Goal: Task Accomplishment & Management: Manage account settings

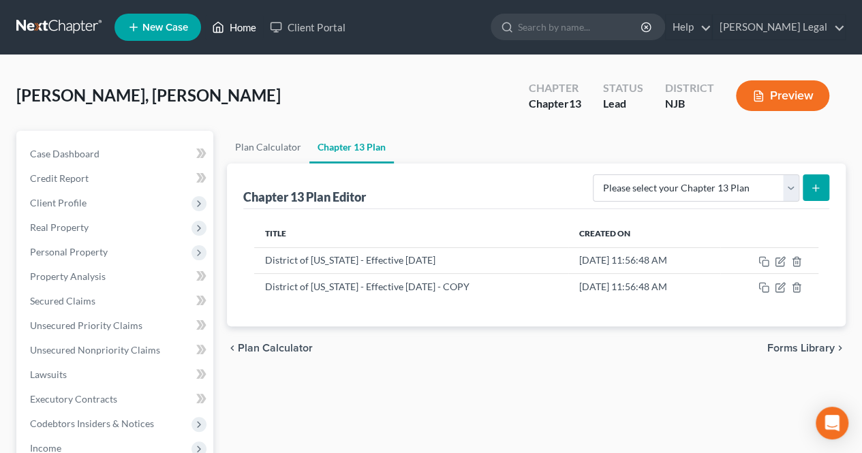
click at [249, 33] on link "Home" at bounding box center [234, 27] width 58 height 25
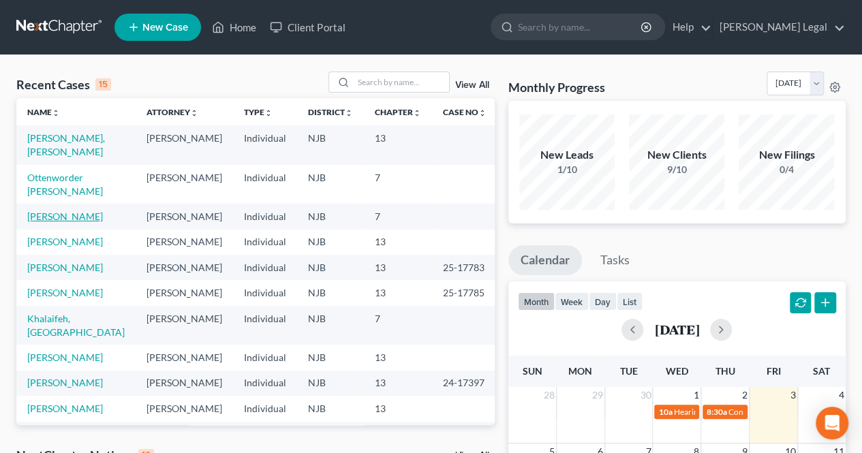
click at [50, 217] on link "[PERSON_NAME]" at bounding box center [65, 217] width 76 height 12
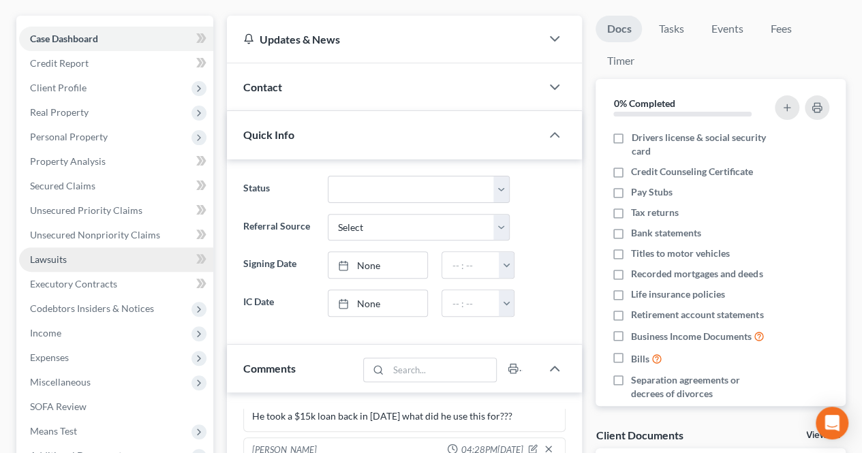
scroll to position [136, 0]
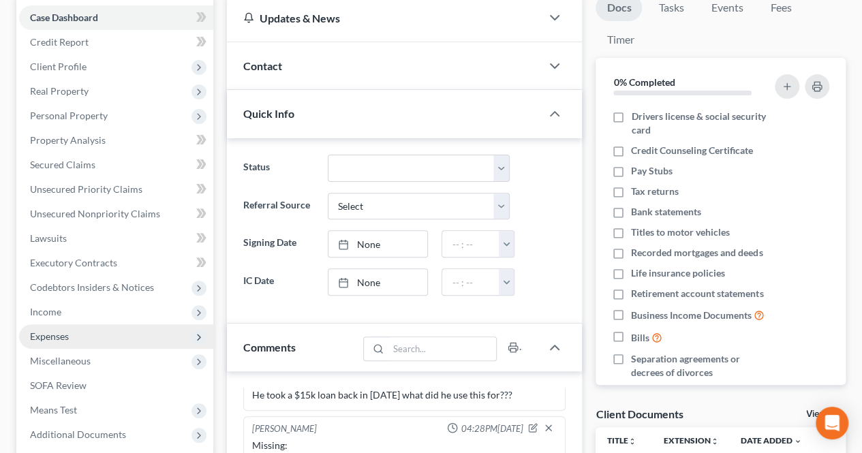
drag, startPoint x: 82, startPoint y: 318, endPoint x: 78, endPoint y: 326, distance: 9.1
click at [82, 318] on span "Income" at bounding box center [116, 312] width 194 height 25
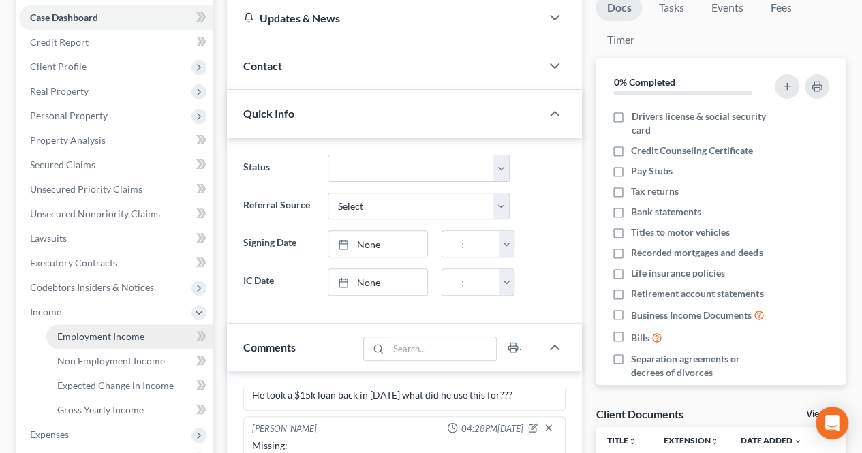
click at [78, 333] on span "Employment Income" at bounding box center [100, 337] width 87 height 12
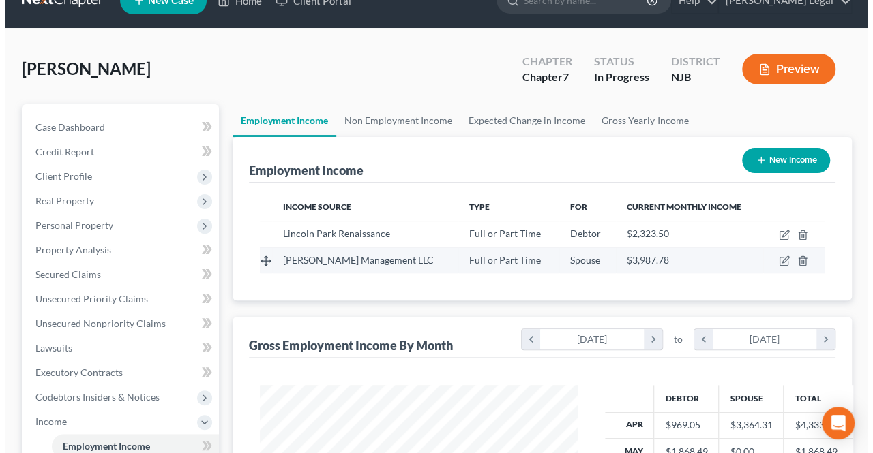
scroll to position [68, 0]
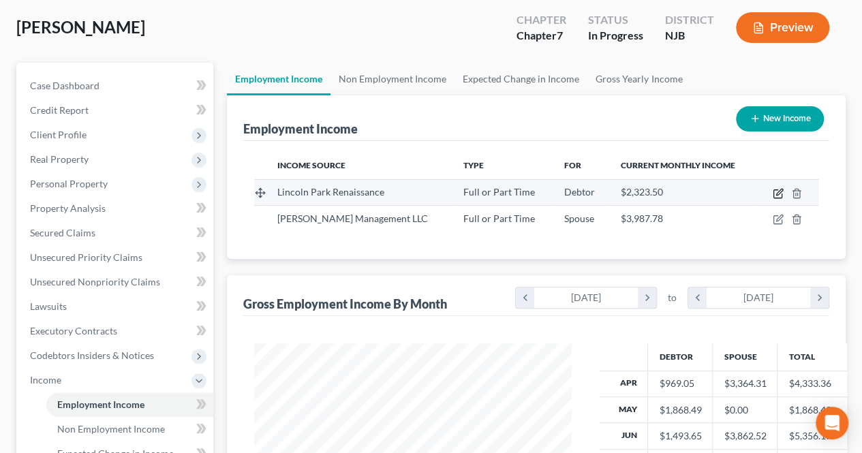
click at [774, 194] on icon "button" at bounding box center [778, 194] width 8 height 8
select select "0"
select select "33"
select select "1"
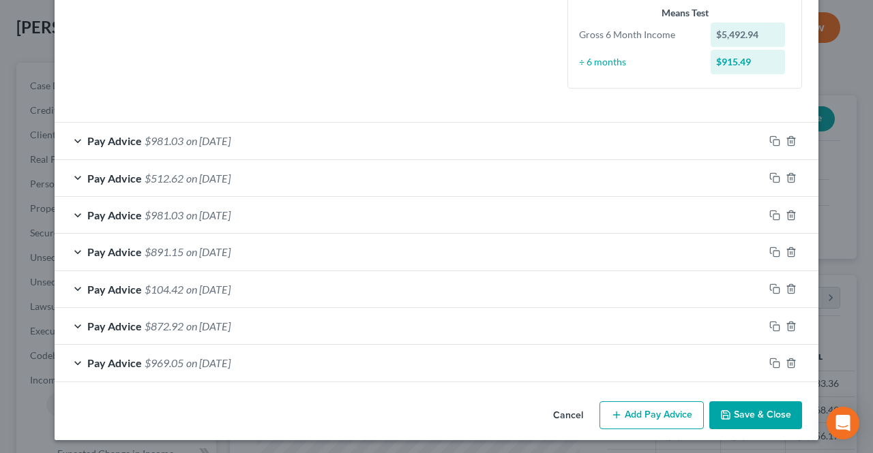
scroll to position [339, 0]
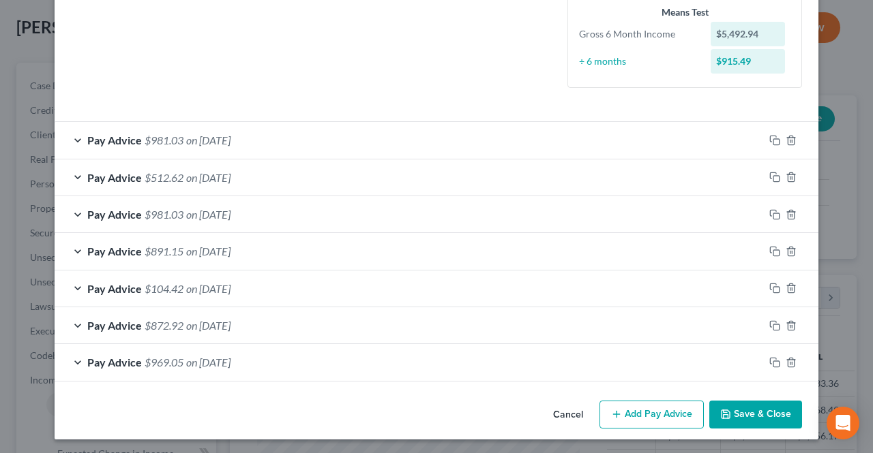
click at [658, 407] on button "Add Pay Advice" at bounding box center [651, 415] width 104 height 29
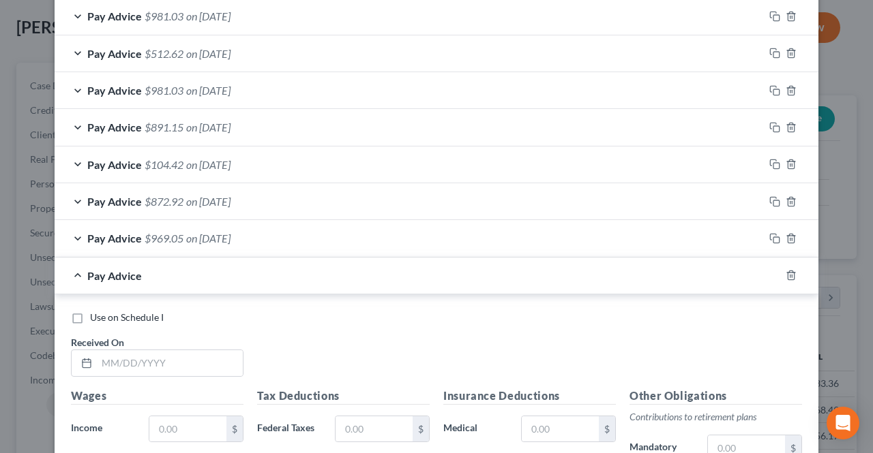
scroll to position [475, 0]
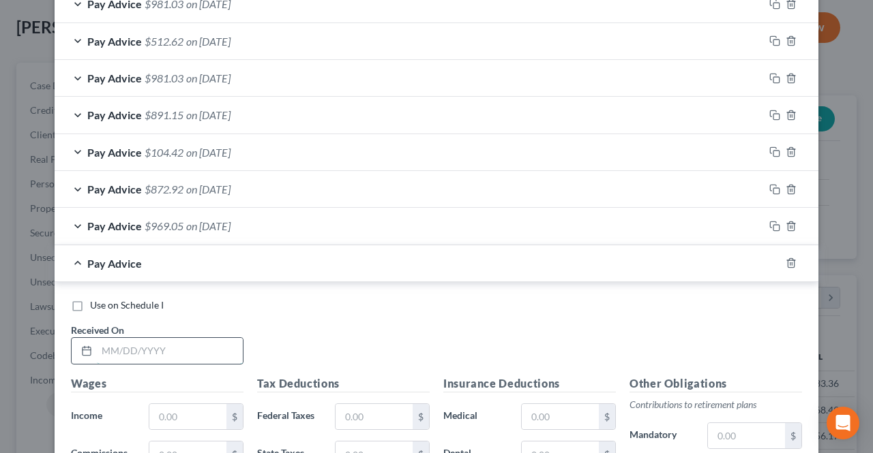
click at [217, 338] on input "text" at bounding box center [170, 351] width 146 height 26
type input "[DATE]"
click at [192, 406] on input "text" at bounding box center [187, 417] width 77 height 26
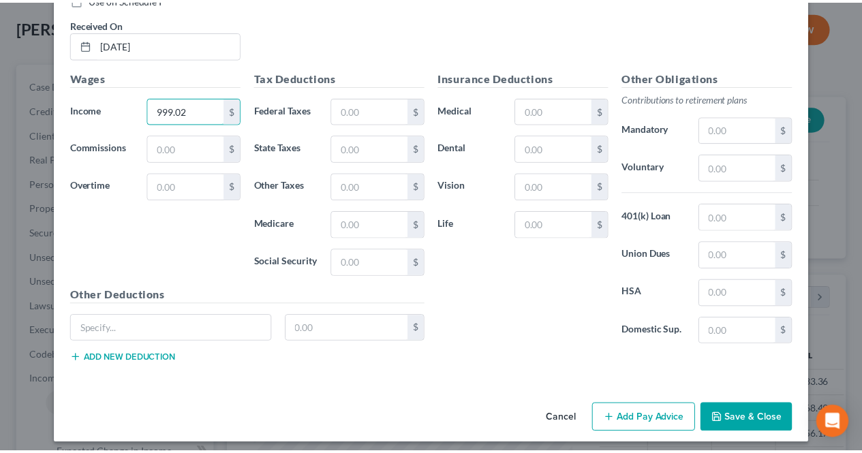
scroll to position [782, 0]
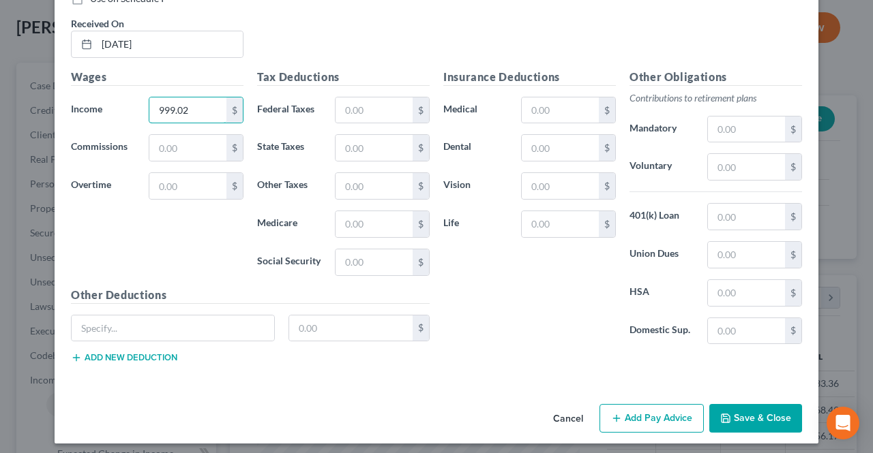
type input "999.02"
click at [716, 404] on button "Save & Close" at bounding box center [755, 418] width 93 height 29
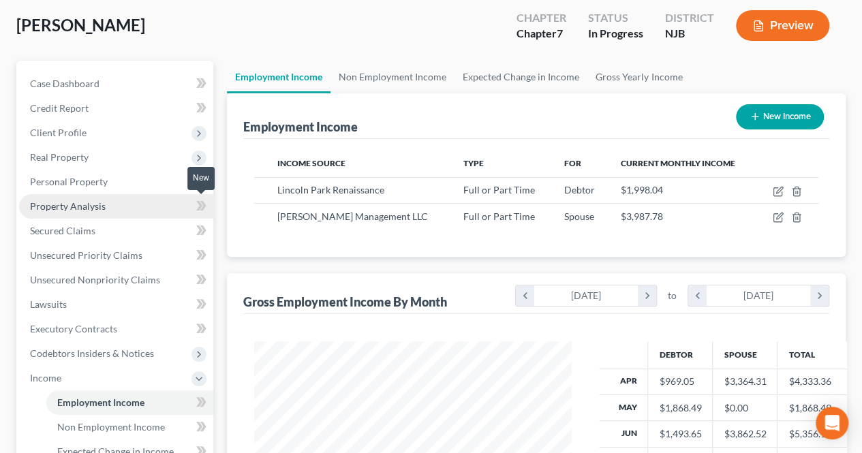
scroll to position [68, 0]
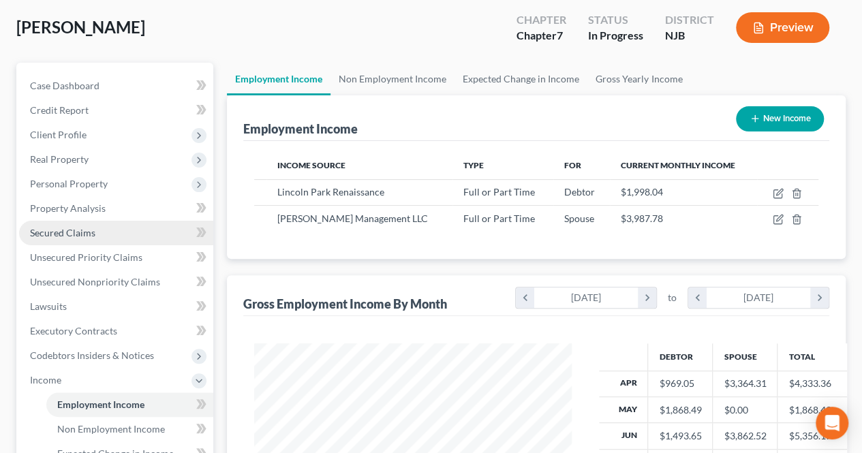
click at [97, 228] on link "Secured Claims" at bounding box center [116, 233] width 194 height 25
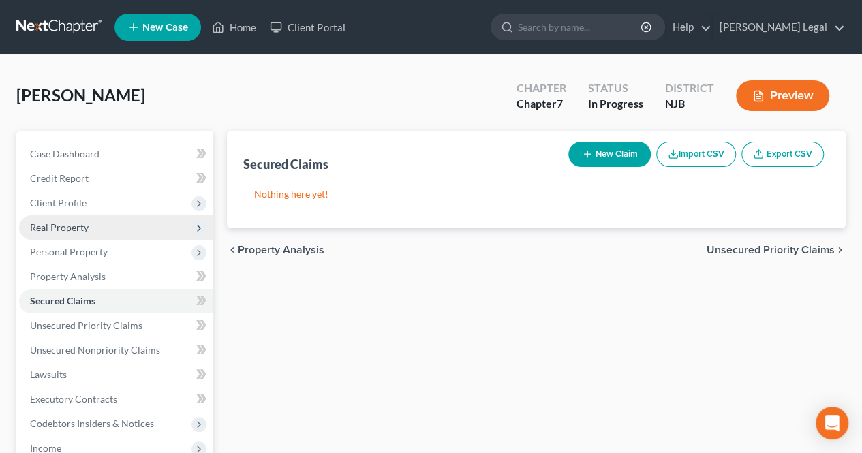
click at [93, 230] on span "Real Property" at bounding box center [116, 227] width 194 height 25
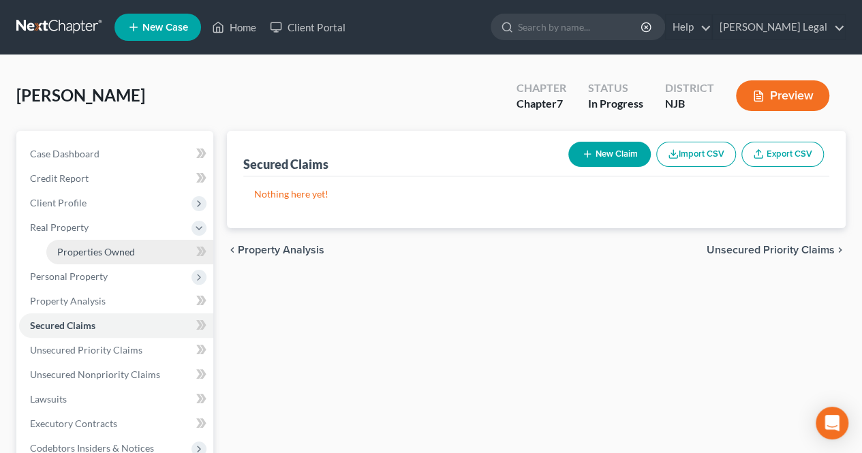
click at [116, 247] on span "Properties Owned" at bounding box center [96, 252] width 78 height 12
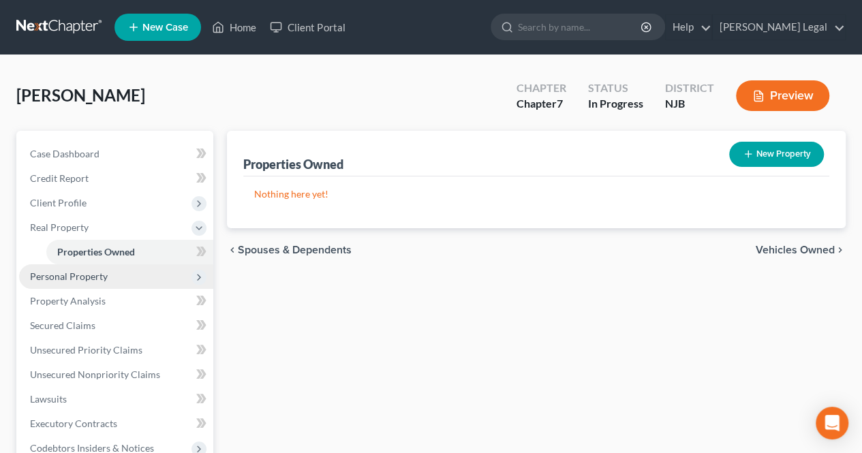
click at [123, 273] on span "Personal Property" at bounding box center [116, 276] width 194 height 25
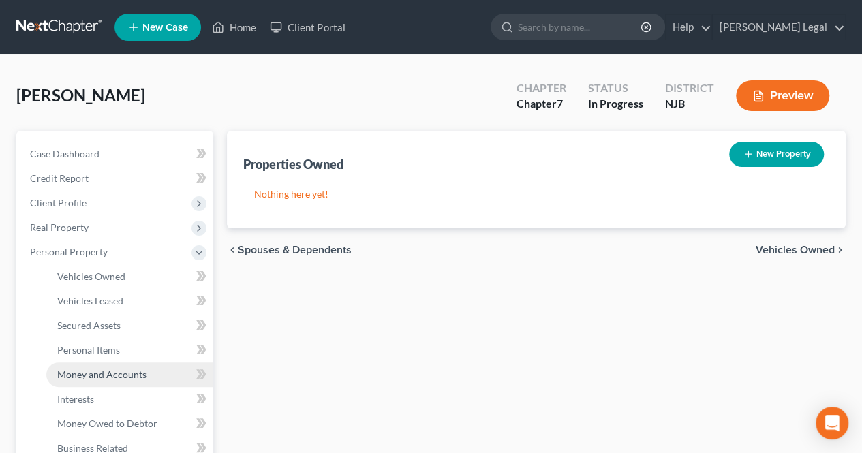
click at [135, 375] on span "Money and Accounts" at bounding box center [101, 375] width 89 height 12
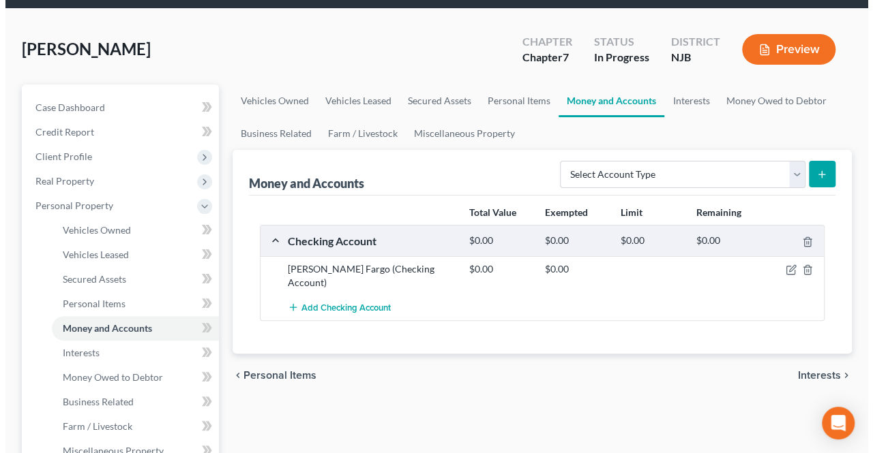
scroll to position [68, 0]
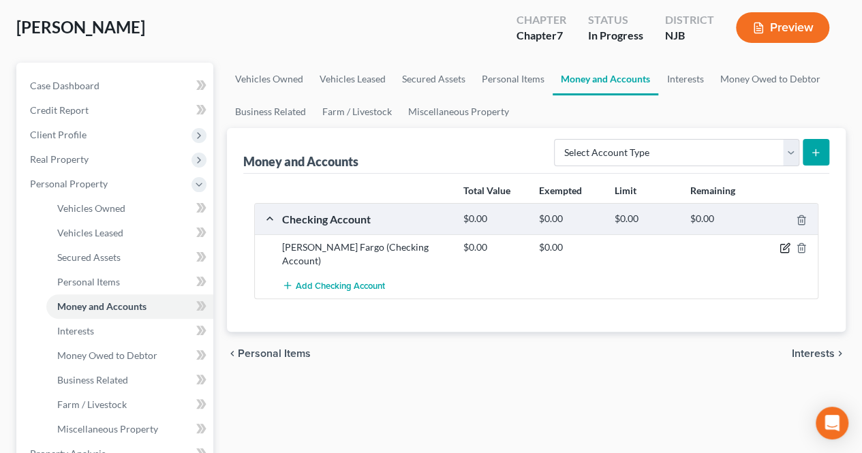
click at [784, 246] on icon "button" at bounding box center [786, 247] width 6 height 6
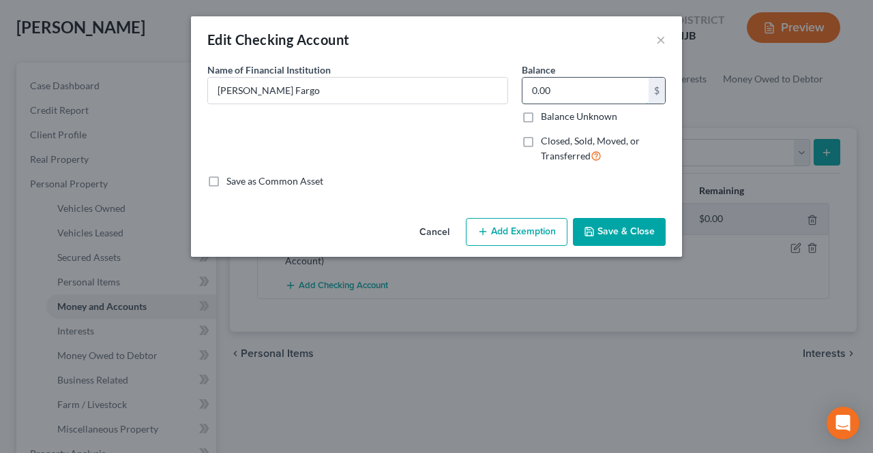
click at [574, 80] on input "0.00" at bounding box center [585, 91] width 126 height 26
type input "6.02"
click at [521, 227] on button "Add Exemption" at bounding box center [517, 232] width 102 height 29
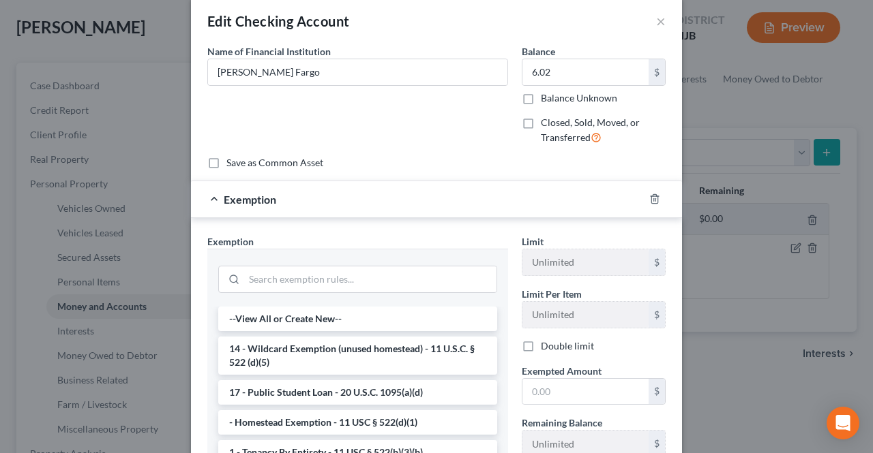
scroll to position [29, 0]
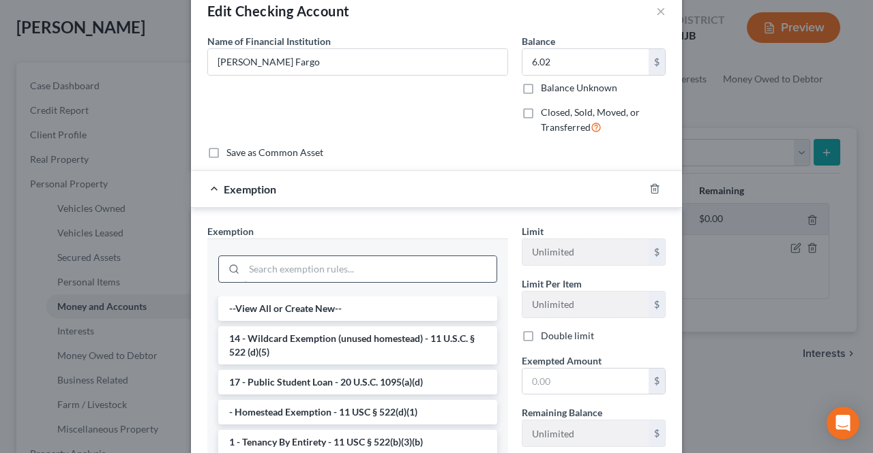
click at [405, 274] on input "search" at bounding box center [370, 269] width 252 height 26
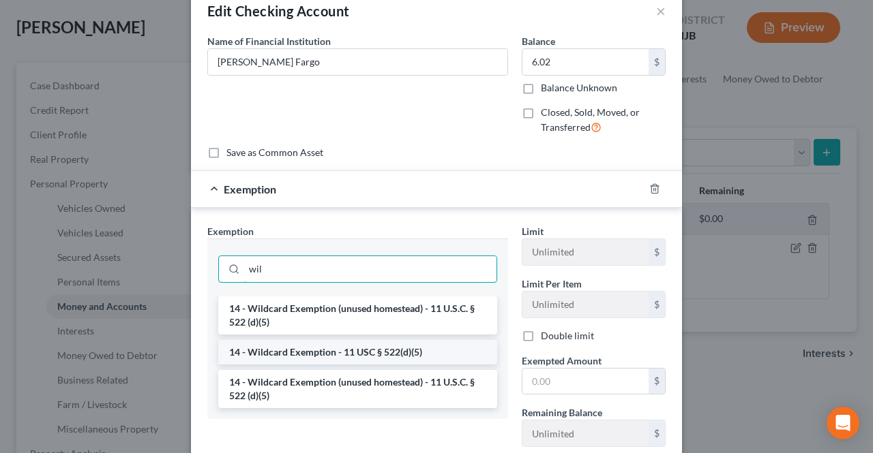
type input "wil"
click at [331, 340] on li "14 - Wildcard Exemption - 11 USC § 522(d)(5)" at bounding box center [357, 352] width 279 height 25
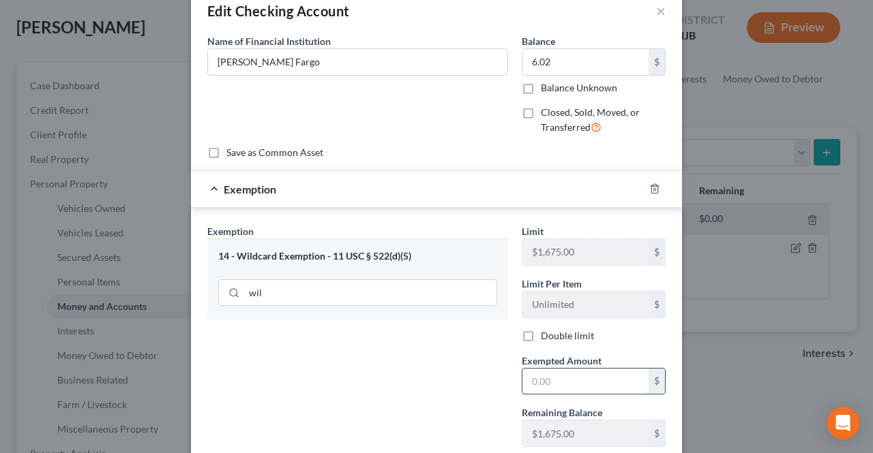
click at [570, 383] on input "text" at bounding box center [585, 382] width 126 height 26
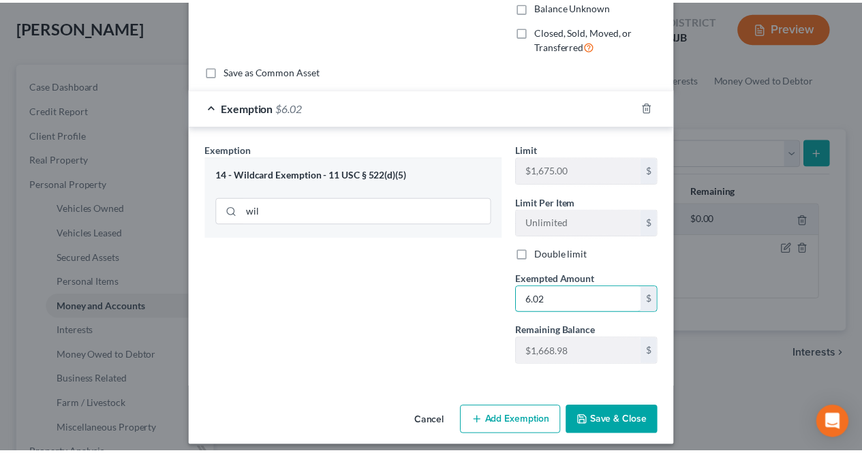
scroll to position [117, 0]
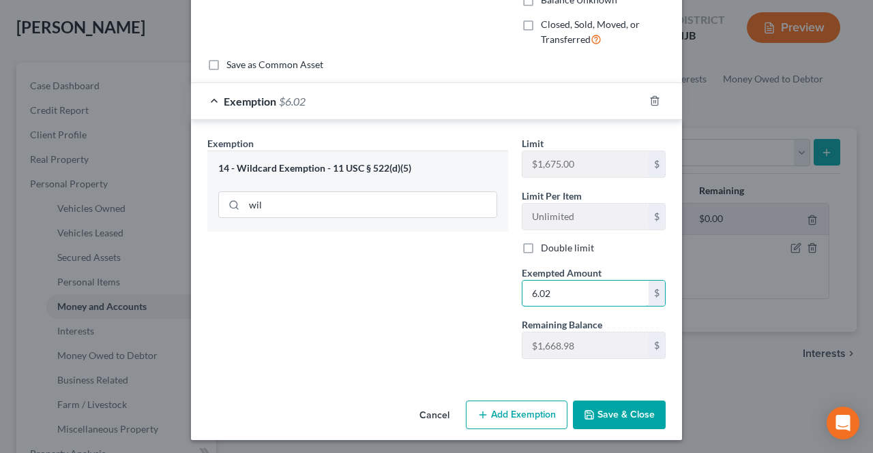
type input "6.02"
click at [603, 401] on button "Save & Close" at bounding box center [619, 415] width 93 height 29
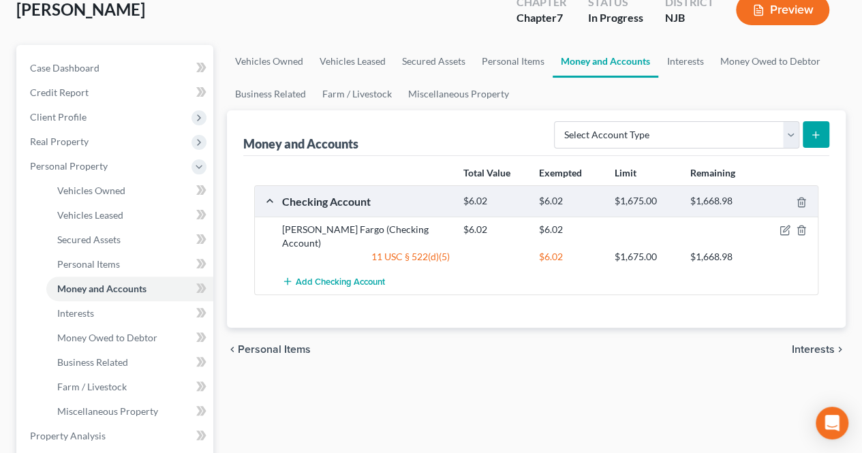
scroll to position [136, 0]
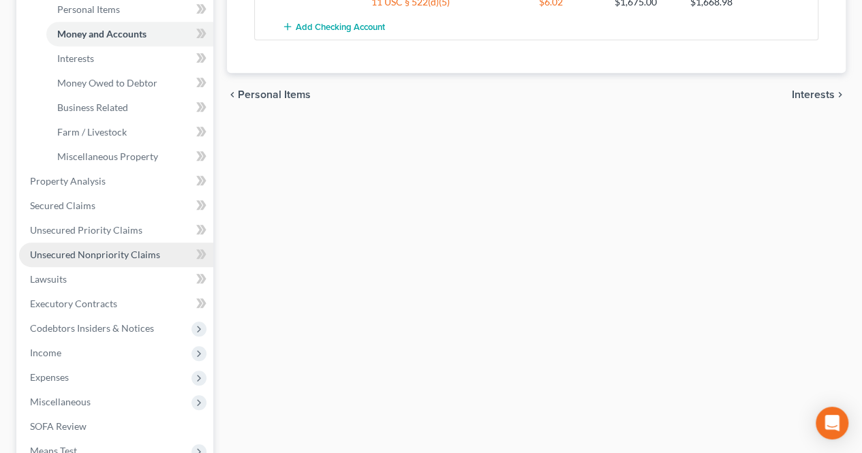
click at [145, 254] on span "Unsecured Nonpriority Claims" at bounding box center [95, 255] width 130 height 12
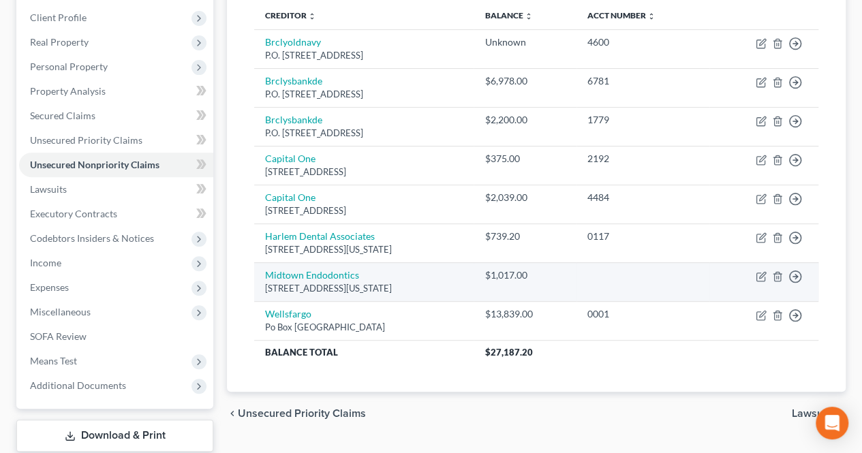
scroll to position [65, 0]
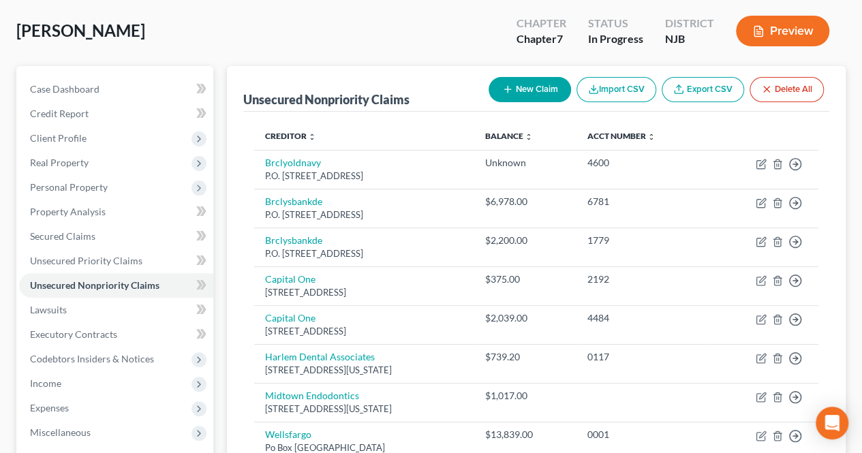
click at [511, 93] on button "New Claim" at bounding box center [530, 89] width 82 height 25
select select "0"
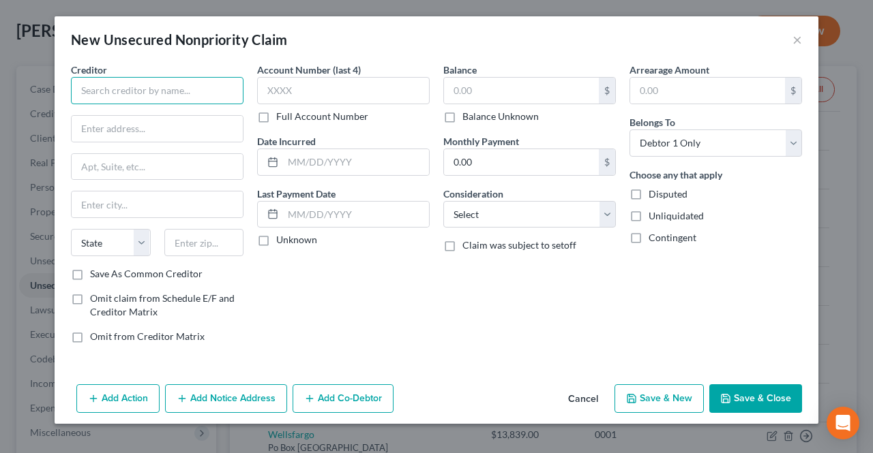
click at [238, 97] on input "text" at bounding box center [157, 90] width 172 height 27
click at [489, 220] on select "Select Cable / Satellite Services Collection Agency Credit Card Debt Debt Couns…" at bounding box center [529, 214] width 172 height 27
type input "[GEOGRAPHIC_DATA]"
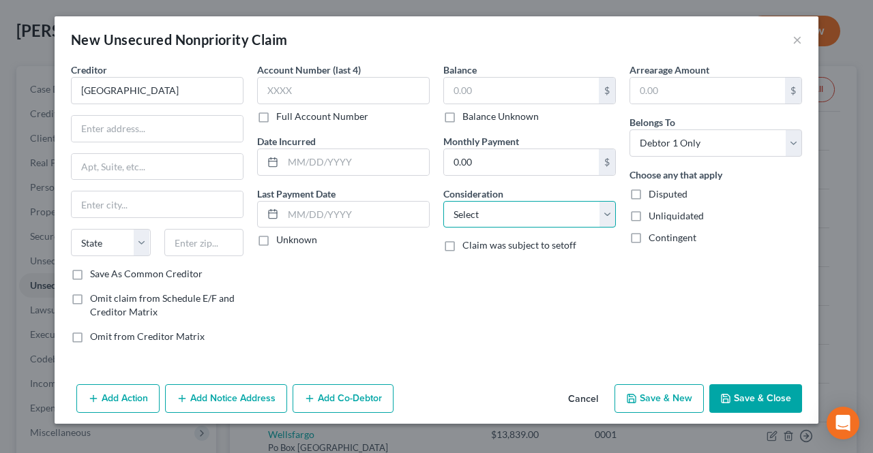
select select "9"
click at [443, 201] on select "Select Cable / Satellite Services Collection Agency Credit Card Debt Debt Couns…" at bounding box center [529, 214] width 172 height 27
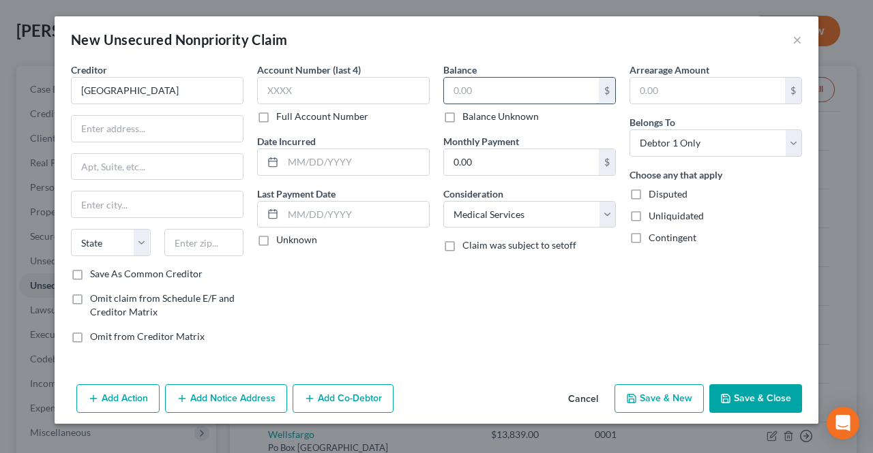
click at [468, 80] on input "text" at bounding box center [521, 91] width 155 height 26
type input "150.00"
click at [236, 237] on input "text" at bounding box center [204, 242] width 80 height 27
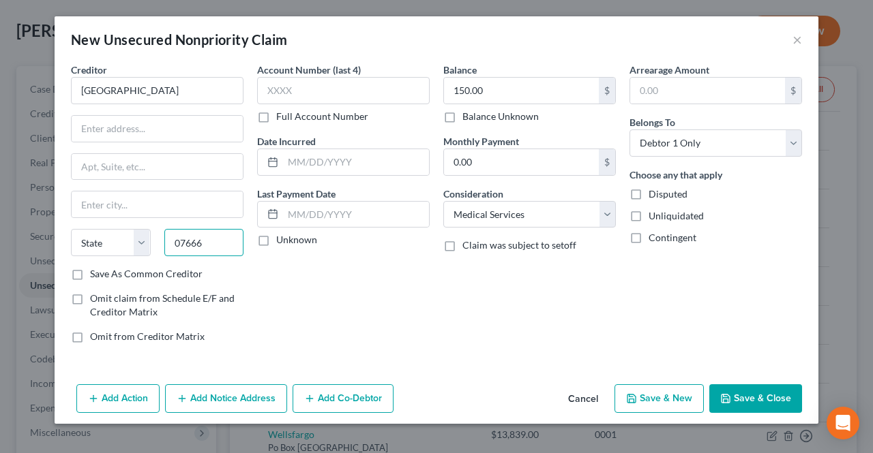
type input "07666"
type input "Teaneck"
select select "33"
click at [187, 134] on input "text" at bounding box center [157, 129] width 171 height 26
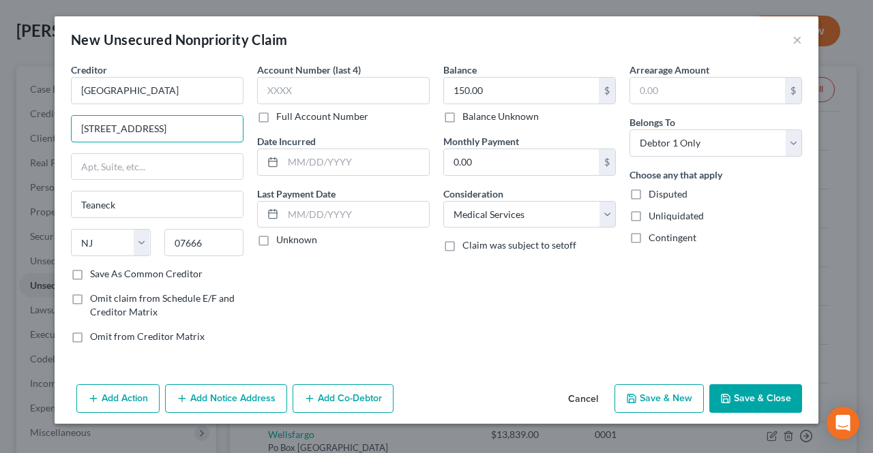
type input "[STREET_ADDRESS]"
click at [315, 93] on input "text" at bounding box center [343, 90] width 172 height 27
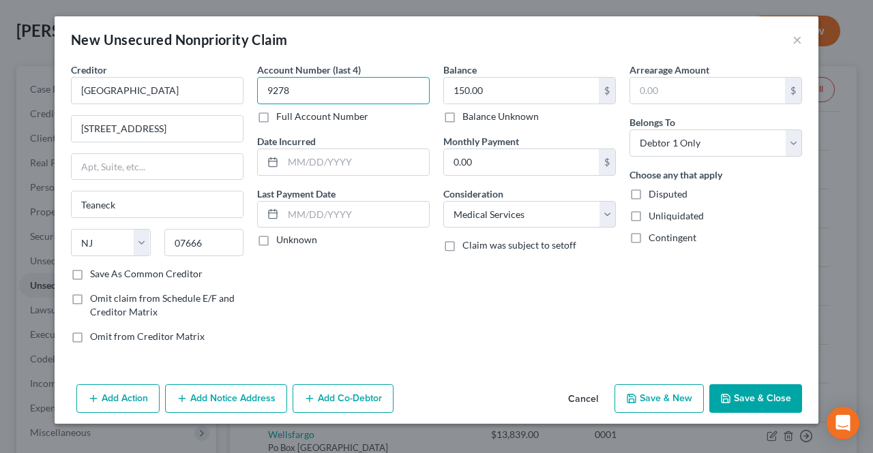
type input "9278"
click at [731, 389] on button "Save & Close" at bounding box center [755, 398] width 93 height 29
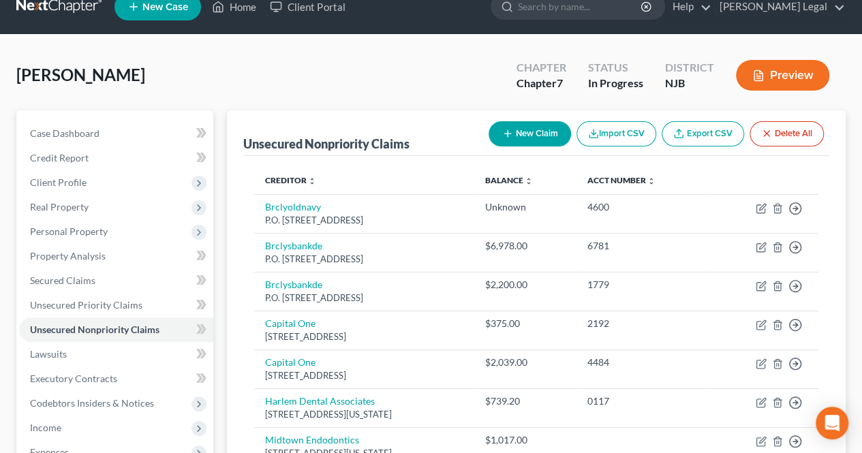
scroll to position [0, 0]
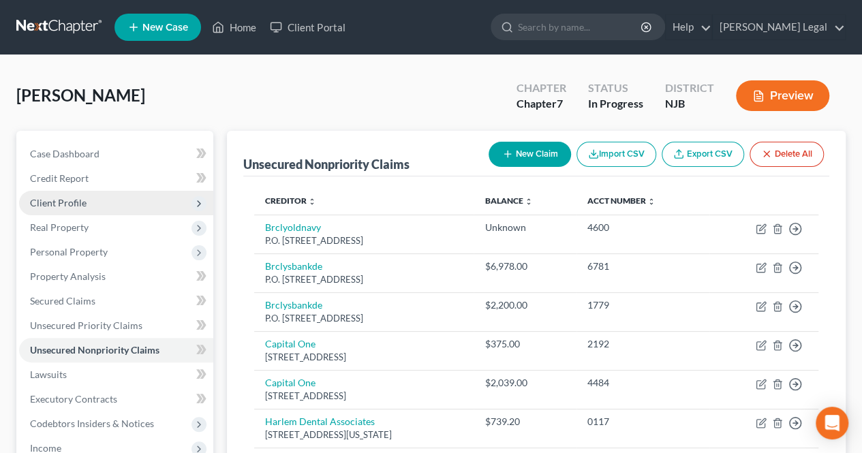
click at [168, 208] on span "Client Profile" at bounding box center [116, 203] width 194 height 25
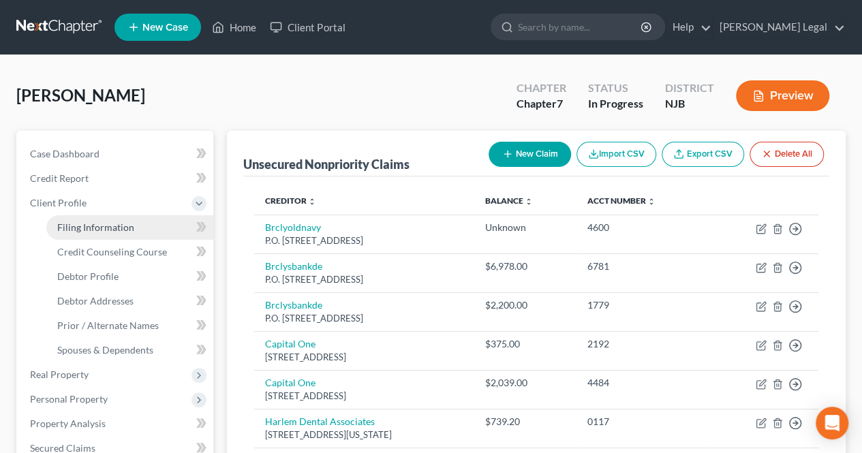
click at [155, 221] on link "Filing Information" at bounding box center [129, 227] width 167 height 25
select select "1"
select select "0"
select select "51"
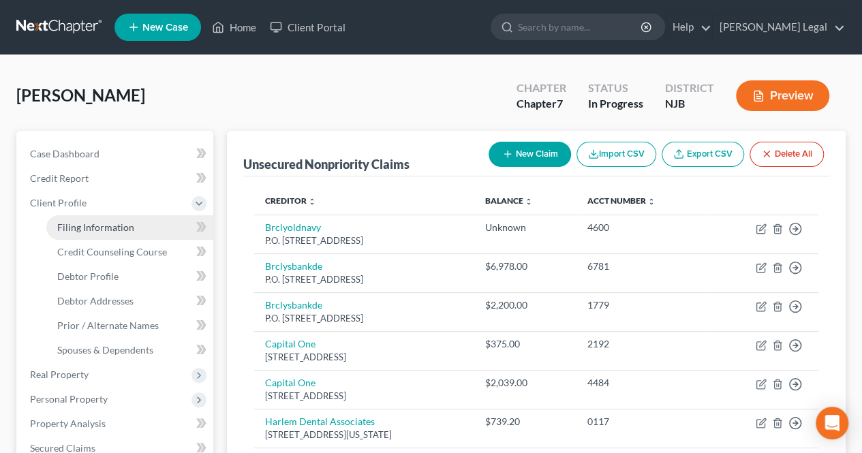
select select "0"
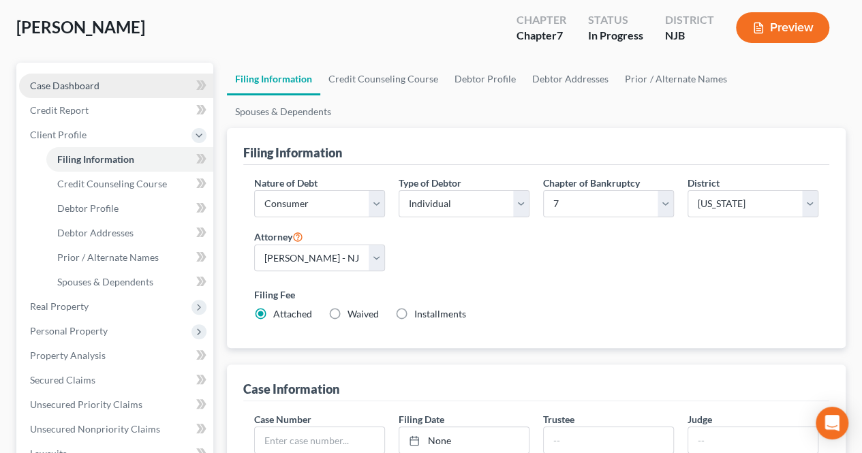
click at [93, 85] on span "Case Dashboard" at bounding box center [65, 86] width 70 height 12
select select "3"
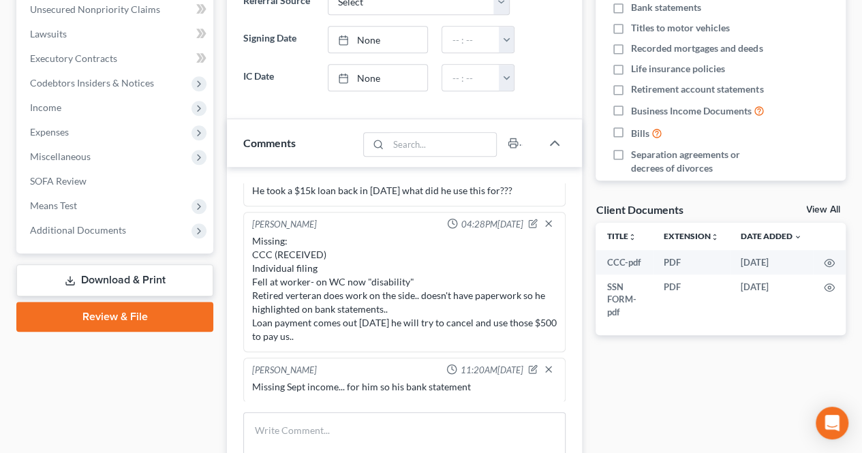
scroll to position [409, 0]
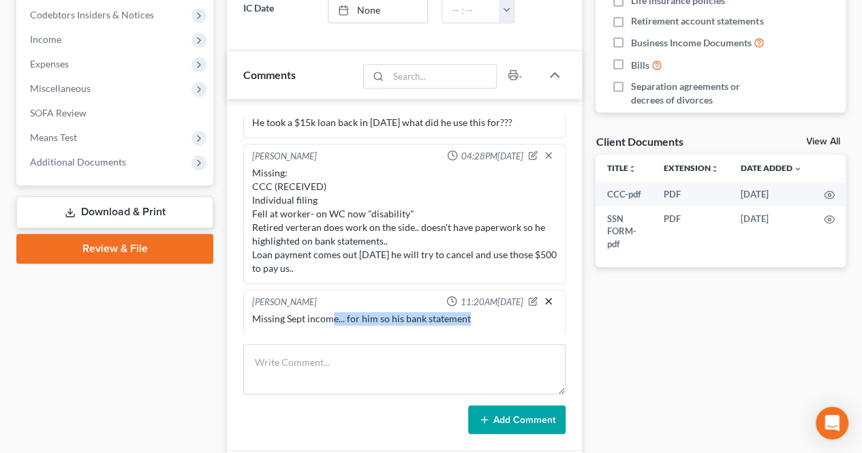
drag, startPoint x: 332, startPoint y: 314, endPoint x: 537, endPoint y: 299, distance: 205.7
click at [485, 322] on div "Missing Sept income... for him so his bank statement" at bounding box center [404, 318] width 310 height 19
click at [546, 299] on line "button" at bounding box center [548, 301] width 5 height 5
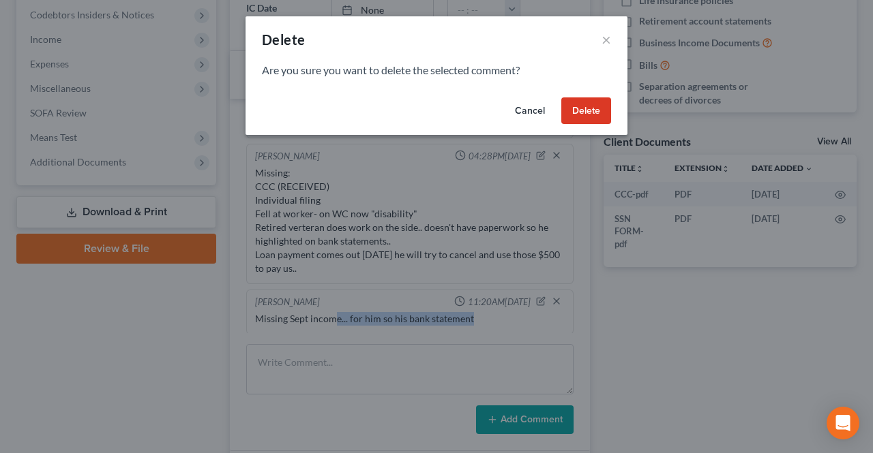
click at [589, 115] on button "Delete" at bounding box center [586, 110] width 50 height 27
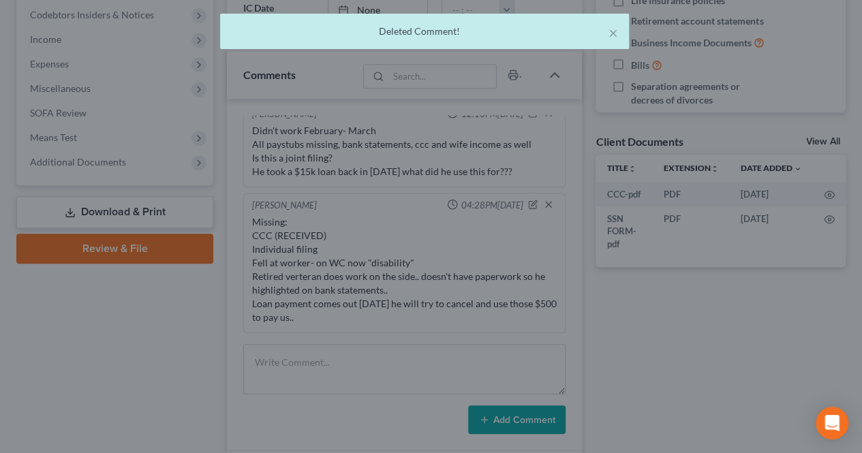
scroll to position [12, 0]
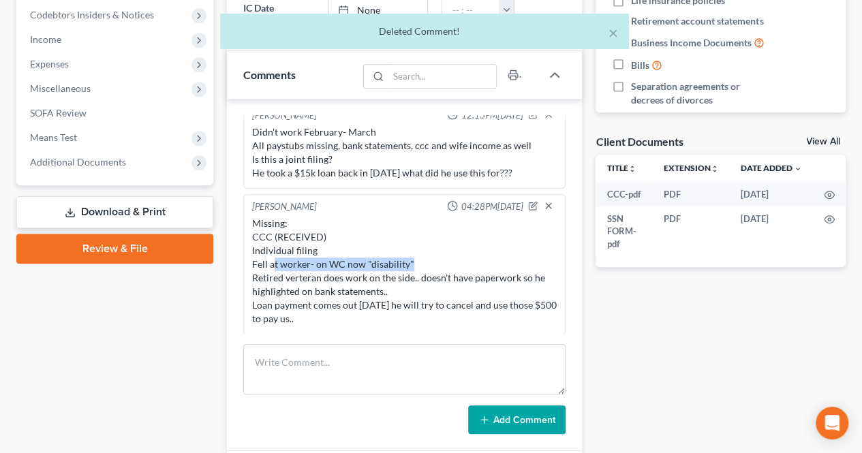
drag, startPoint x: 272, startPoint y: 260, endPoint x: 418, endPoint y: 261, distance: 145.9
click at [418, 261] on div "Missing: CCC (RECEIVED) Individual filing Fell at worker- on WC now "disability…" at bounding box center [404, 271] width 305 height 109
click at [425, 258] on div "Missing: CCC (RECEIVED) Individual filing Fell at worker- on WC now "disability…" at bounding box center [404, 271] width 305 height 109
click at [335, 275] on div "Missing: CCC (RECEIVED) Individual filing Fell at worker- on WC now "disability…" at bounding box center [404, 271] width 305 height 109
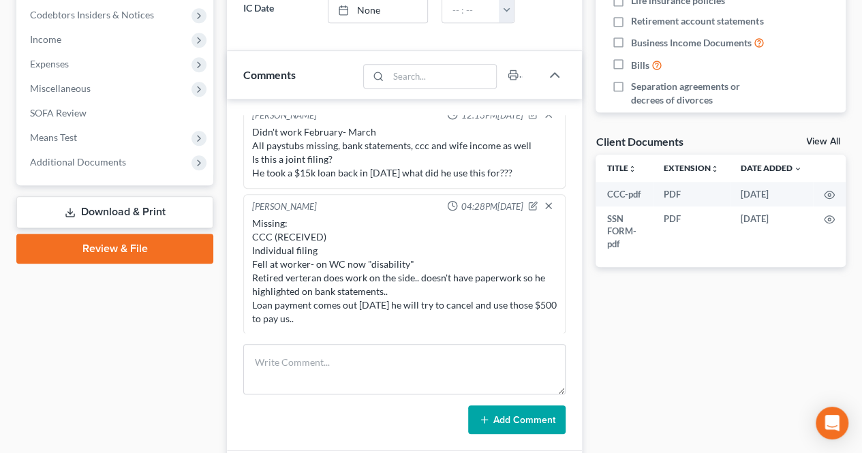
drag, startPoint x: 290, startPoint y: 260, endPoint x: 384, endPoint y: 317, distance: 110.1
click at [384, 317] on div "Missing: CCC (RECEIVED) Individual filing Fell at worker- on WC now "disability…" at bounding box center [404, 271] width 305 height 109
click at [370, 318] on div "Missing: CCC (RECEIVED) Individual filing Fell at worker- on WC now "disability…" at bounding box center [404, 271] width 305 height 109
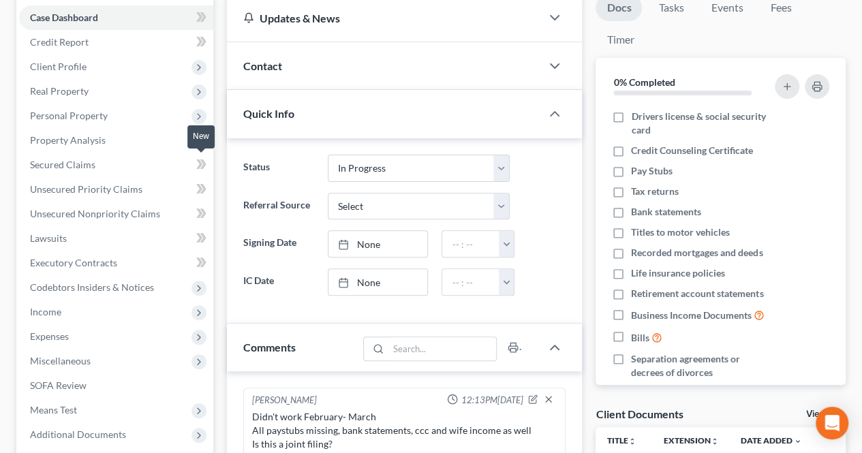
scroll to position [273, 0]
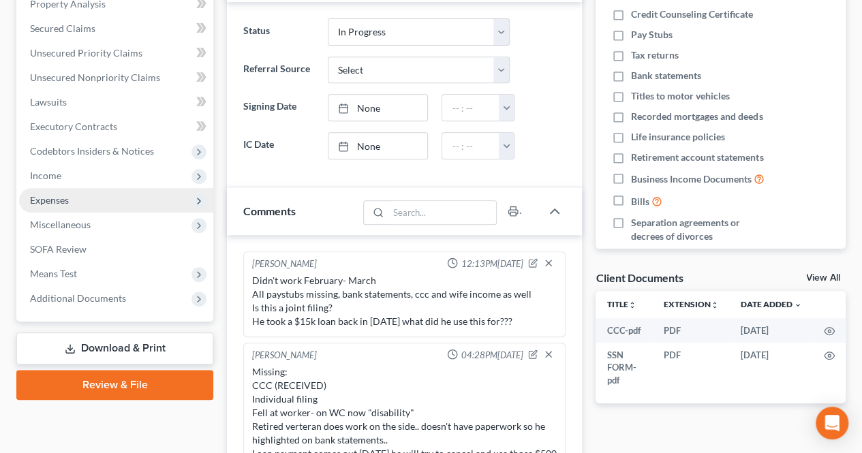
click at [65, 199] on span "Expenses" at bounding box center [49, 200] width 39 height 12
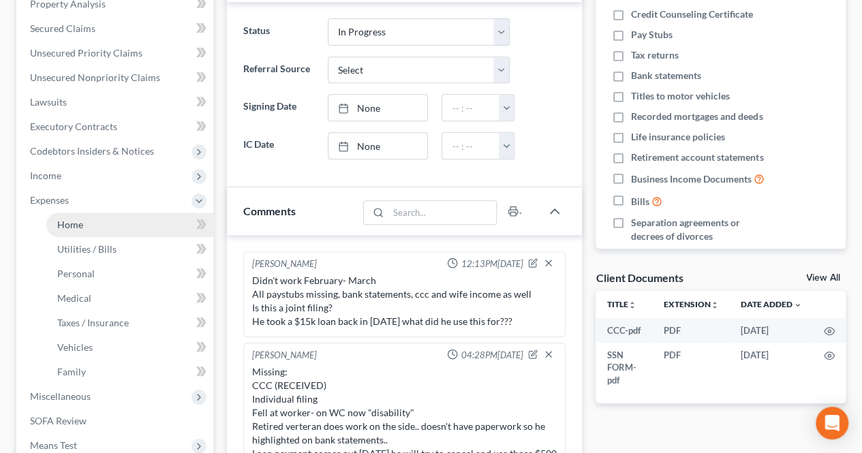
click at [65, 217] on link "Home" at bounding box center [129, 225] width 167 height 25
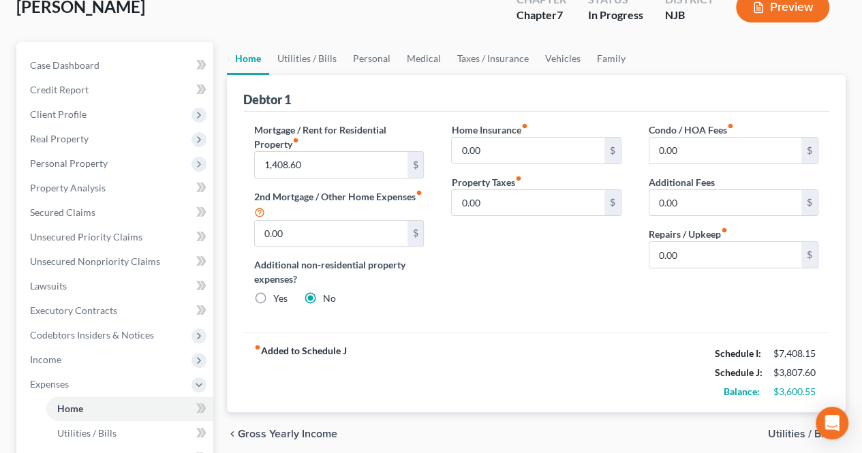
scroll to position [68, 0]
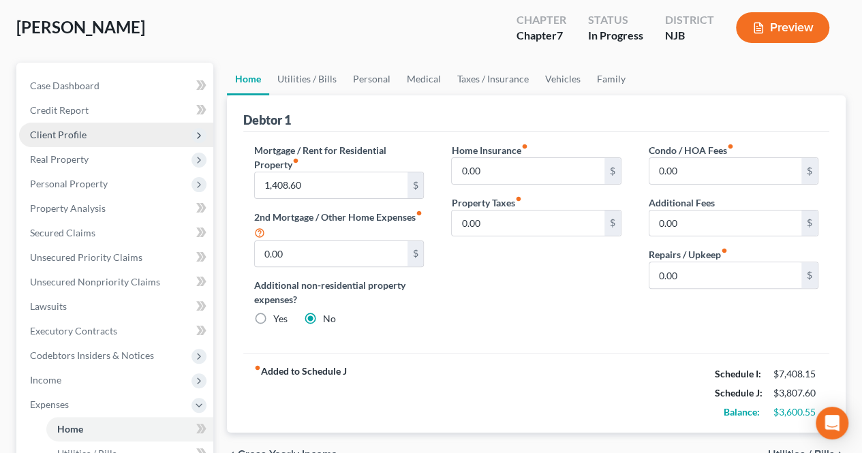
click at [42, 129] on span "Client Profile" at bounding box center [58, 135] width 57 height 12
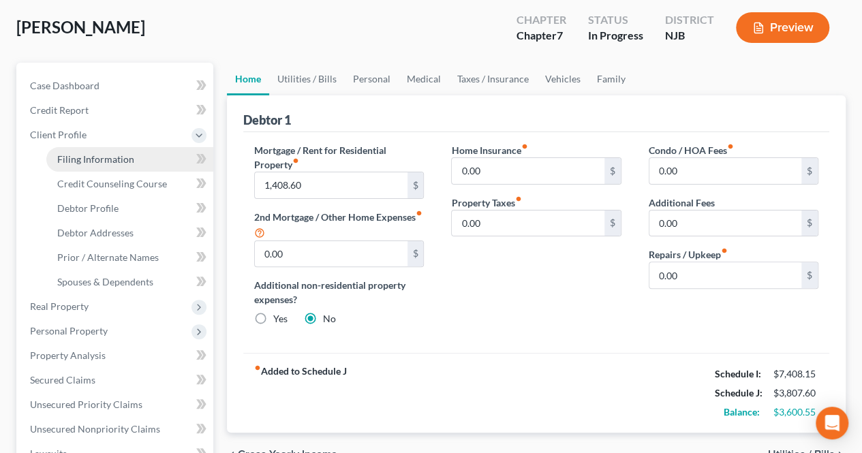
click at [87, 163] on span "Filing Information" at bounding box center [95, 159] width 77 height 12
select select "1"
select select "0"
select select "51"
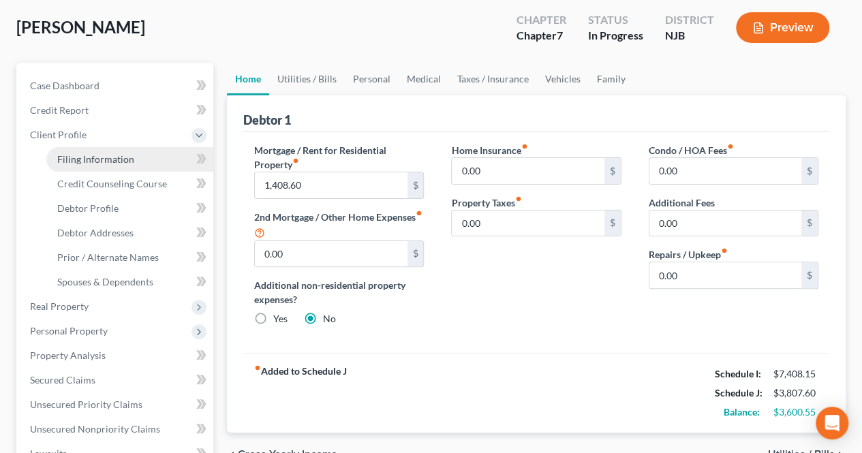
select select "0"
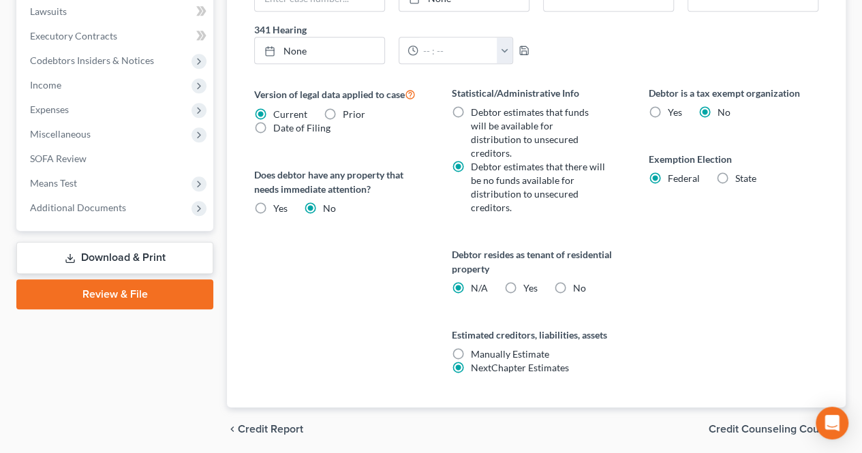
click at [738, 424] on span "Credit Counseling Course" at bounding box center [772, 429] width 126 height 11
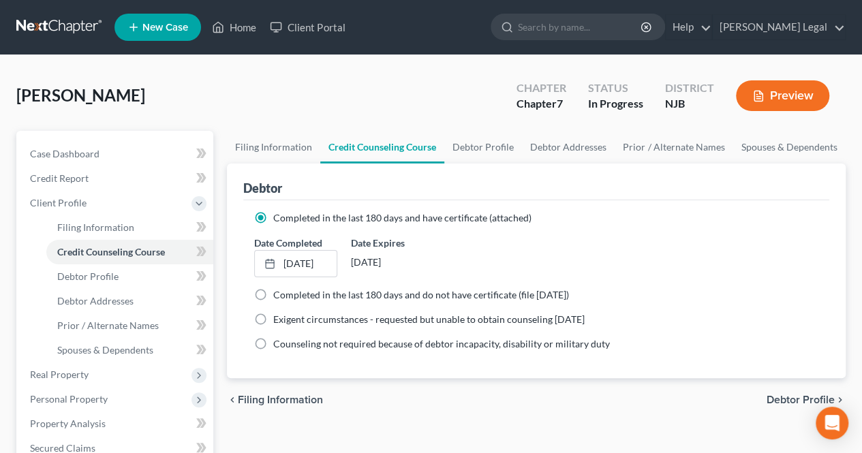
click at [785, 396] on span "Debtor Profile" at bounding box center [801, 400] width 68 height 11
select select "1"
select select "2"
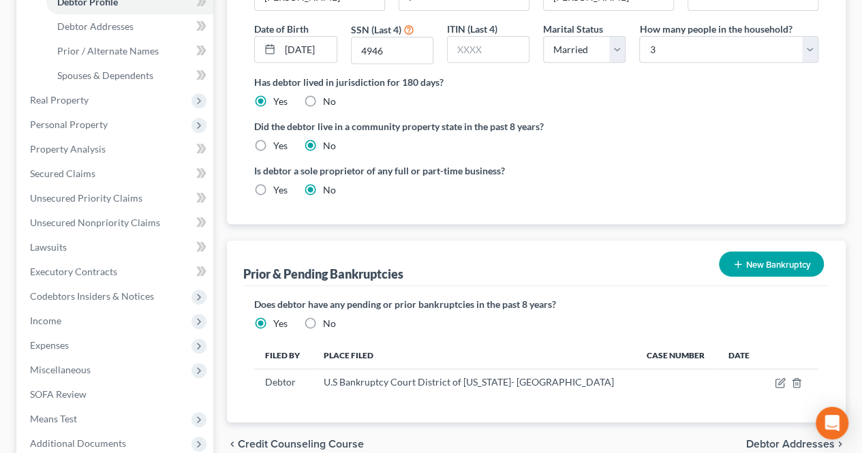
scroll to position [341, 0]
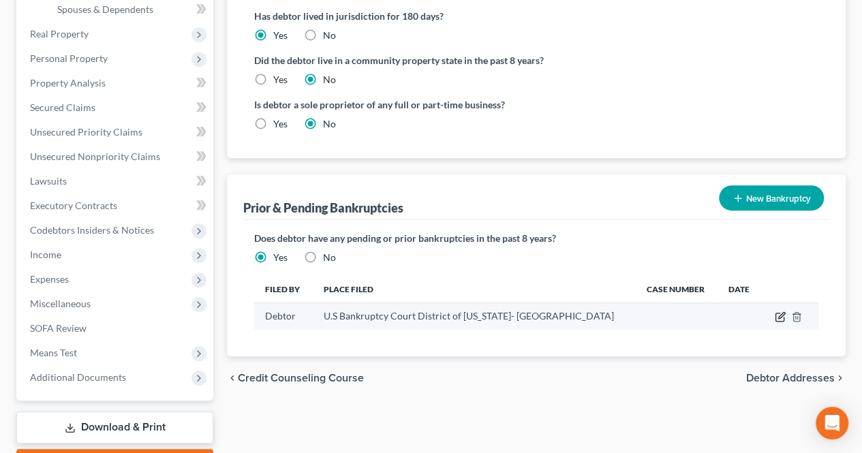
click at [781, 312] on icon "button" at bounding box center [780, 317] width 11 height 11
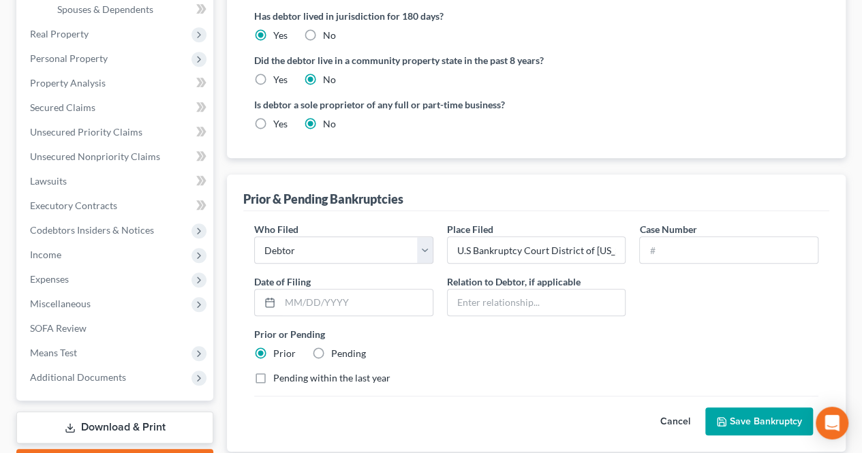
click at [742, 408] on button "Save Bankruptcy" at bounding box center [760, 422] width 108 height 29
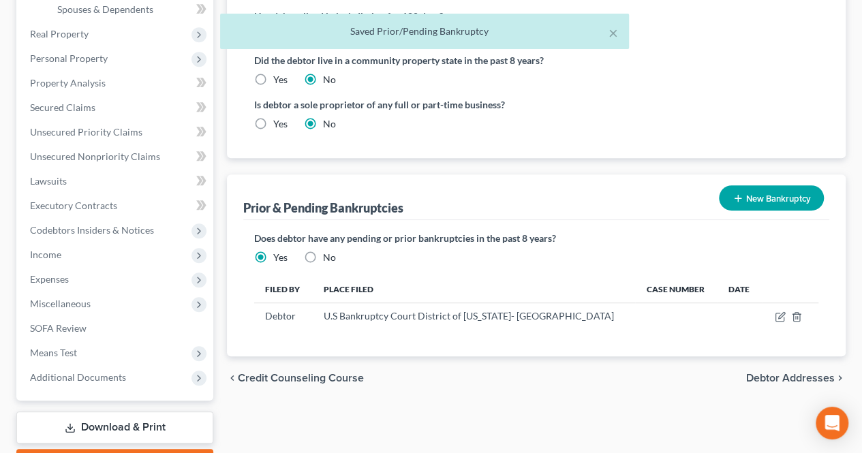
click at [763, 357] on div "chevron_left Credit Counseling Course Debtor Addresses chevron_right" at bounding box center [536, 379] width 619 height 44
click at [763, 373] on span "Debtor Addresses" at bounding box center [790, 378] width 89 height 11
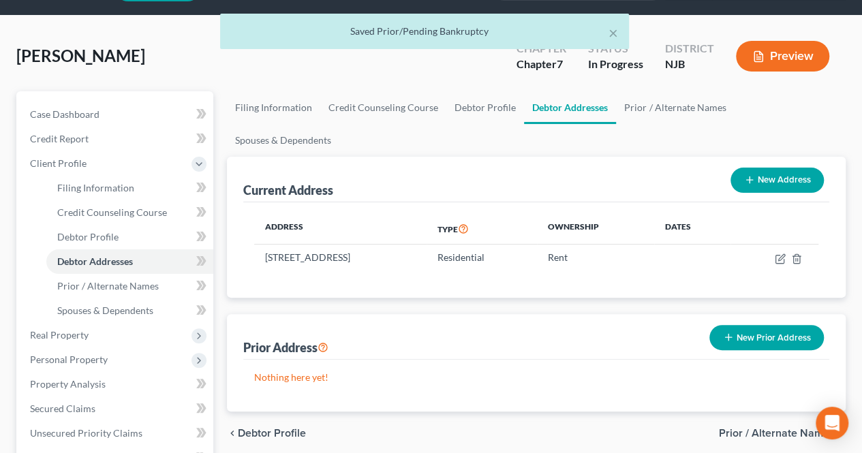
scroll to position [68, 0]
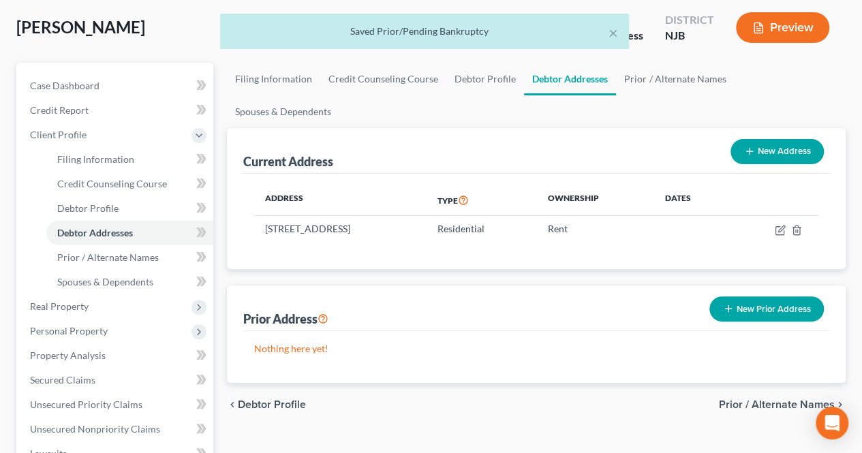
click at [766, 399] on span "Prior / Alternate Names" at bounding box center [777, 404] width 116 height 11
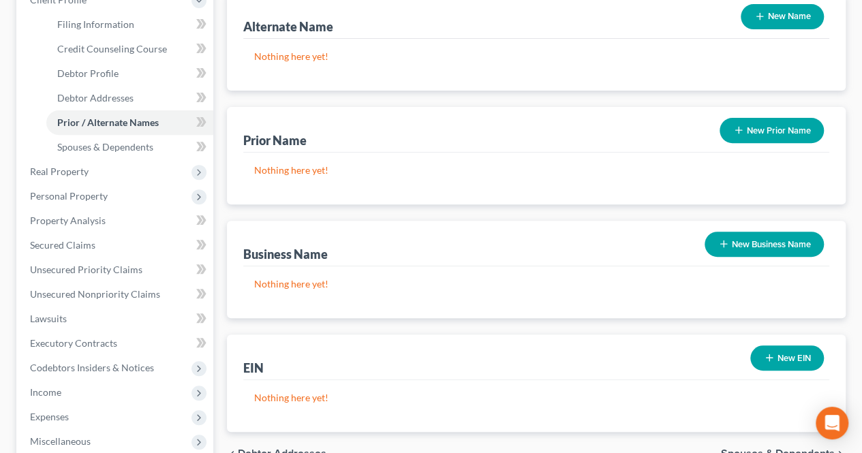
scroll to position [205, 0]
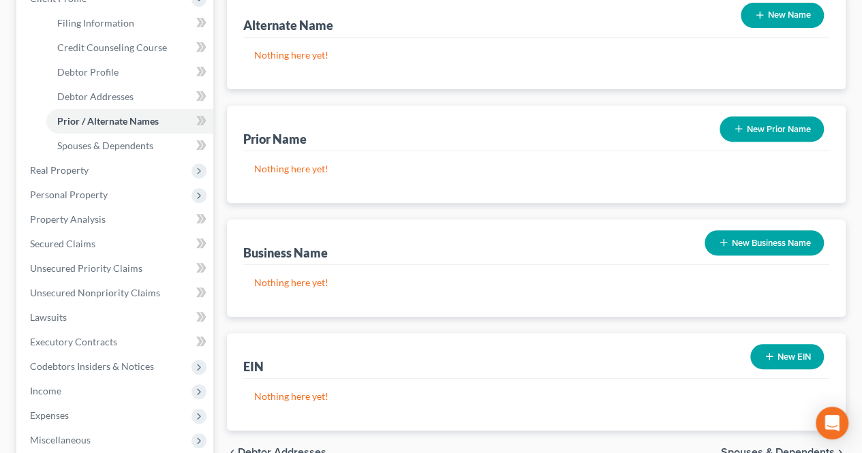
click at [746, 447] on span "Spouses & Dependents" at bounding box center [778, 452] width 114 height 11
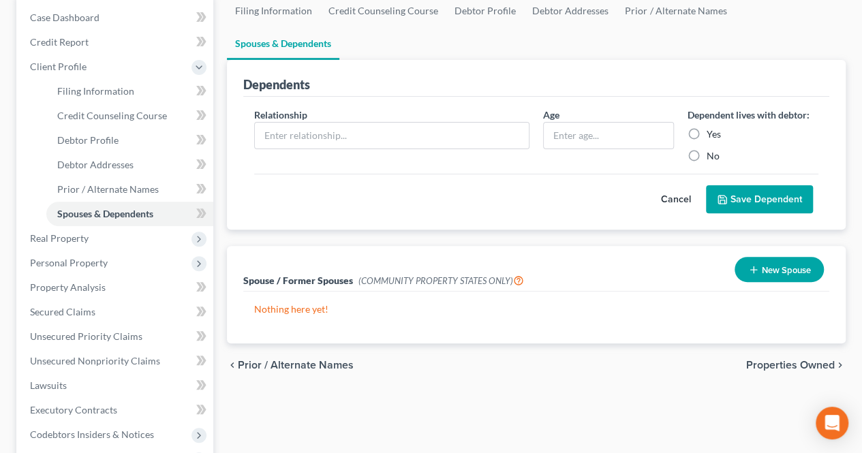
click at [789, 360] on span "Properties Owned" at bounding box center [790, 365] width 89 height 11
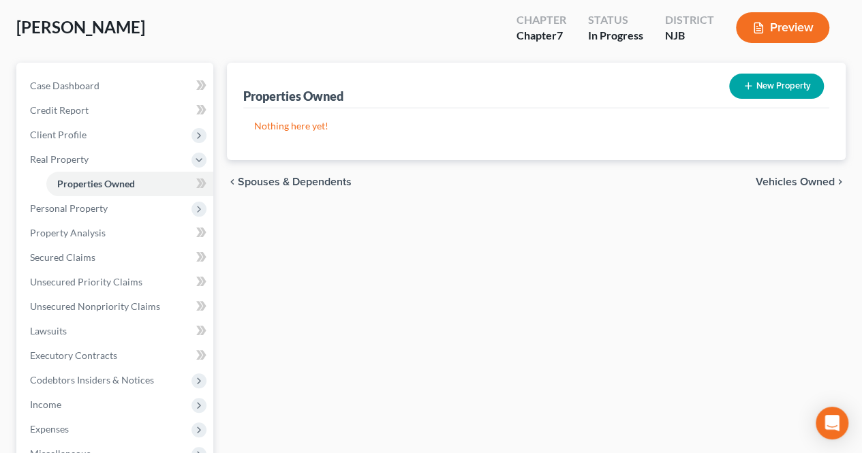
click at [778, 182] on span "Vehicles Owned" at bounding box center [795, 182] width 79 height 11
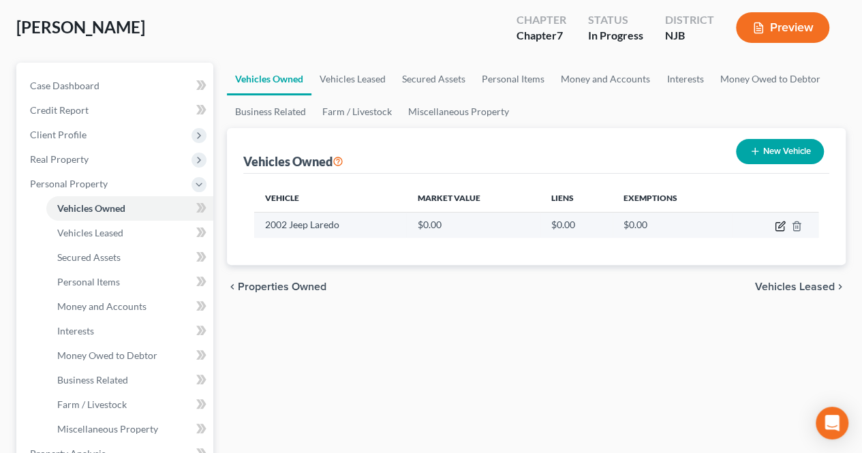
click at [776, 226] on icon "button" at bounding box center [780, 227] width 8 height 8
select select "0"
select select "24"
select select "0"
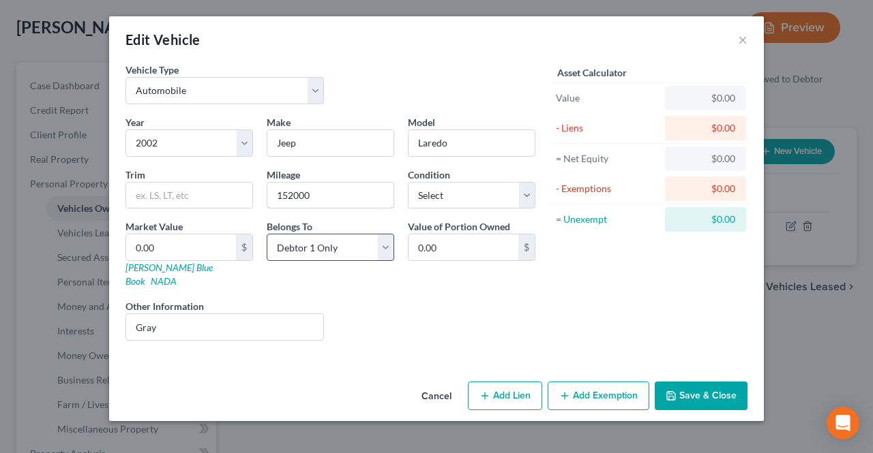
click at [292, 194] on input "152000" at bounding box center [330, 196] width 126 height 26
click at [331, 186] on input "152,000" at bounding box center [330, 196] width 126 height 26
type input "152,000.00"
click at [162, 265] on link "[PERSON_NAME] Blue Book" at bounding box center [168, 274] width 87 height 25
click at [479, 148] on input "Laredo" at bounding box center [471, 143] width 126 height 26
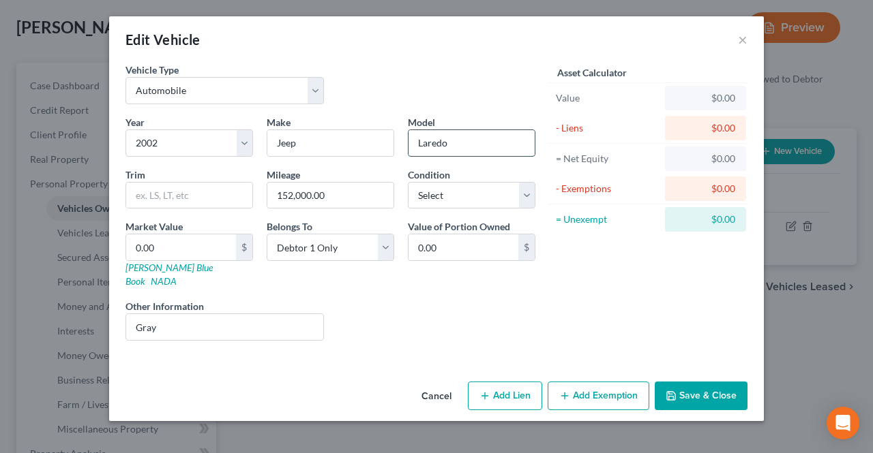
click at [476, 144] on input "Laredo" at bounding box center [471, 143] width 126 height 26
drag, startPoint x: 421, startPoint y: 143, endPoint x: 392, endPoint y: 140, distance: 28.8
click at [392, 140] on div "Year Select 2026 2025 2024 2023 2022 2021 2020 2019 2018 2017 2016 2015 2014 20…" at bounding box center [330, 233] width 423 height 237
type input "Gran Cherokee"
click at [198, 243] on input "0.00" at bounding box center [181, 247] width 110 height 26
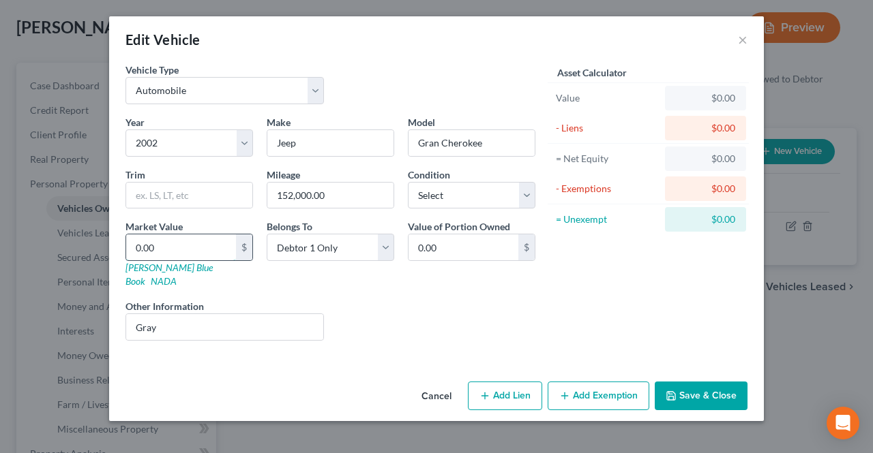
type input "2"
type input "2.00"
type input "21"
type input "21.00"
type input "218"
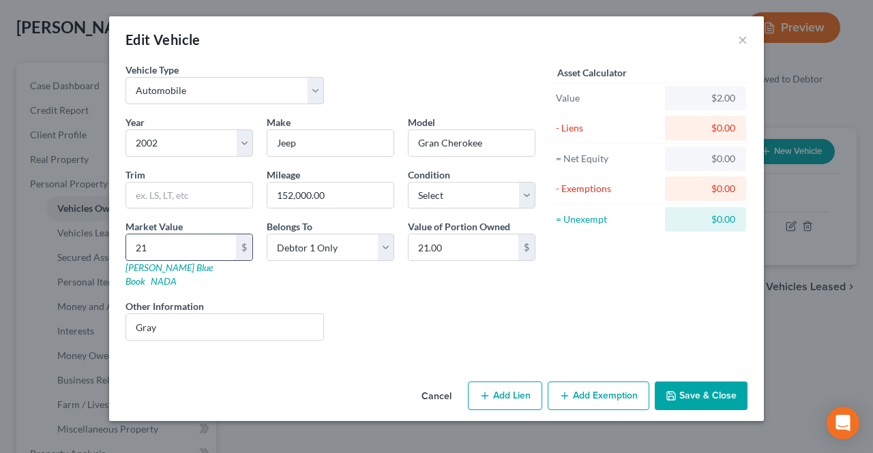
type input "218.00"
type input "2189"
type input "2,189.00"
click at [578, 382] on button "Add Exemption" at bounding box center [598, 396] width 102 height 29
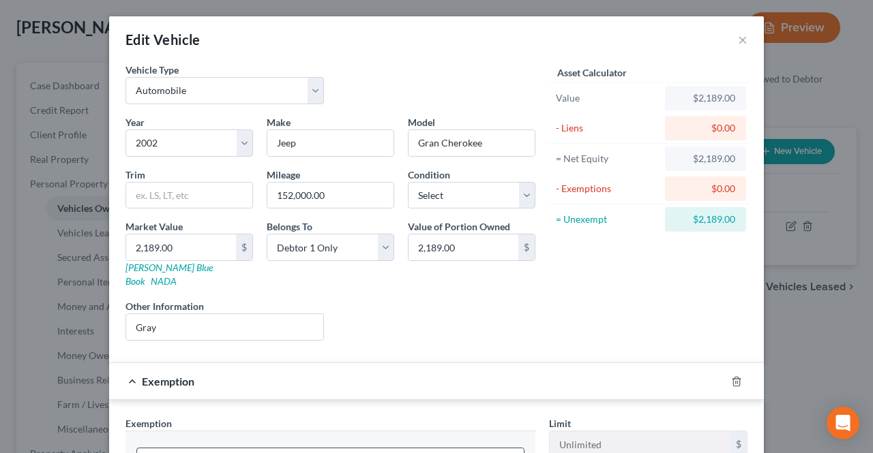
scroll to position [68, 0]
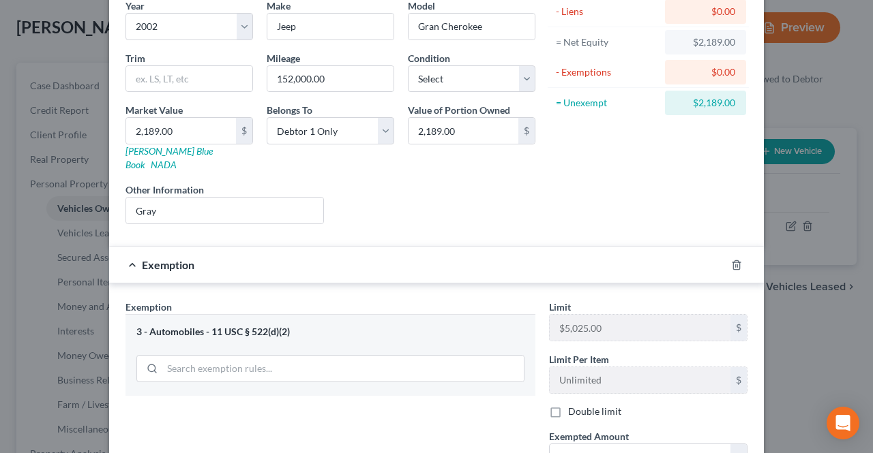
scroll to position [136, 0]
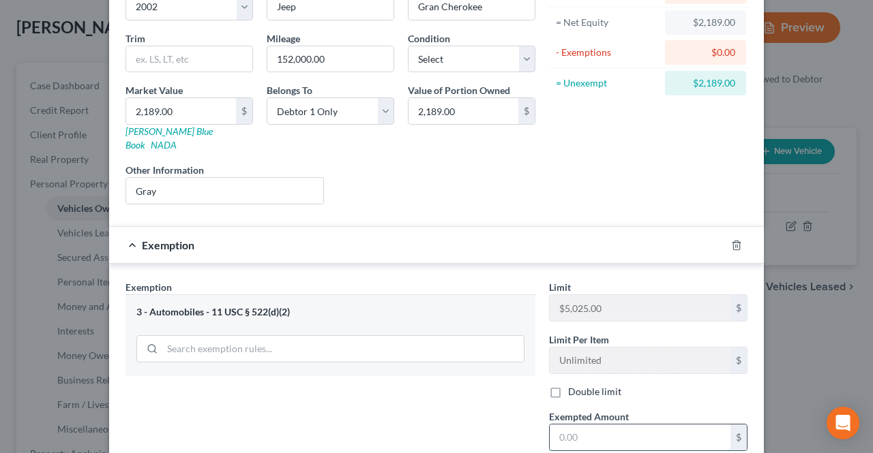
click at [569, 425] on input "text" at bounding box center [639, 438] width 181 height 26
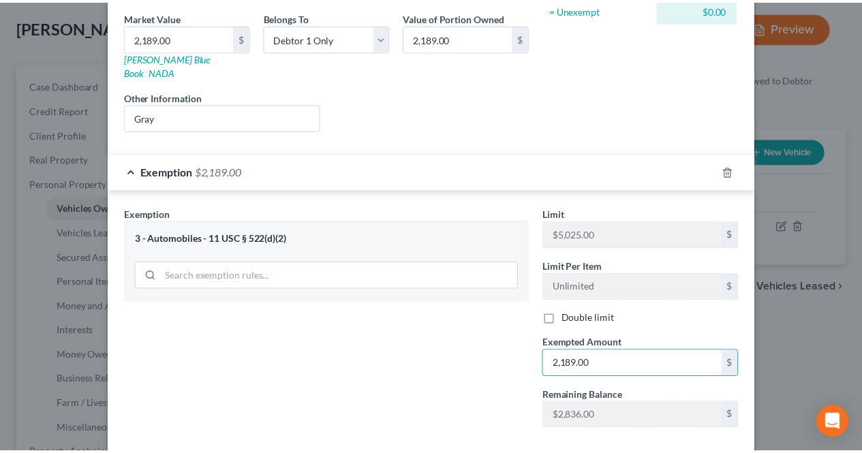
scroll to position [265, 0]
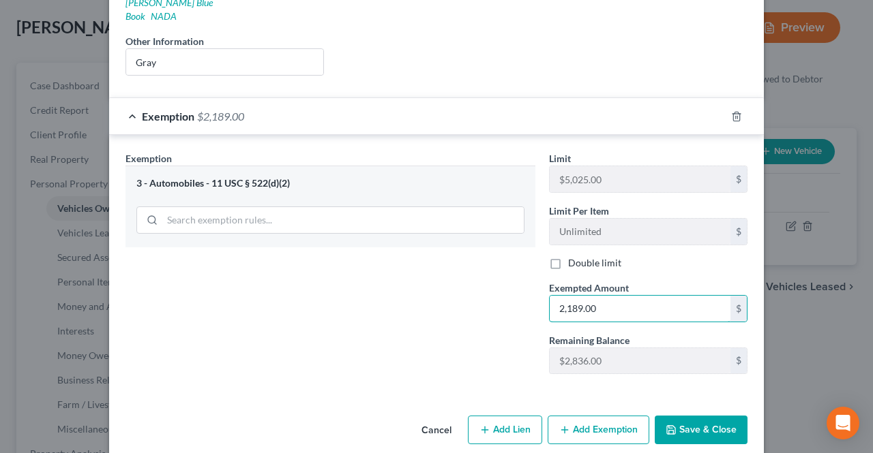
type input "2,189.00"
click at [686, 421] on button "Save & Close" at bounding box center [700, 430] width 93 height 29
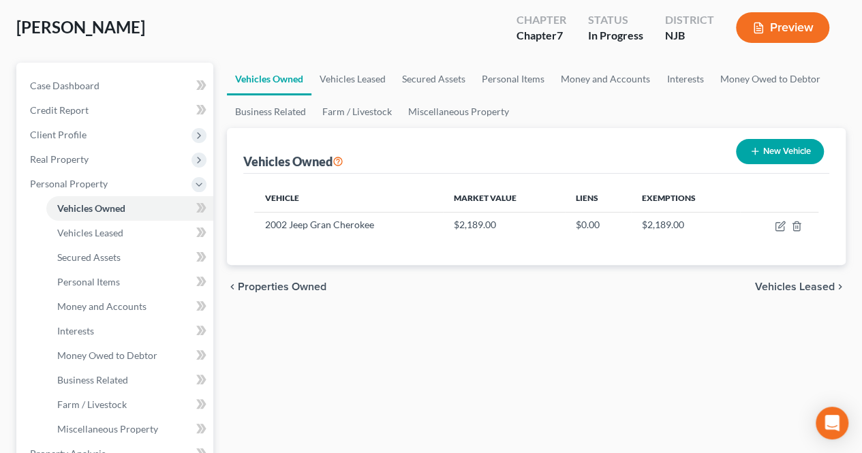
click at [796, 288] on span "Vehicles Leased" at bounding box center [795, 287] width 80 height 11
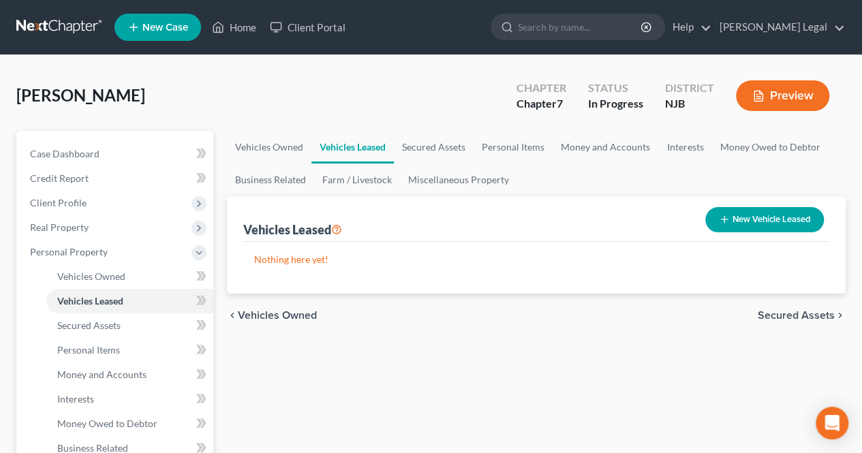
click at [772, 316] on span "Secured Assets" at bounding box center [796, 315] width 77 height 11
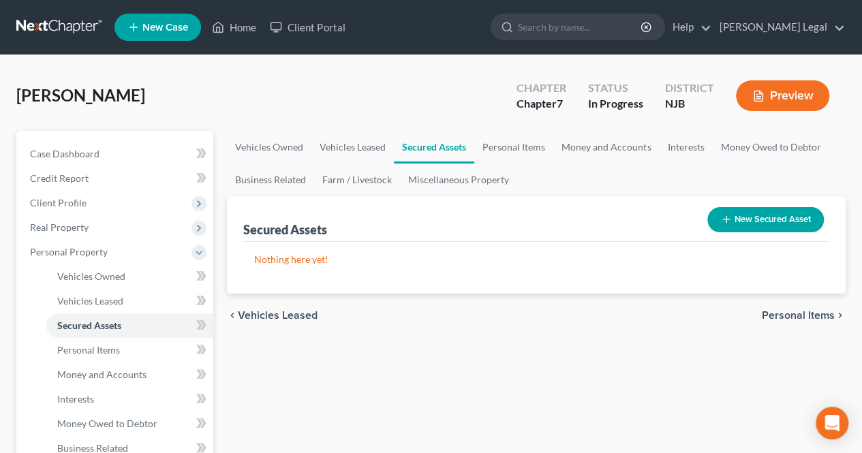
click at [774, 313] on span "Personal Items" at bounding box center [798, 315] width 73 height 11
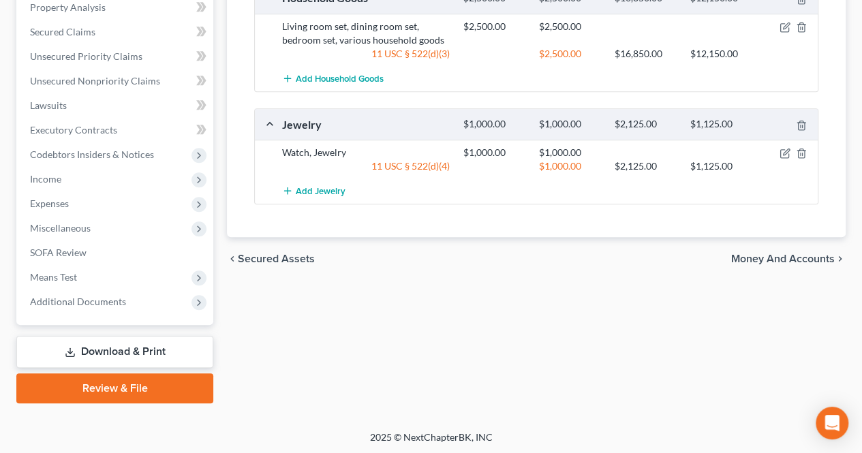
click at [771, 256] on span "Money and Accounts" at bounding box center [783, 259] width 104 height 11
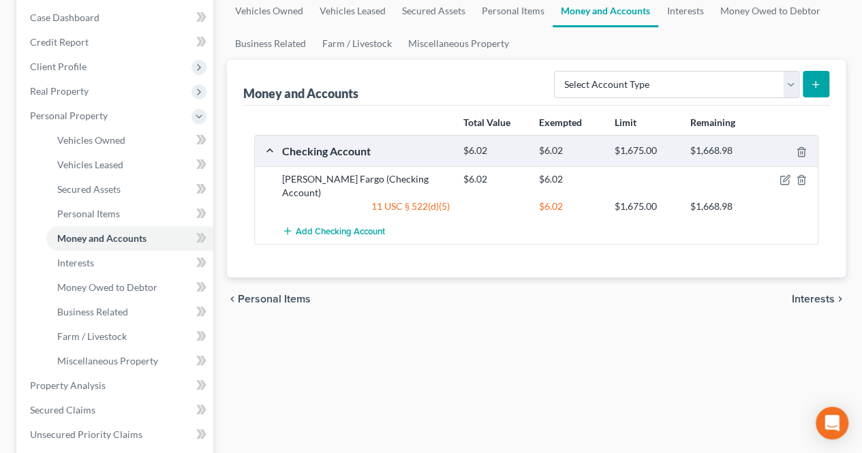
drag, startPoint x: 805, startPoint y: 281, endPoint x: 773, endPoint y: 282, distance: 32.0
click at [805, 294] on span "Interests" at bounding box center [813, 299] width 43 height 11
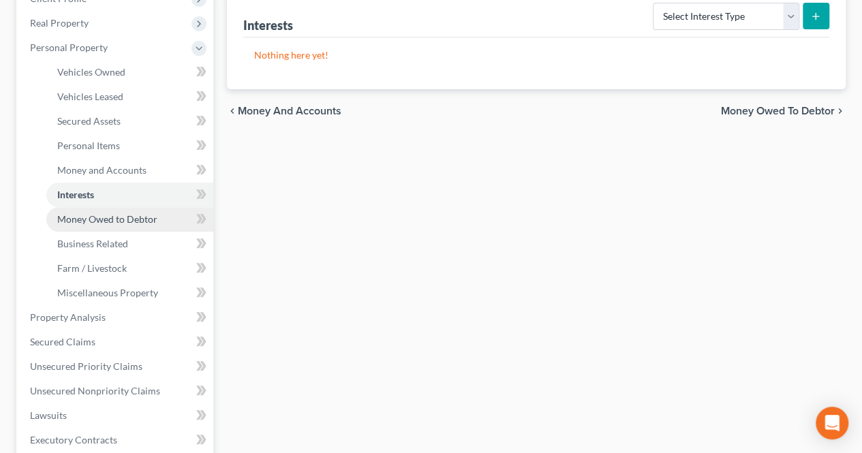
click at [114, 220] on span "Money Owed to Debtor" at bounding box center [107, 219] width 100 height 12
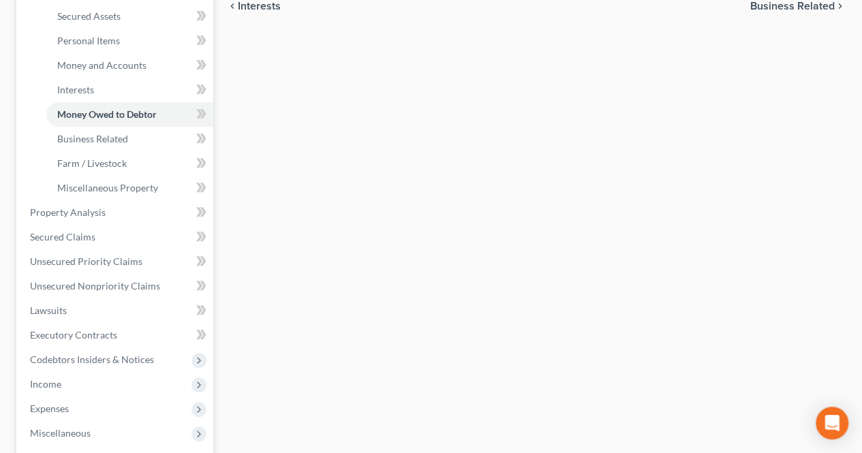
scroll to position [341, 0]
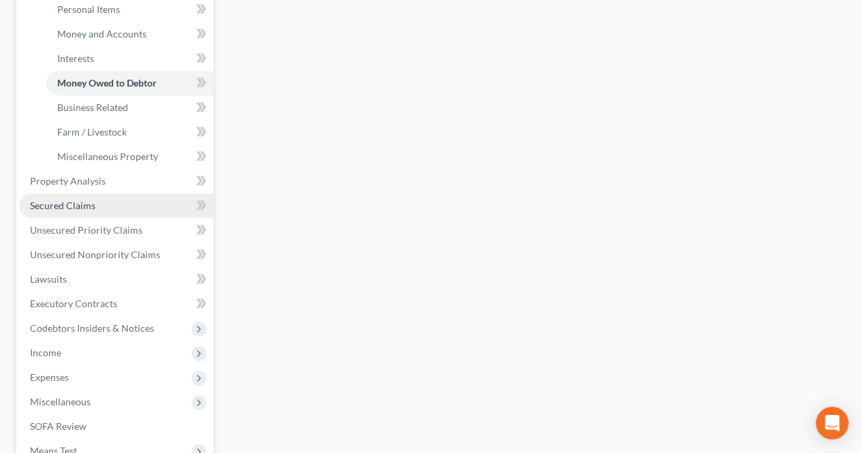
click at [112, 207] on link "Secured Claims" at bounding box center [116, 206] width 194 height 25
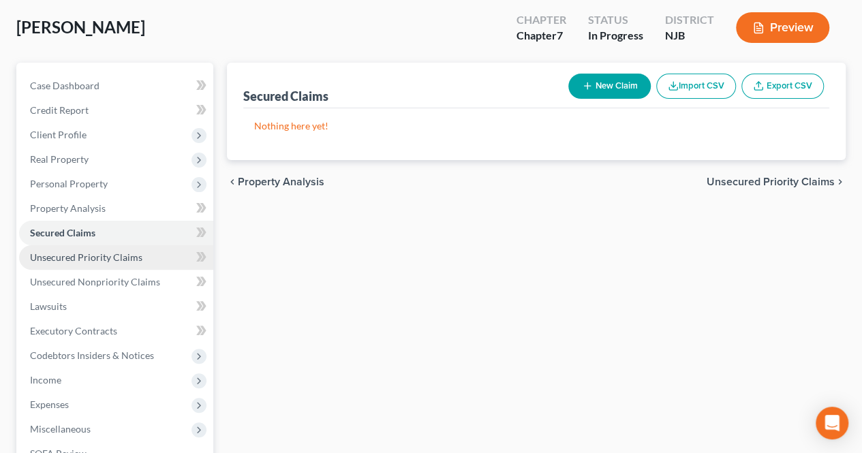
click at [158, 254] on link "Unsecured Priority Claims" at bounding box center [116, 257] width 194 height 25
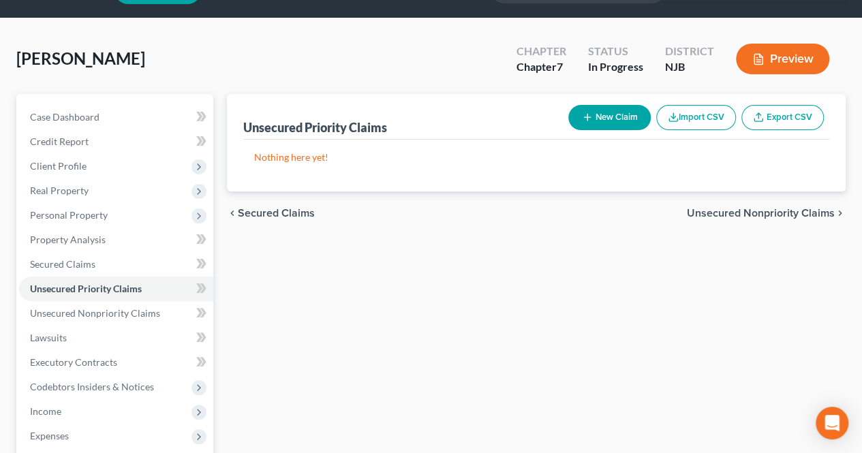
scroll to position [68, 0]
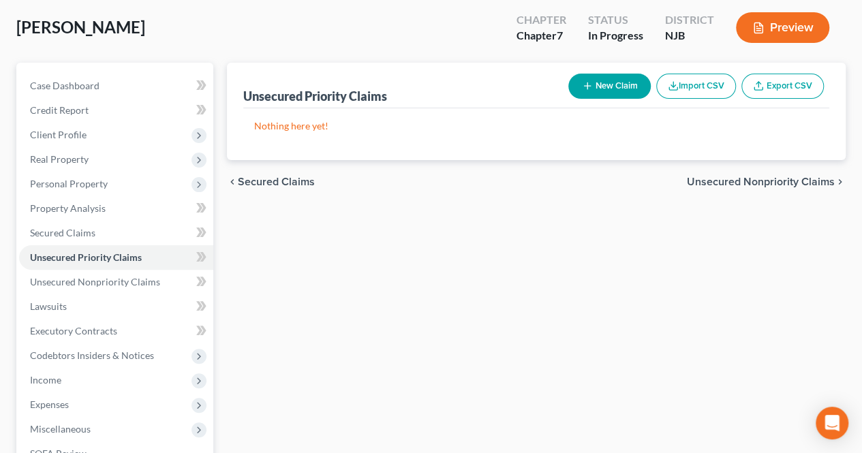
click at [724, 191] on div "chevron_left Secured Claims Unsecured Nonpriority Claims chevron_right" at bounding box center [536, 182] width 619 height 44
click at [729, 184] on span "Unsecured Nonpriority Claims" at bounding box center [761, 182] width 148 height 11
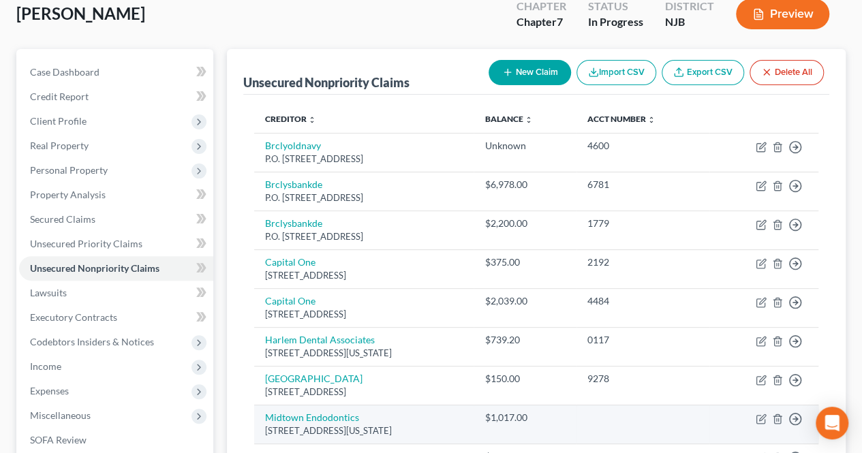
scroll to position [65, 0]
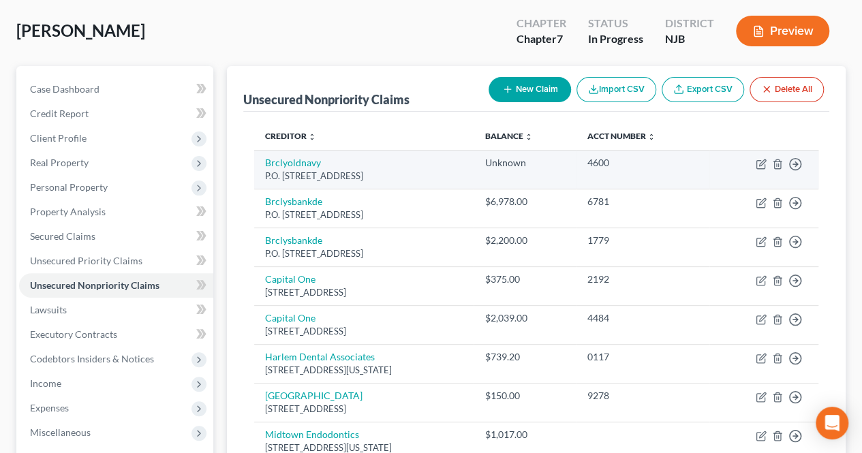
click at [458, 162] on td "Brclyoldnavy P.O. [STREET_ADDRESS]" at bounding box center [364, 169] width 220 height 39
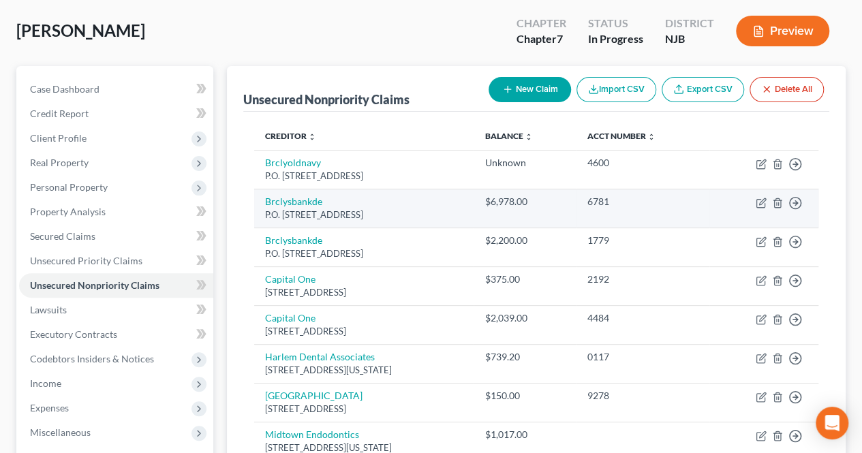
click at [421, 209] on div "P.O. [STREET_ADDRESS]" at bounding box center [364, 215] width 198 height 13
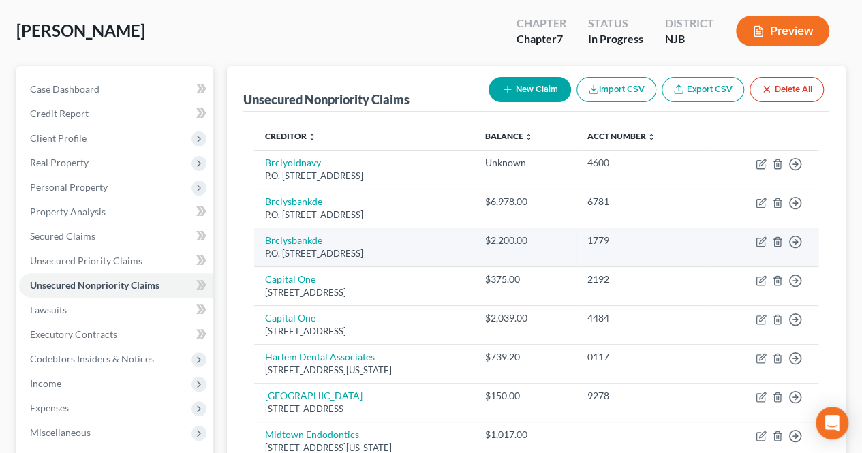
click at [418, 237] on td "Brclysbankde P.O. [STREET_ADDRESS]" at bounding box center [364, 247] width 220 height 39
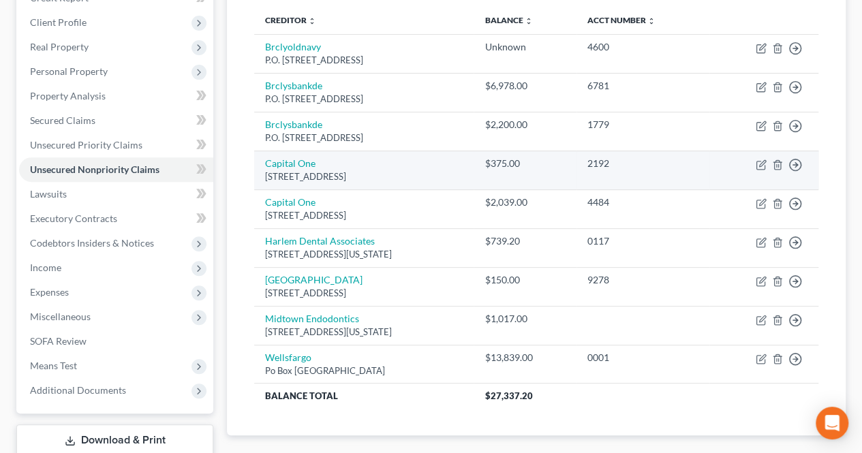
scroll to position [201, 0]
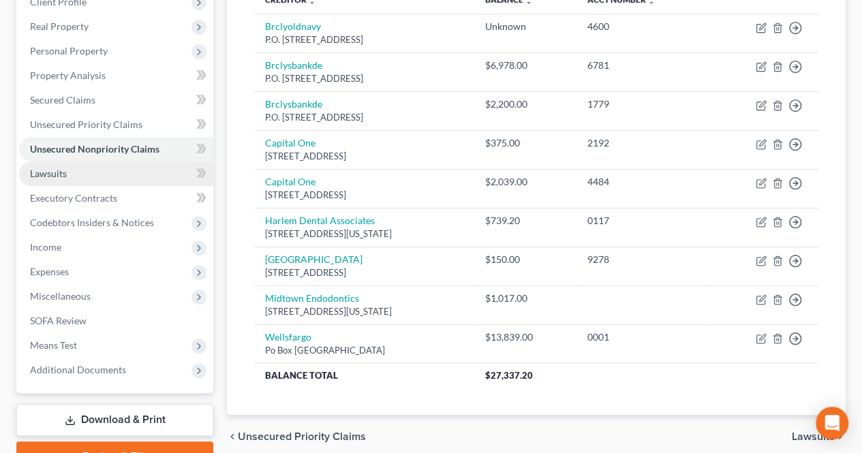
click at [117, 176] on link "Lawsuits" at bounding box center [116, 174] width 194 height 25
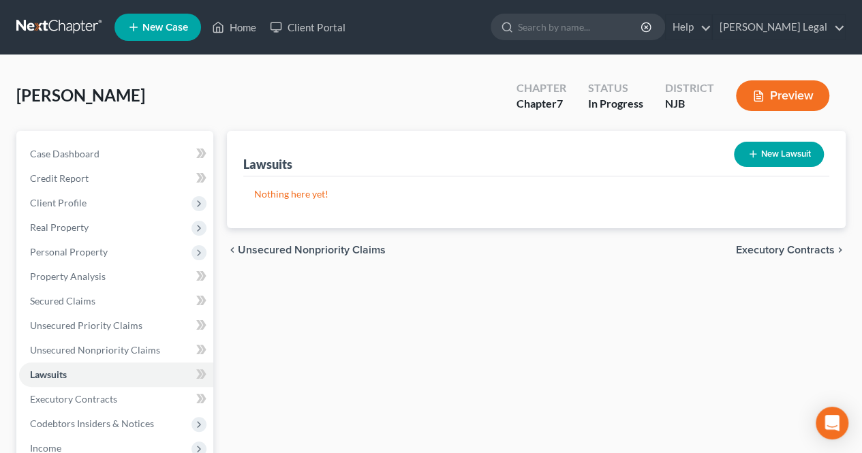
click at [772, 246] on span "Executory Contracts" at bounding box center [785, 250] width 99 height 11
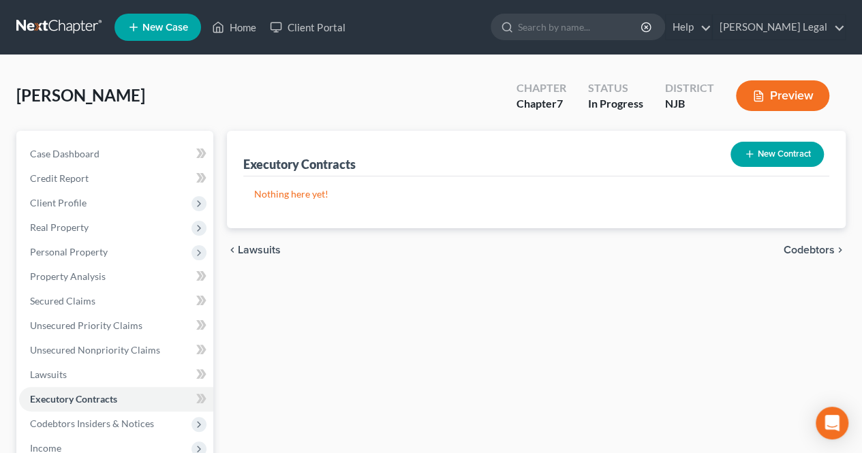
click at [772, 245] on div "chevron_left Lawsuits Codebtors chevron_right" at bounding box center [536, 250] width 619 height 44
click at [814, 250] on span "Codebtors" at bounding box center [809, 250] width 51 height 11
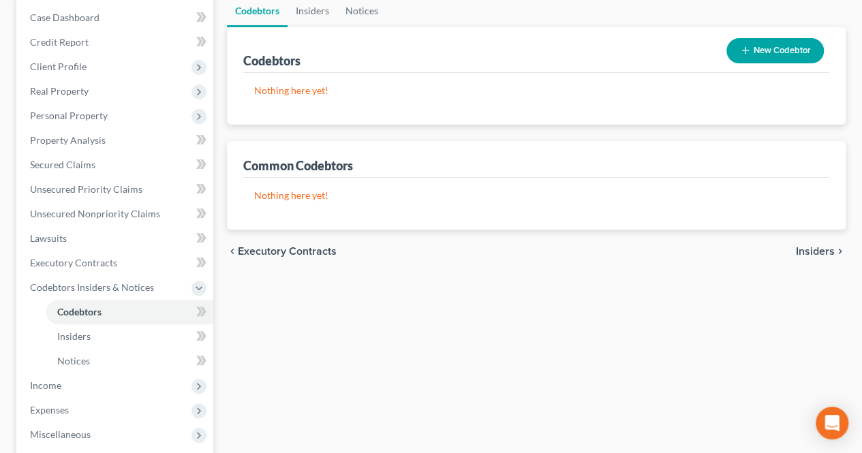
click at [804, 246] on span "Insiders" at bounding box center [815, 251] width 39 height 11
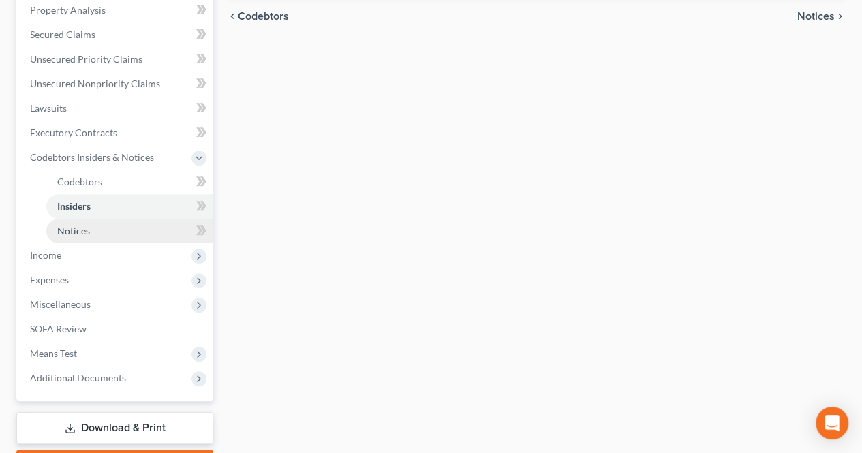
scroll to position [273, 0]
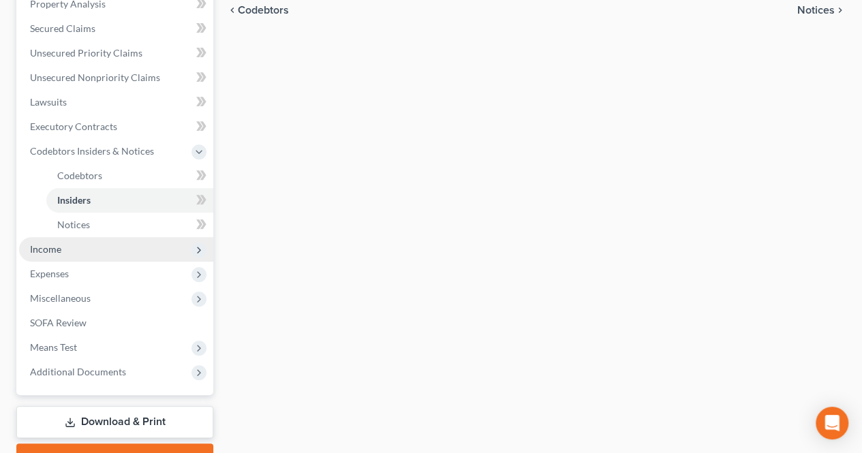
click at [56, 252] on span "Income" at bounding box center [45, 249] width 31 height 12
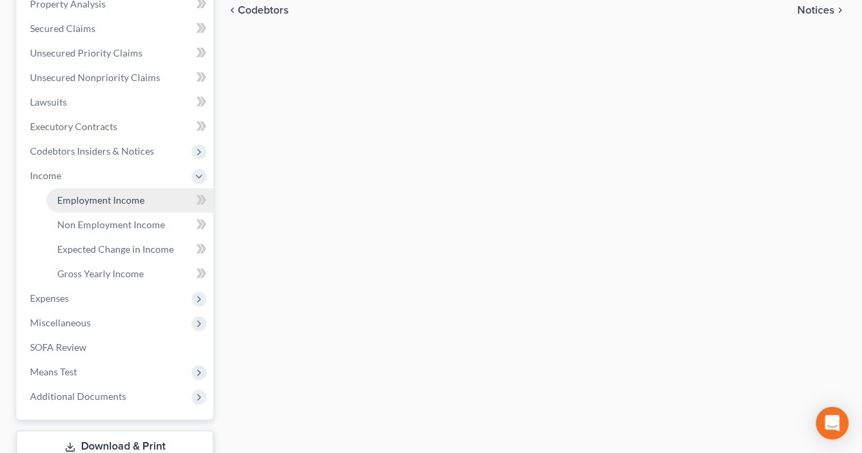
click at [85, 207] on link "Employment Income" at bounding box center [129, 200] width 167 height 25
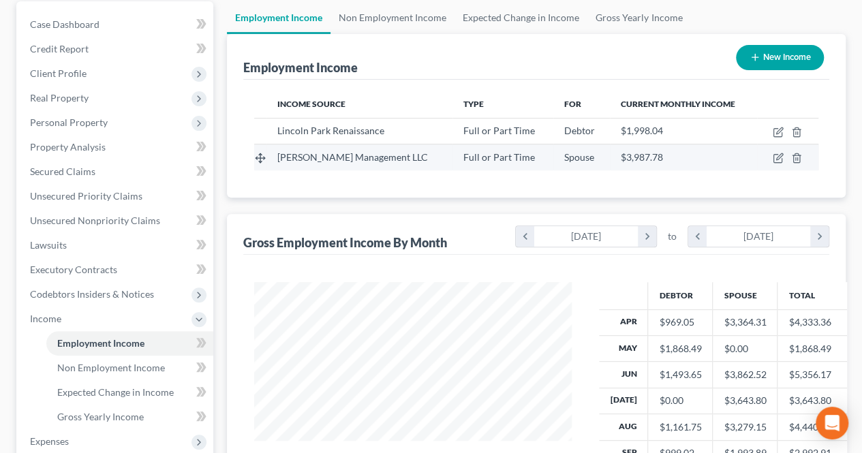
scroll to position [205, 0]
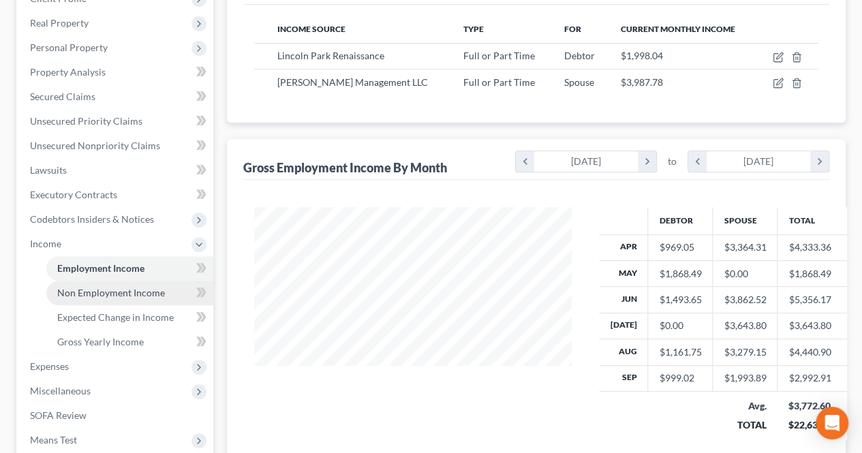
click at [132, 290] on span "Non Employment Income" at bounding box center [111, 293] width 108 height 12
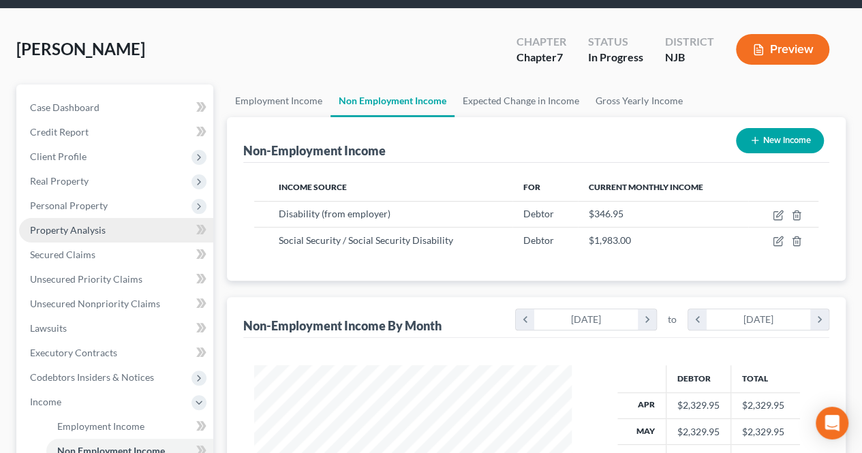
scroll to position [681435, 681333]
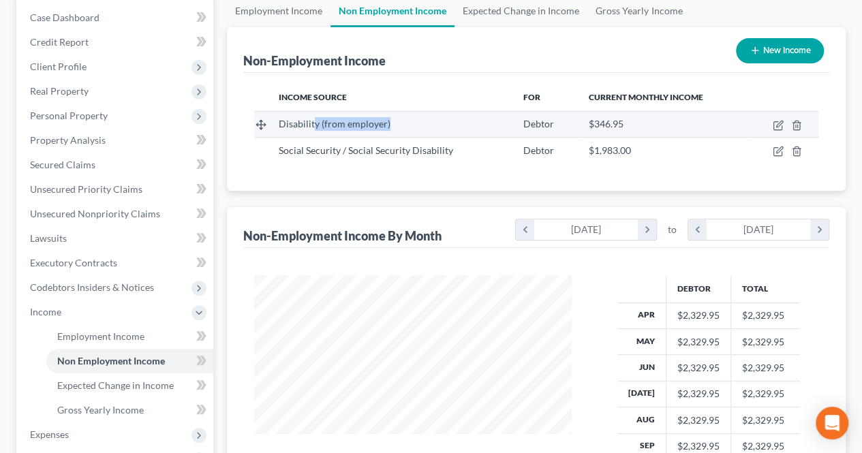
drag, startPoint x: 314, startPoint y: 123, endPoint x: 396, endPoint y: 123, distance: 82.5
click at [396, 123] on div "Disability (from employer)" at bounding box center [390, 124] width 223 height 14
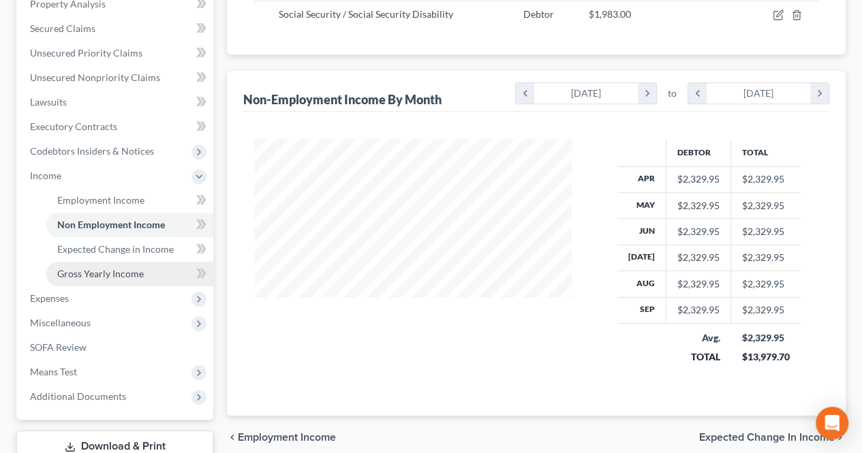
click at [140, 264] on link "Gross Yearly Income" at bounding box center [129, 274] width 167 height 25
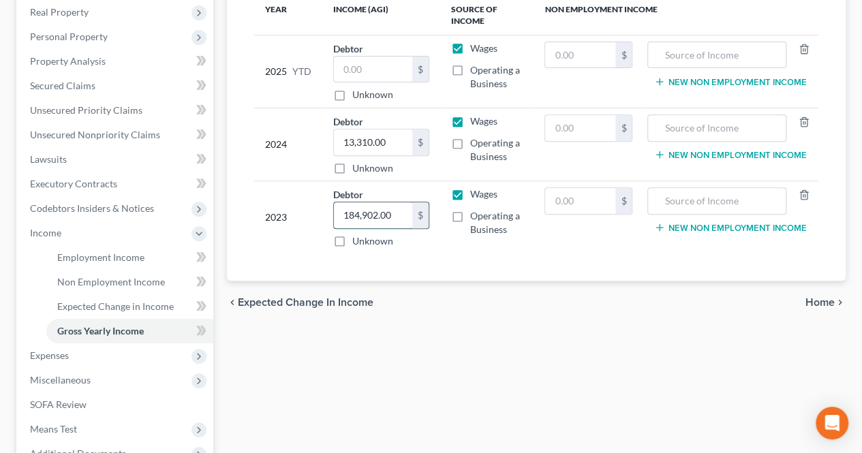
click at [392, 209] on input "184,902.00" at bounding box center [373, 215] width 78 height 26
paste input "59,033"
type input "59,033.00"
click at [827, 304] on span "Home" at bounding box center [820, 302] width 29 height 11
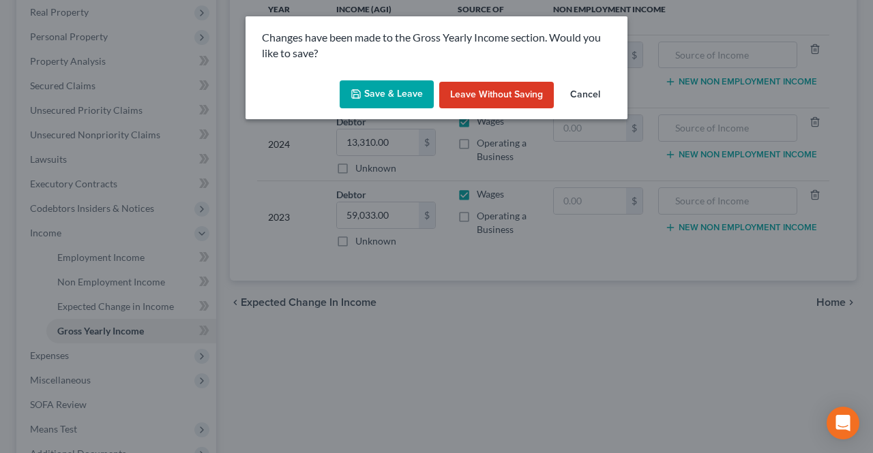
click at [408, 102] on button "Save & Leave" at bounding box center [386, 94] width 94 height 29
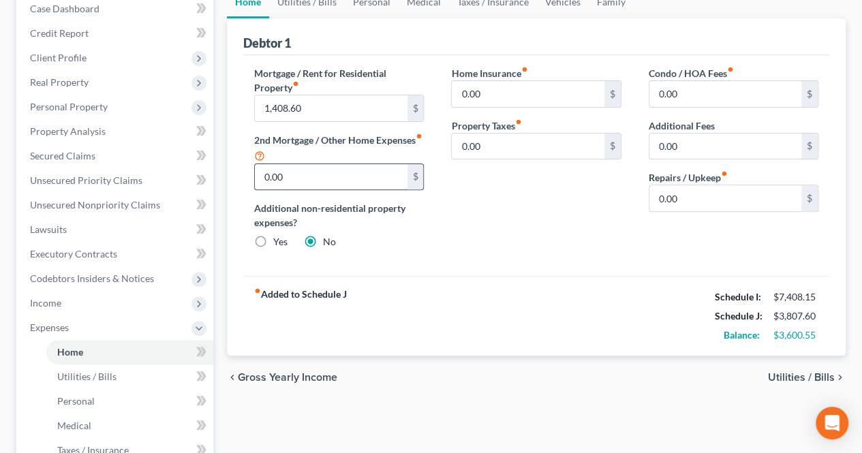
scroll to position [213, 0]
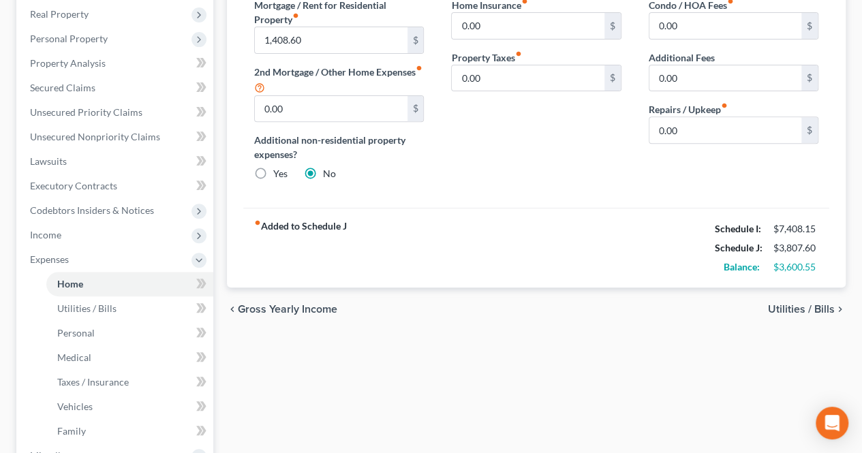
click at [778, 306] on span "Utilities / Bills" at bounding box center [801, 309] width 67 height 11
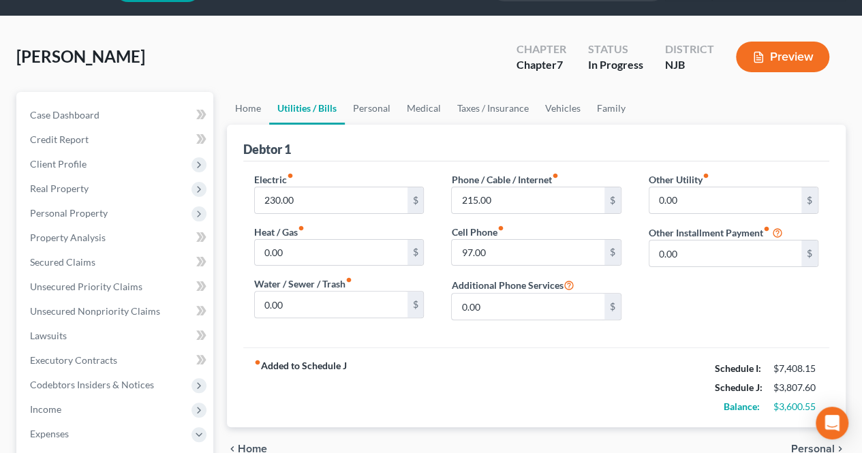
scroll to position [68, 0]
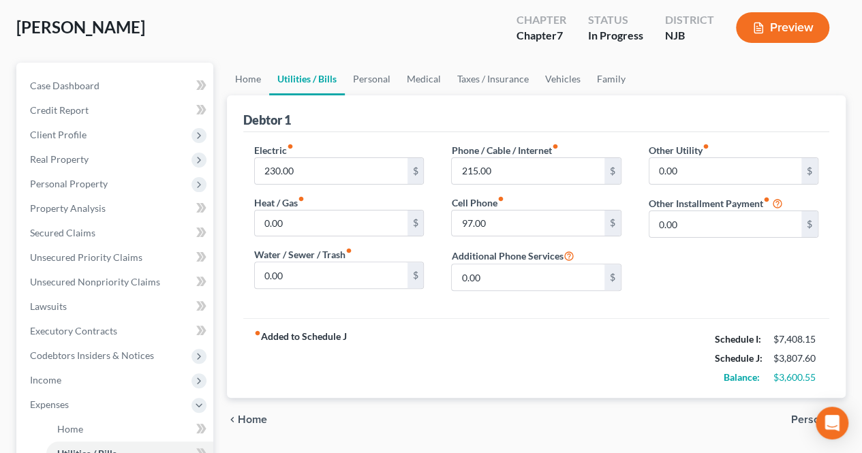
click at [798, 416] on span "Personal" at bounding box center [813, 419] width 44 height 11
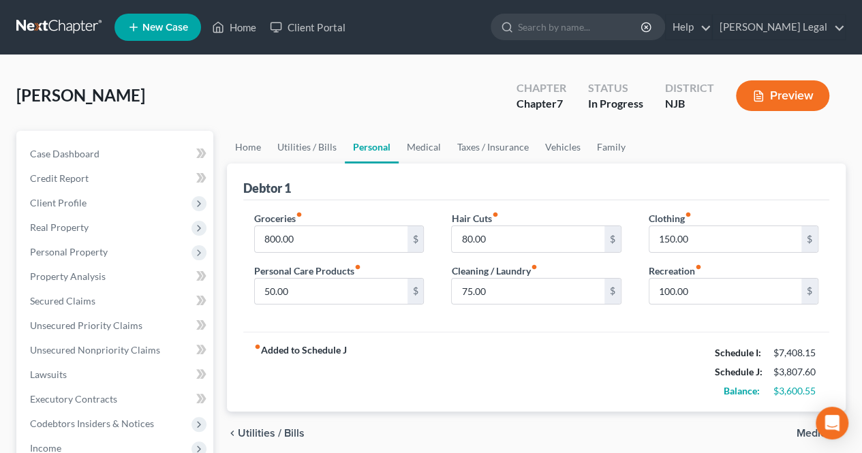
scroll to position [68, 0]
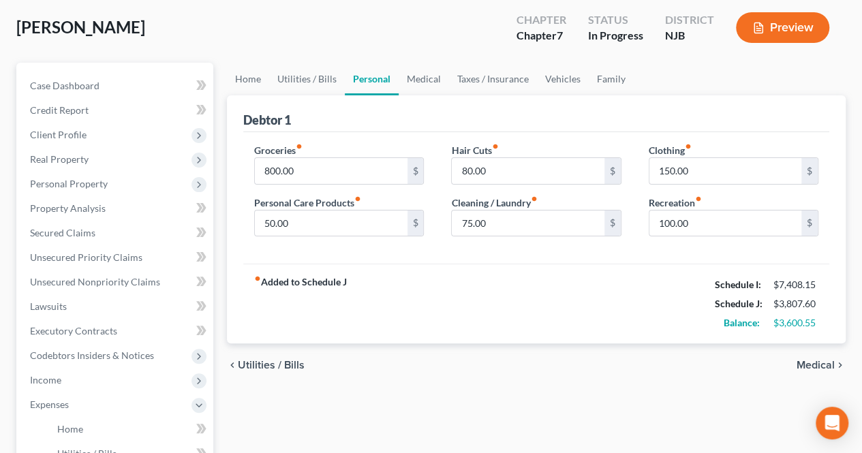
click at [803, 361] on span "Medical" at bounding box center [816, 365] width 38 height 11
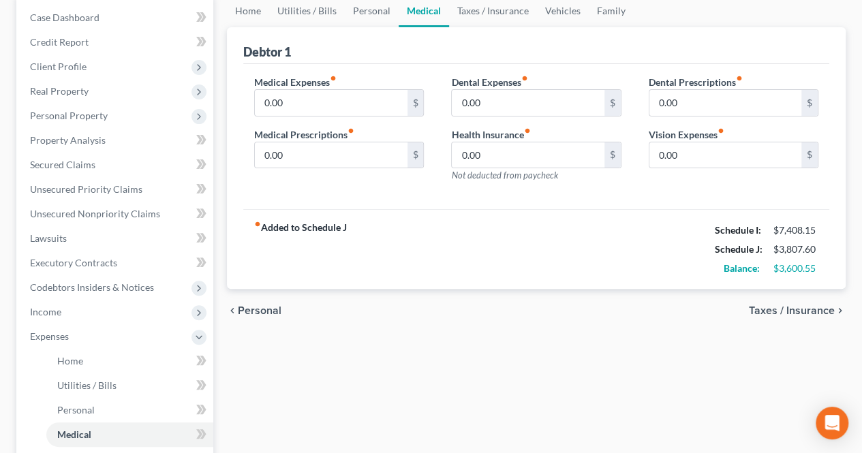
click at [778, 310] on span "Taxes / Insurance" at bounding box center [792, 310] width 86 height 11
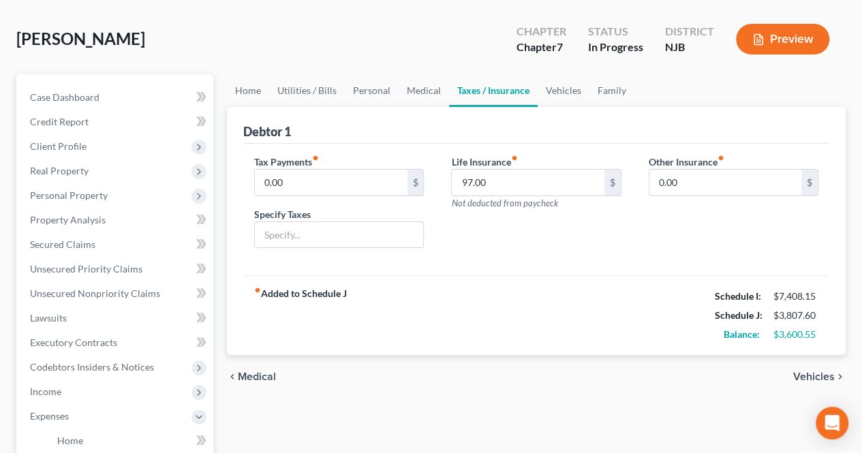
scroll to position [68, 0]
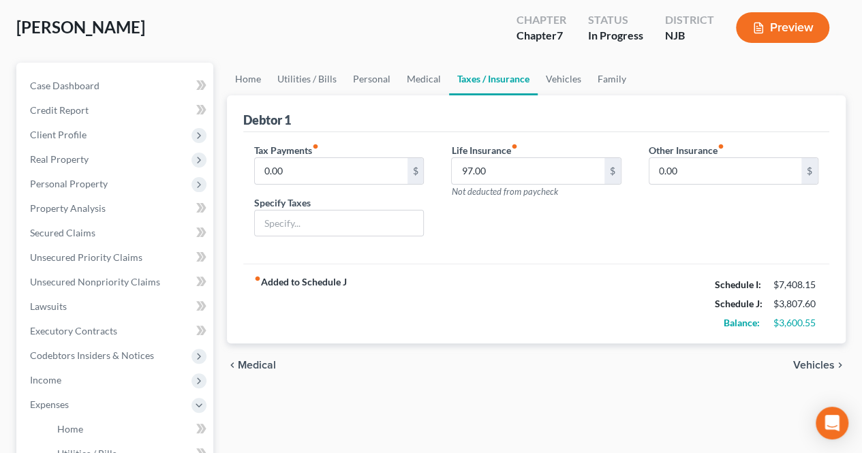
click at [804, 363] on span "Vehicles" at bounding box center [814, 365] width 42 height 11
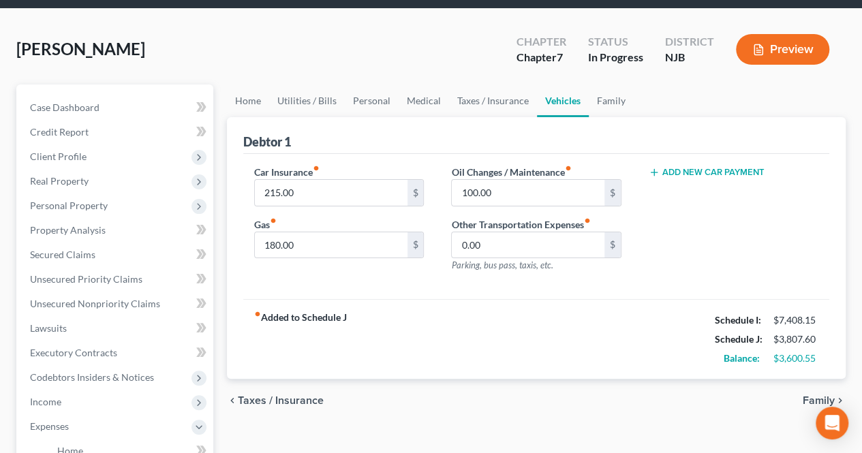
scroll to position [68, 0]
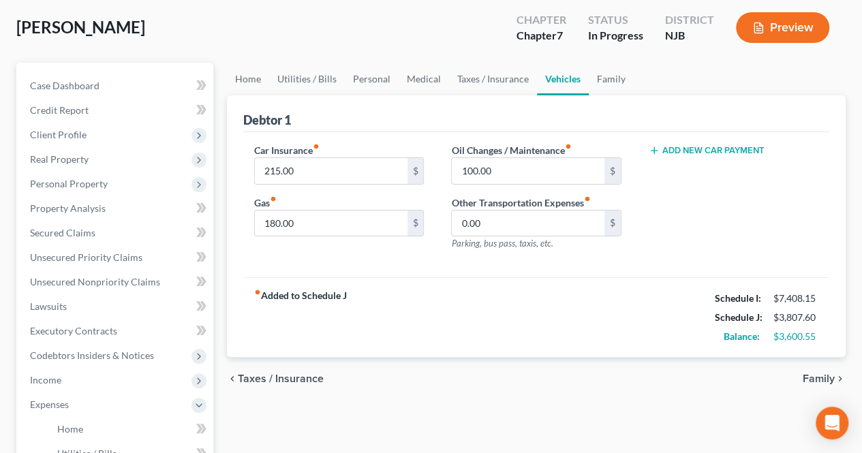
click at [819, 378] on span "Family" at bounding box center [819, 379] width 32 height 11
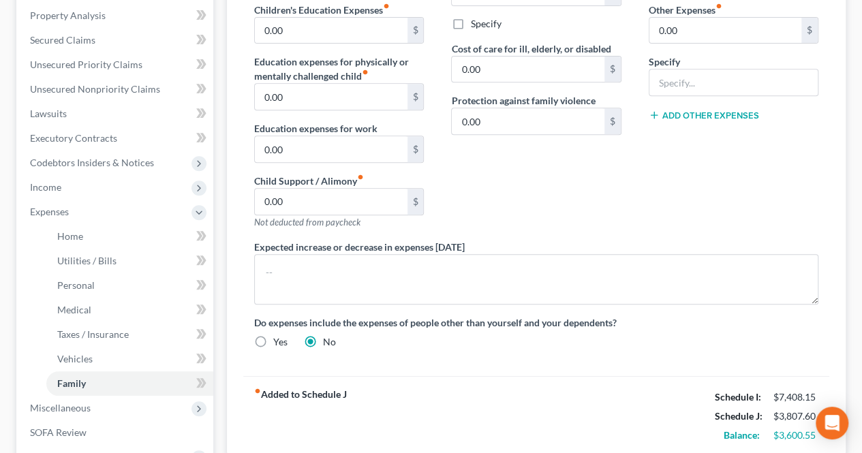
scroll to position [341, 0]
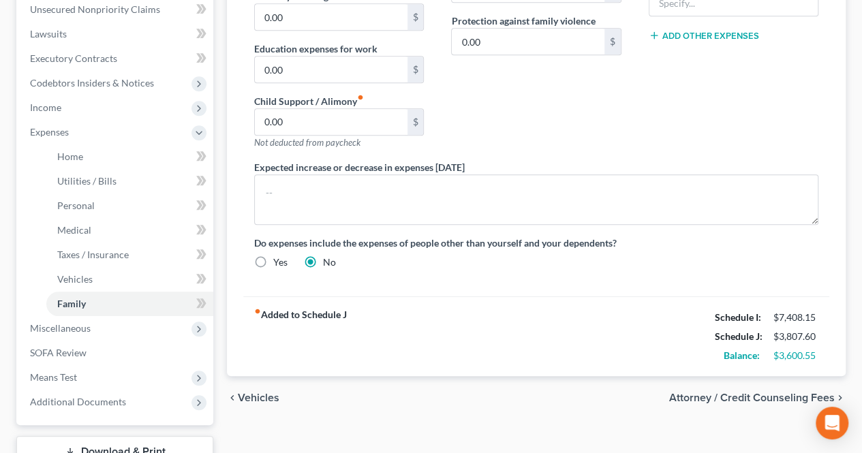
click at [684, 402] on div "chevron_left Vehicles Attorney / Credit Counseling Fees chevron_right" at bounding box center [536, 398] width 619 height 44
click at [685, 397] on span "Attorney / Credit Counseling Fees" at bounding box center [752, 398] width 166 height 11
select select "0"
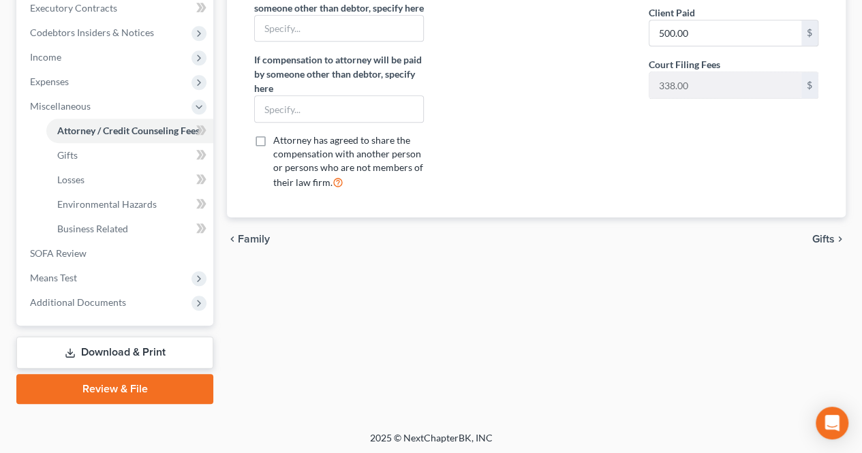
scroll to position [392, 0]
click at [838, 244] on icon "chevron_right" at bounding box center [840, 238] width 11 height 11
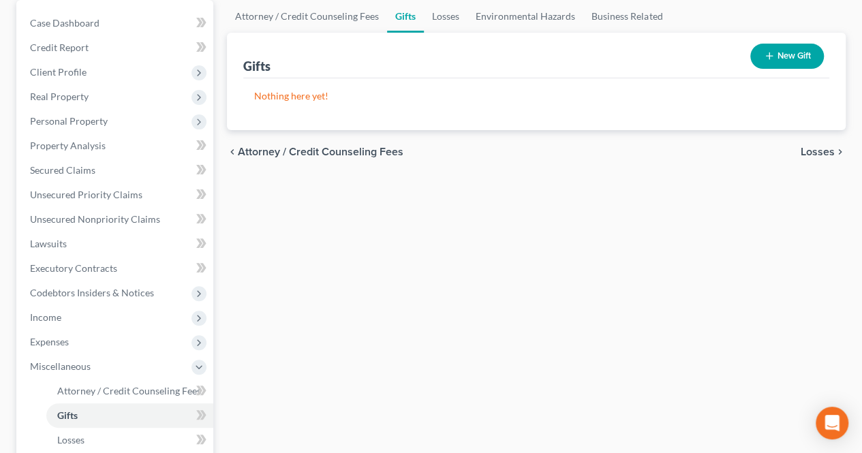
scroll to position [205, 0]
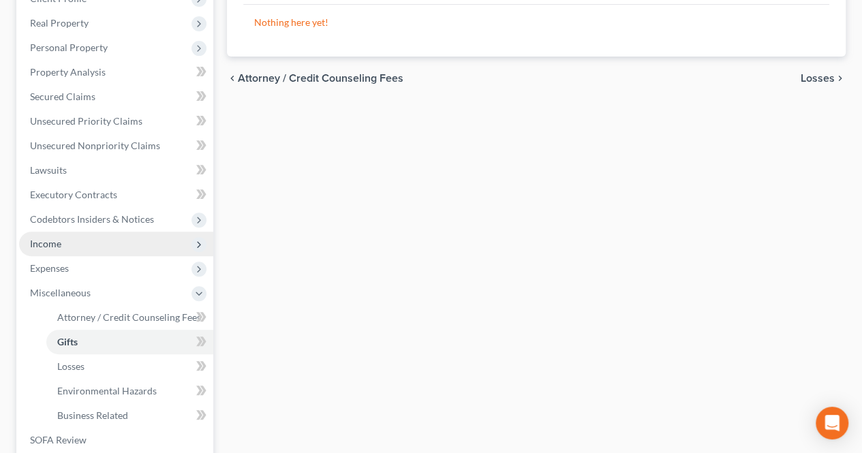
click at [108, 246] on span "Income" at bounding box center [116, 244] width 194 height 25
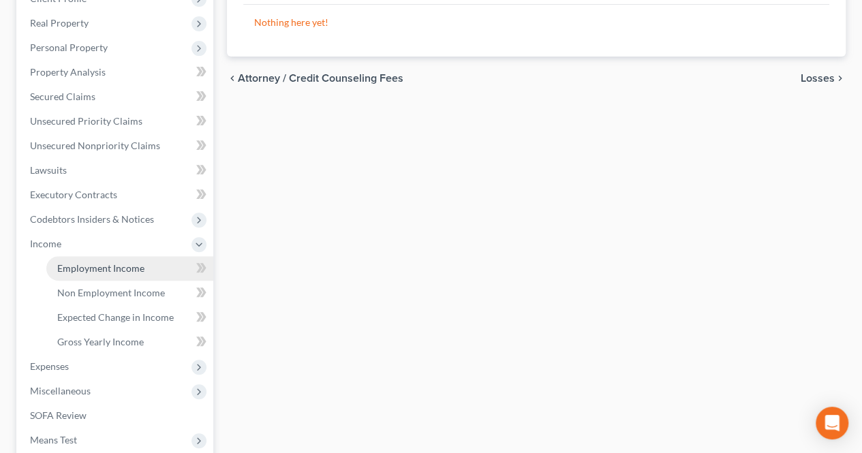
click at [99, 261] on link "Employment Income" at bounding box center [129, 268] width 167 height 25
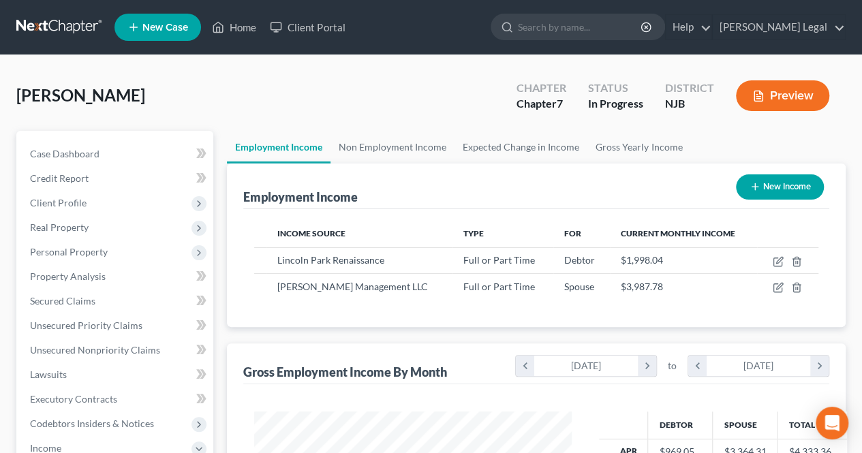
scroll to position [681435, 681333]
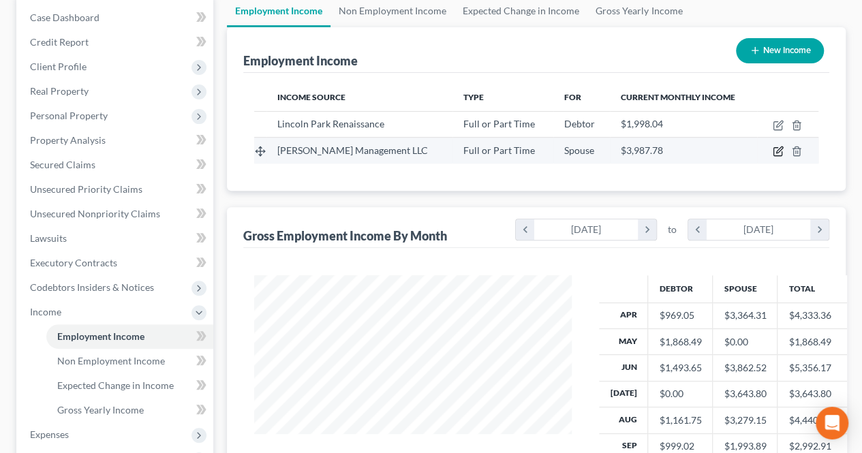
click at [774, 148] on icon "button" at bounding box center [778, 151] width 11 height 11
select select "0"
select select "33"
select select "1"
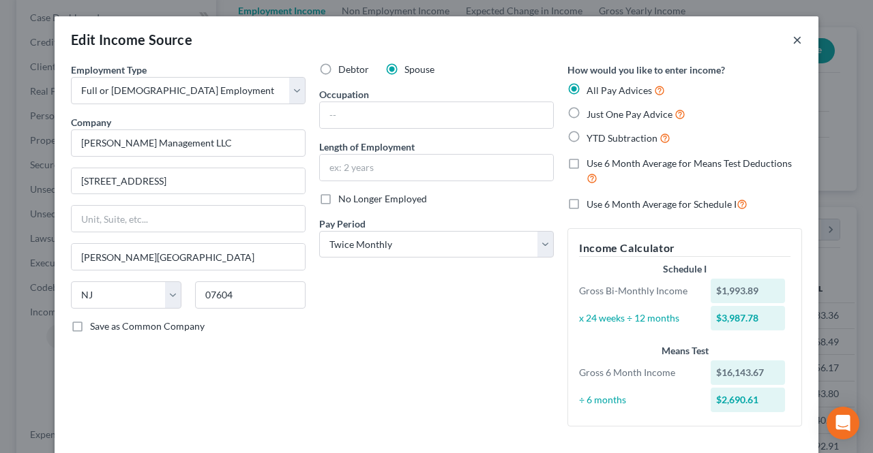
drag, startPoint x: 790, startPoint y: 42, endPoint x: 778, endPoint y: 119, distance: 77.9
click at [792, 42] on button "×" at bounding box center [797, 39] width 10 height 16
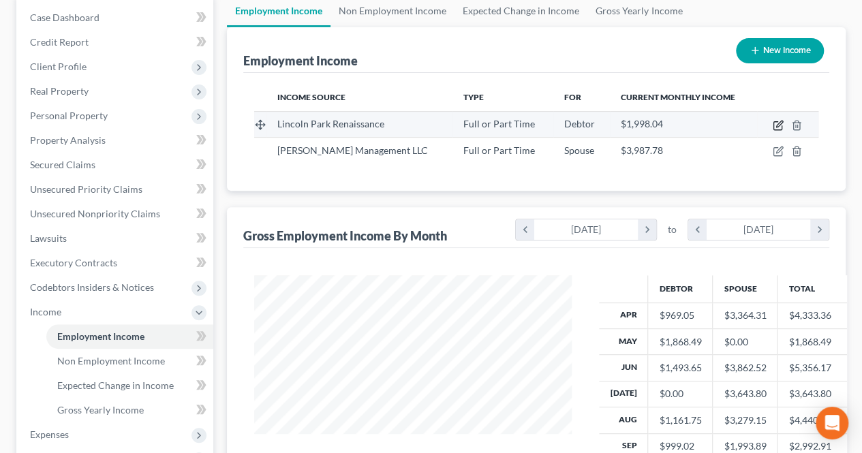
click at [778, 121] on icon "button" at bounding box center [778, 125] width 11 height 11
select select "0"
select select "33"
select select "1"
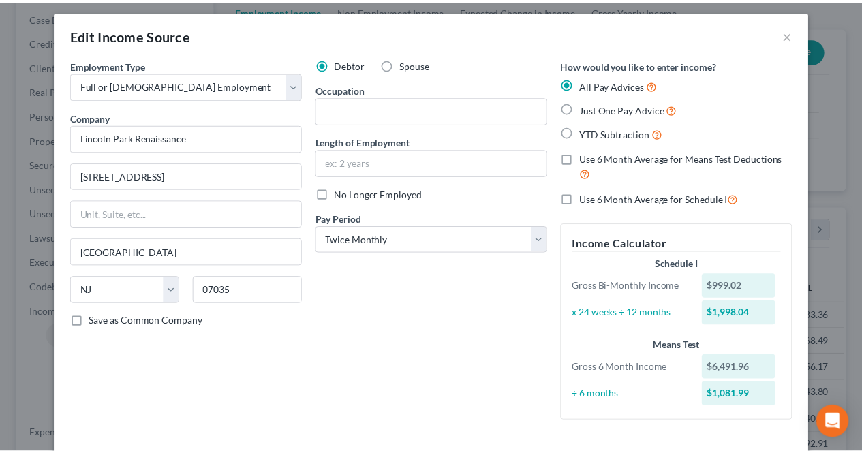
scroll to position [0, 0]
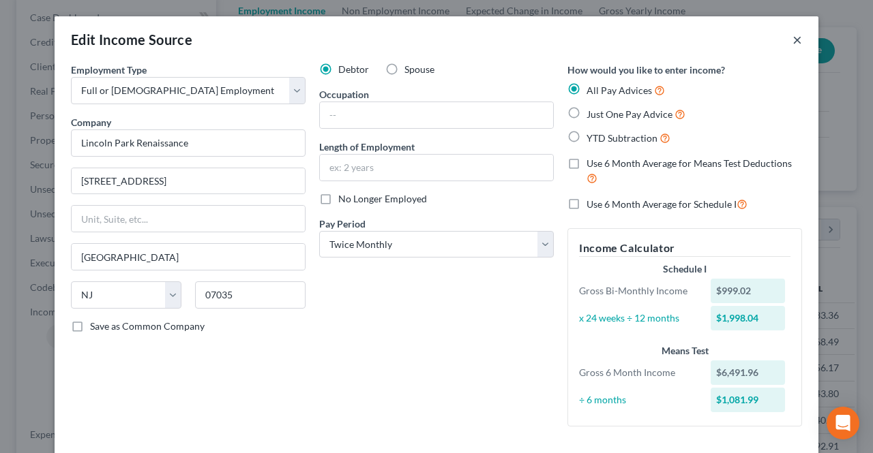
click at [792, 40] on button "×" at bounding box center [797, 39] width 10 height 16
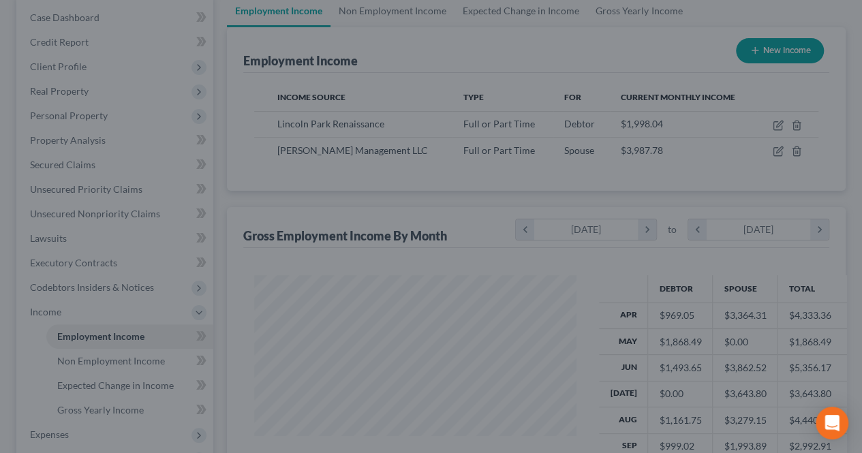
scroll to position [681435, 681333]
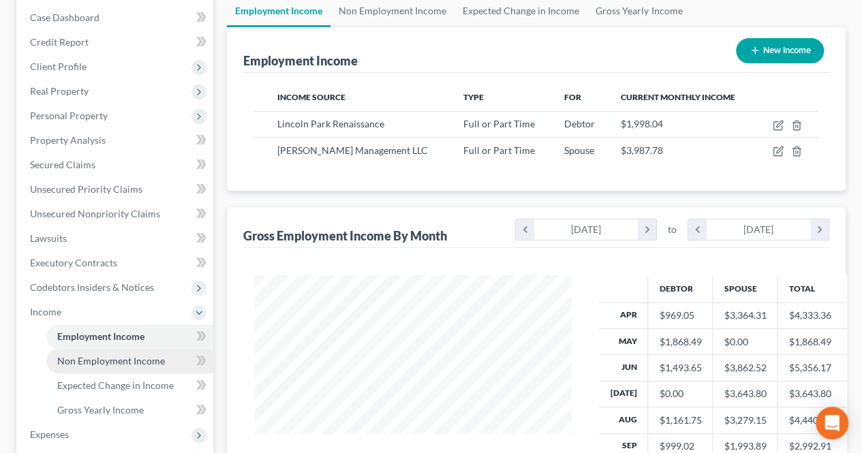
click at [162, 365] on span "Non Employment Income" at bounding box center [111, 361] width 108 height 12
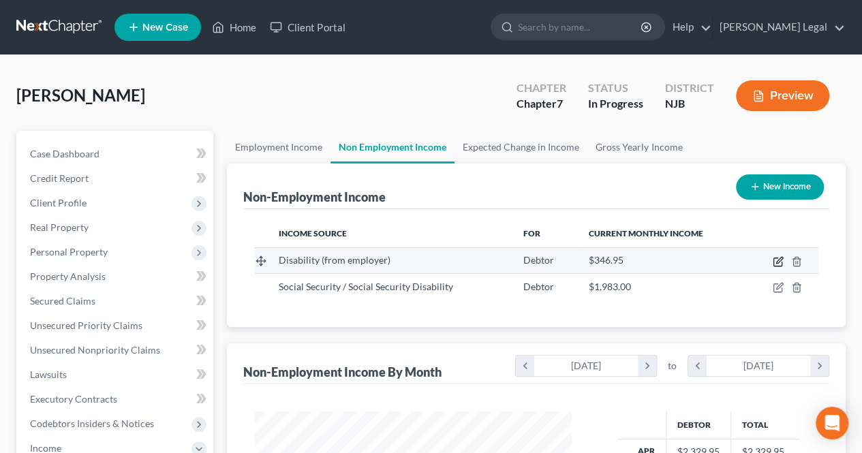
click at [781, 264] on icon "button" at bounding box center [778, 261] width 11 height 11
select select "1"
select select "0"
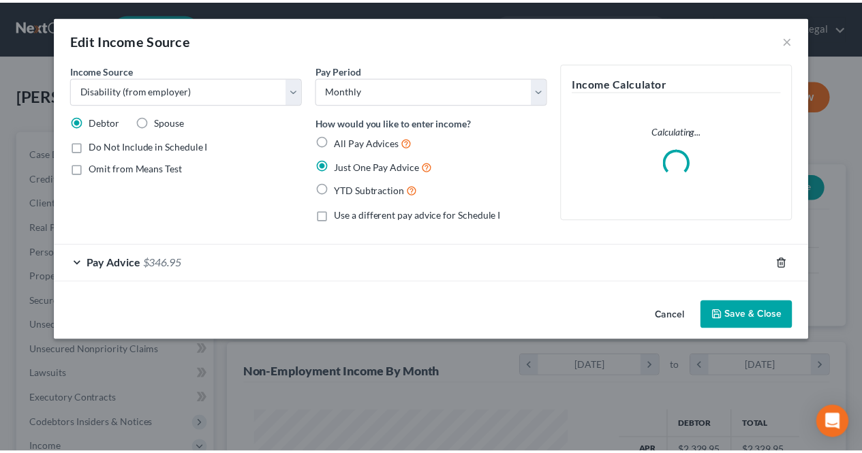
scroll to position [243, 349]
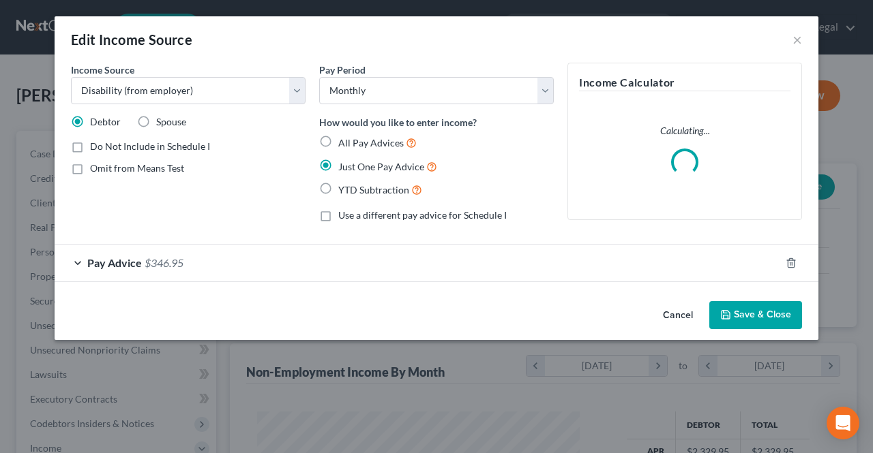
click at [566, 272] on div "Pay Advice $346.95" at bounding box center [417, 263] width 725 height 36
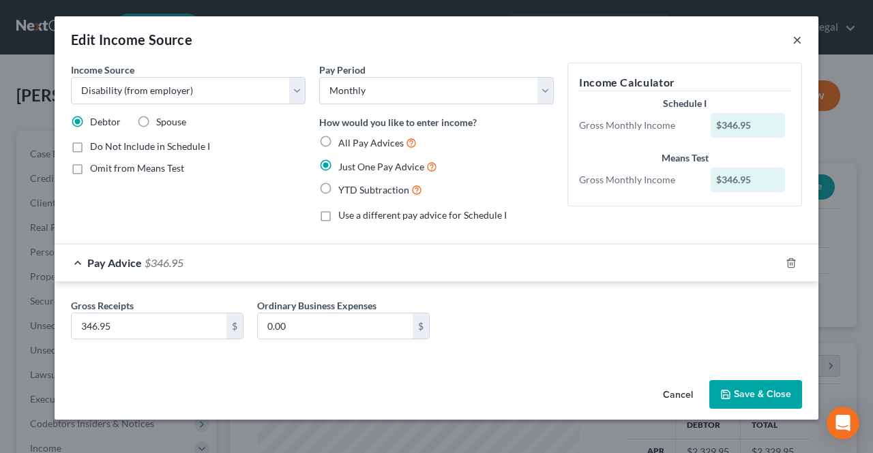
click at [793, 43] on button "×" at bounding box center [797, 39] width 10 height 16
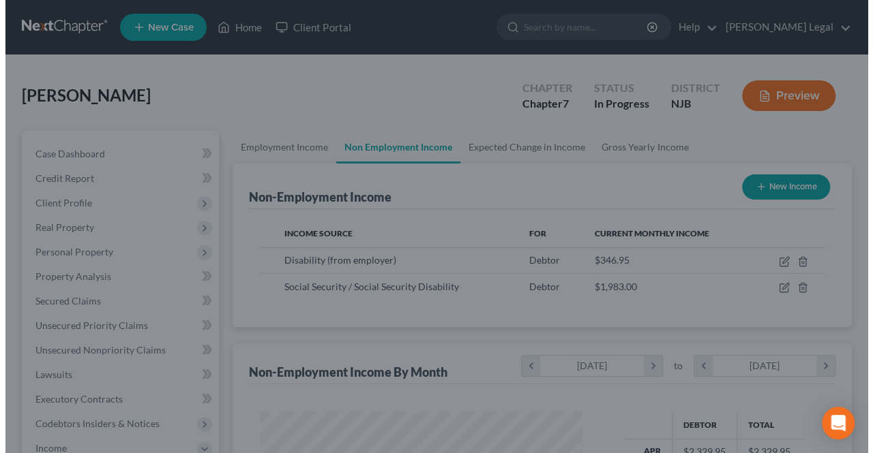
scroll to position [681435, 681333]
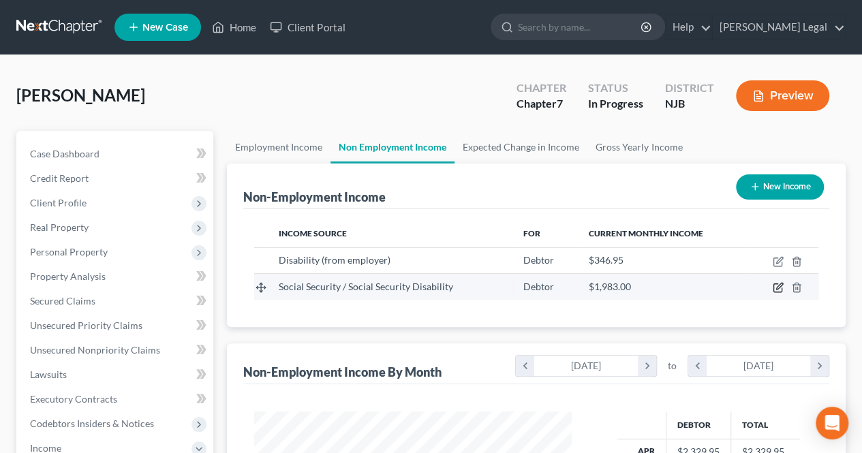
click at [778, 287] on icon "button" at bounding box center [778, 287] width 11 height 11
select select "4"
select select "0"
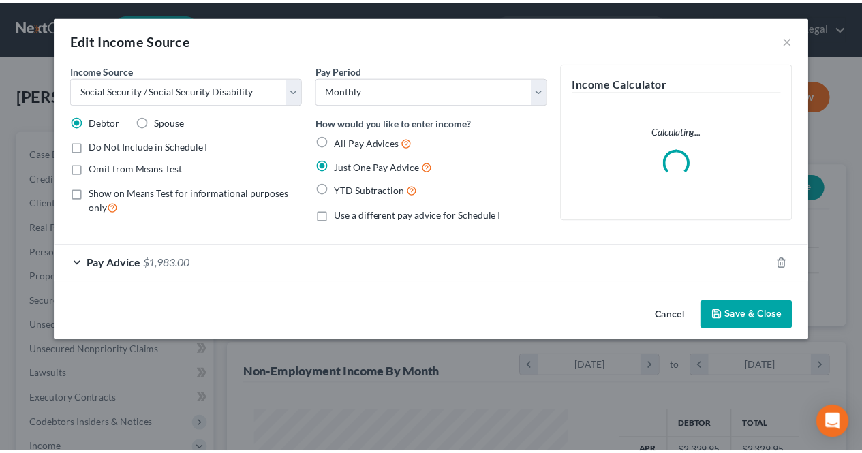
scroll to position [243, 349]
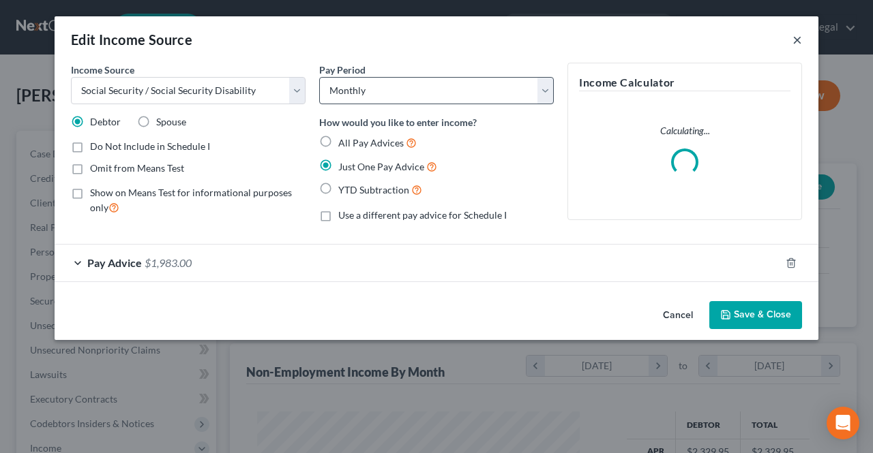
drag, startPoint x: 797, startPoint y: 35, endPoint x: 335, endPoint y: 96, distance: 466.2
click at [797, 35] on button "×" at bounding box center [797, 39] width 10 height 16
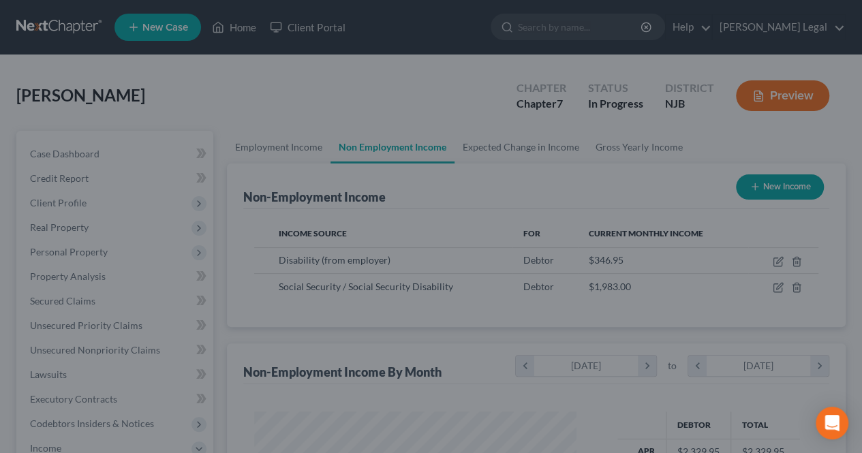
scroll to position [681435, 681333]
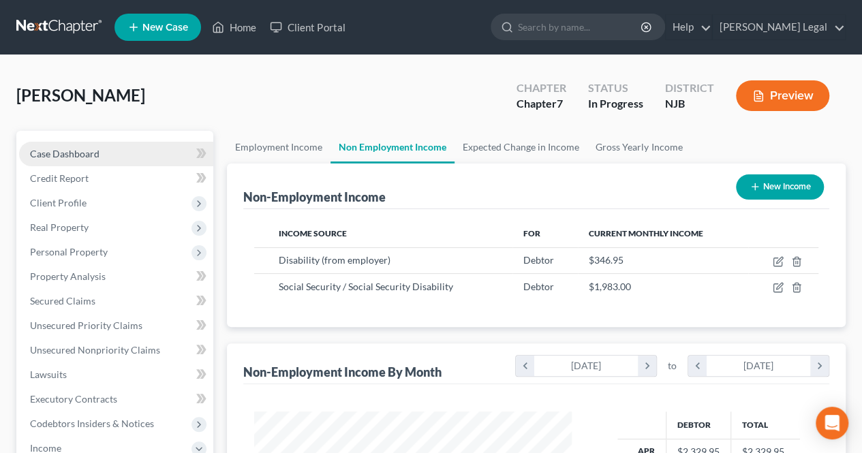
click at [55, 147] on link "Case Dashboard" at bounding box center [116, 154] width 194 height 25
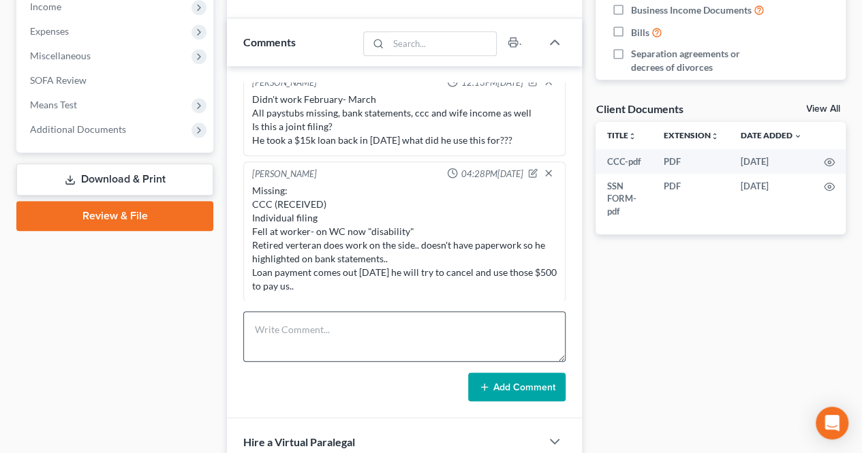
scroll to position [477, 0]
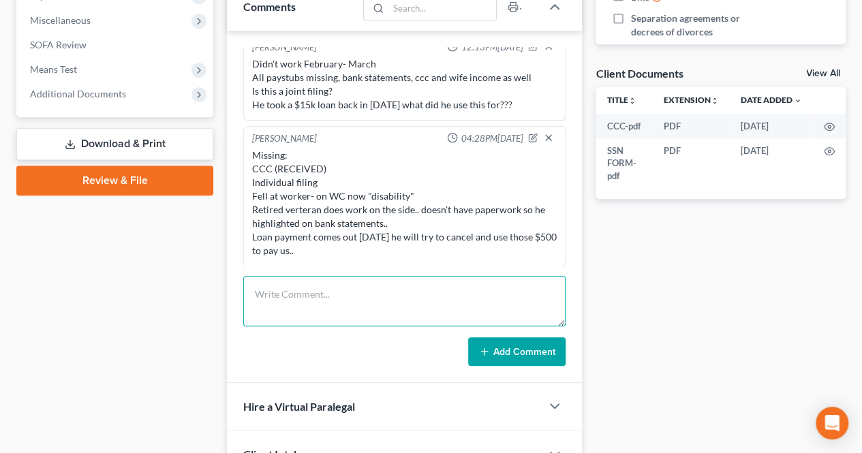
click at [323, 306] on textarea at bounding box center [404, 301] width 322 height 50
type textarea "How long will you be on disability for??"
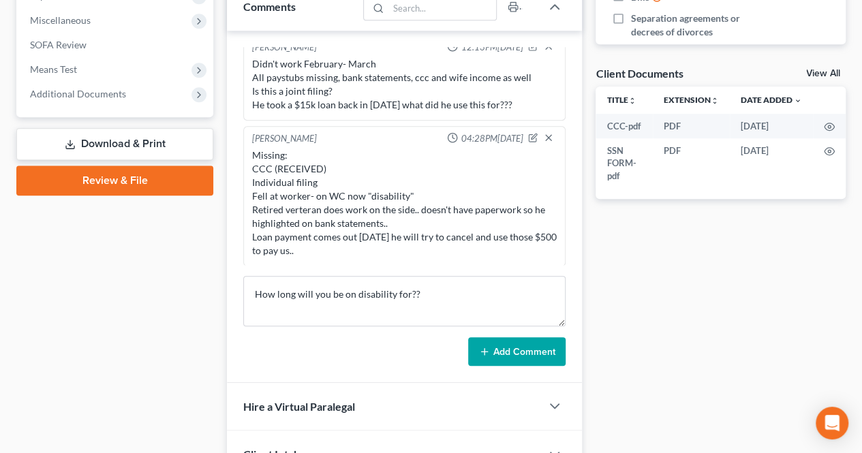
click at [494, 349] on button "Add Comment" at bounding box center [516, 351] width 97 height 29
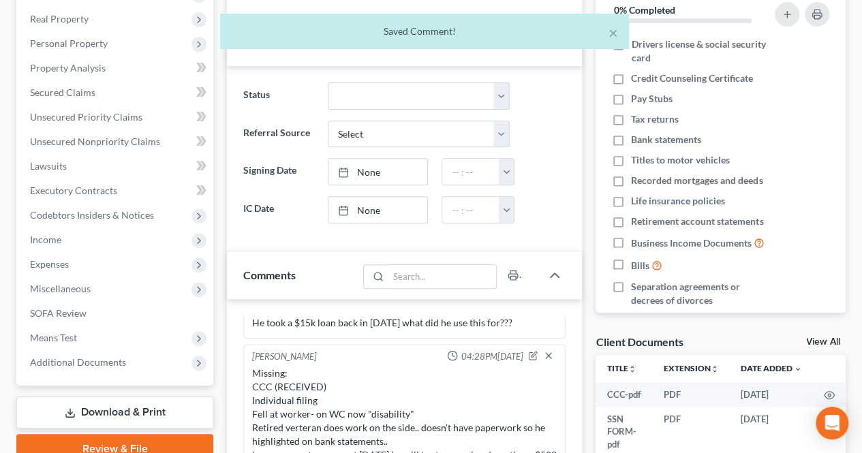
scroll to position [205, 0]
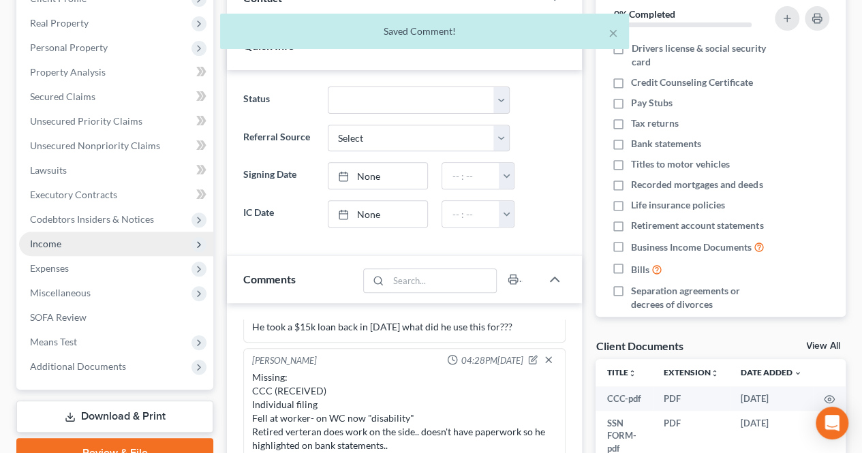
click at [106, 248] on span "Income" at bounding box center [116, 244] width 194 height 25
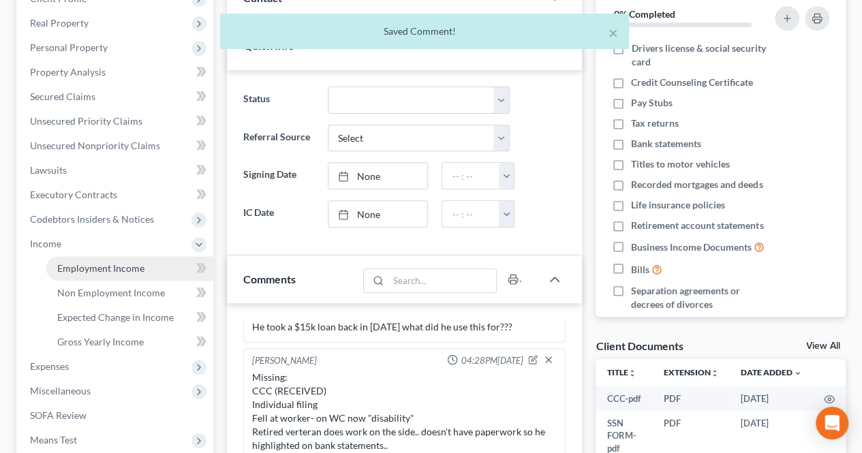
click at [106, 258] on link "Employment Income" at bounding box center [129, 268] width 167 height 25
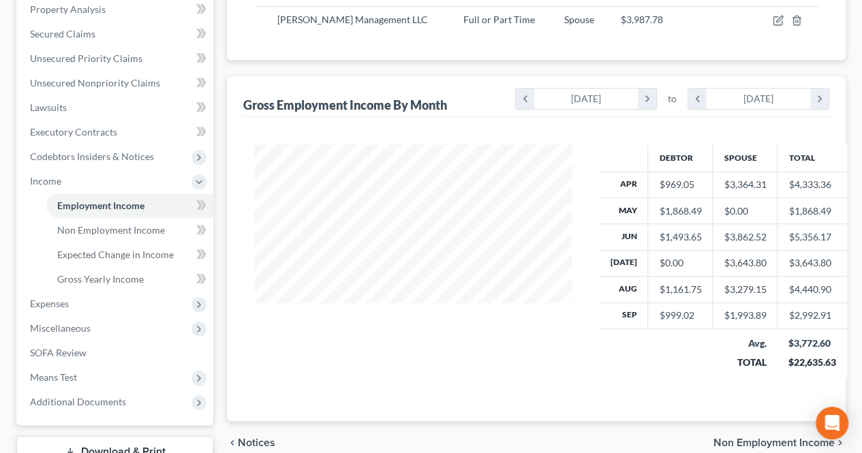
scroll to position [273, 0]
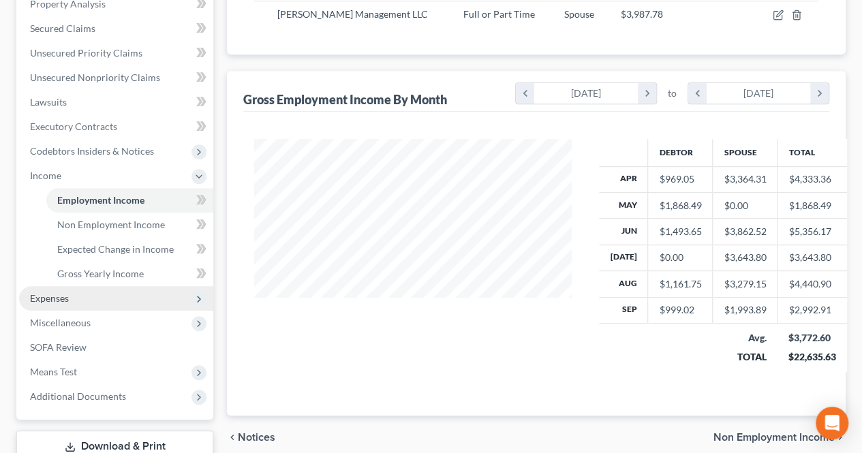
click at [123, 295] on span "Expenses" at bounding box center [116, 298] width 194 height 25
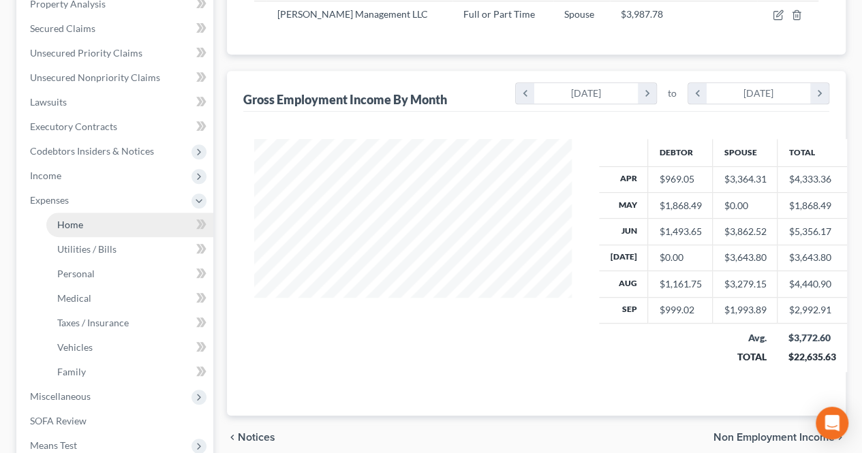
click at [87, 230] on link "Home" at bounding box center [129, 225] width 167 height 25
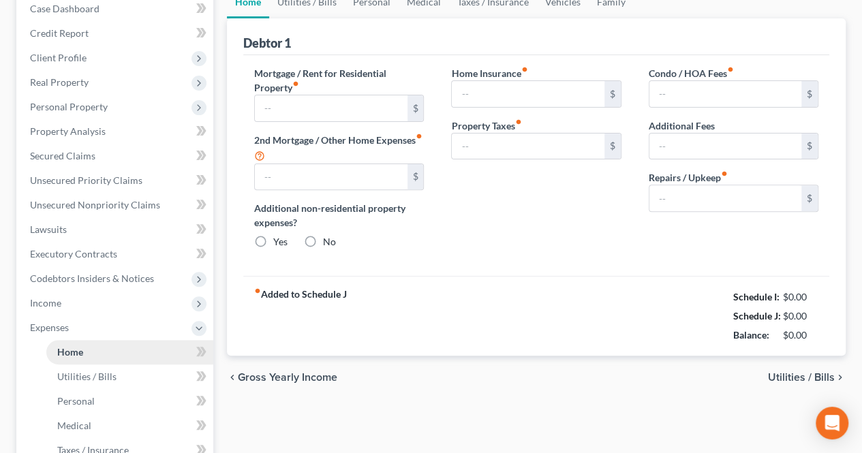
type input "1,408.60"
type input "0.00"
radio input "true"
type input "0.00"
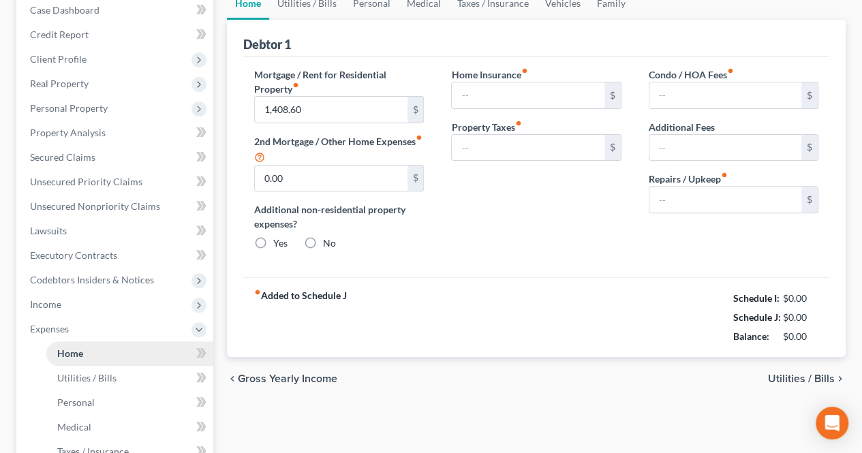
type input "0.00"
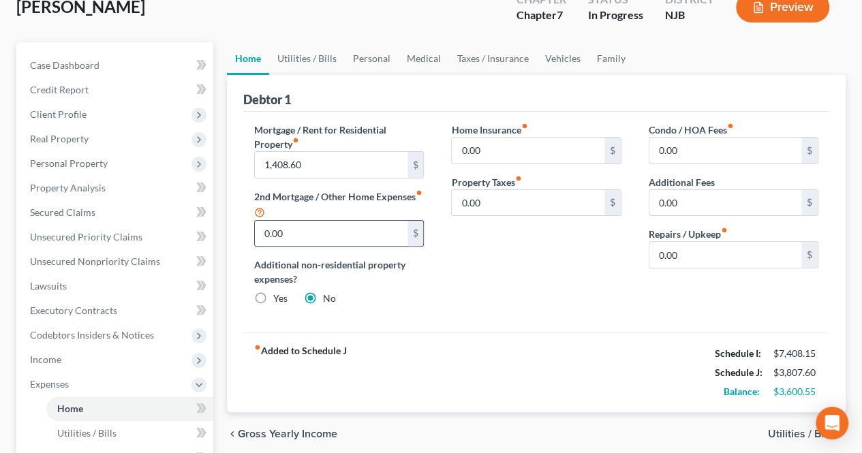
scroll to position [136, 0]
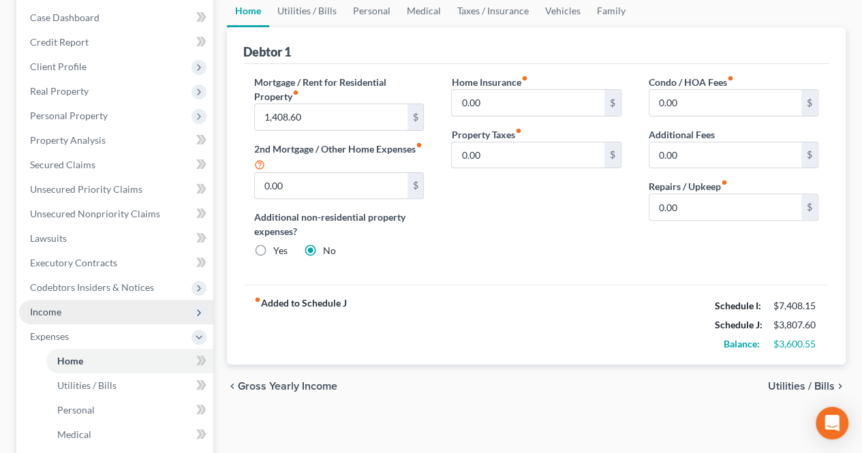
click at [123, 308] on span "Income" at bounding box center [116, 312] width 194 height 25
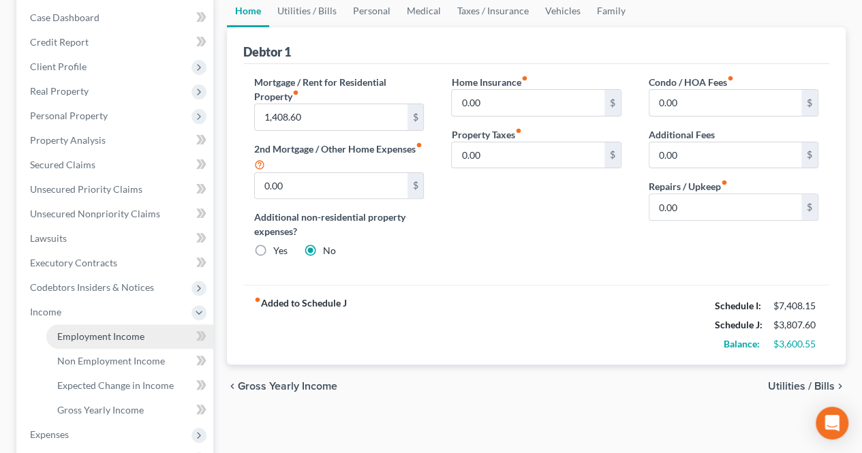
click at [104, 337] on span "Employment Income" at bounding box center [100, 337] width 87 height 12
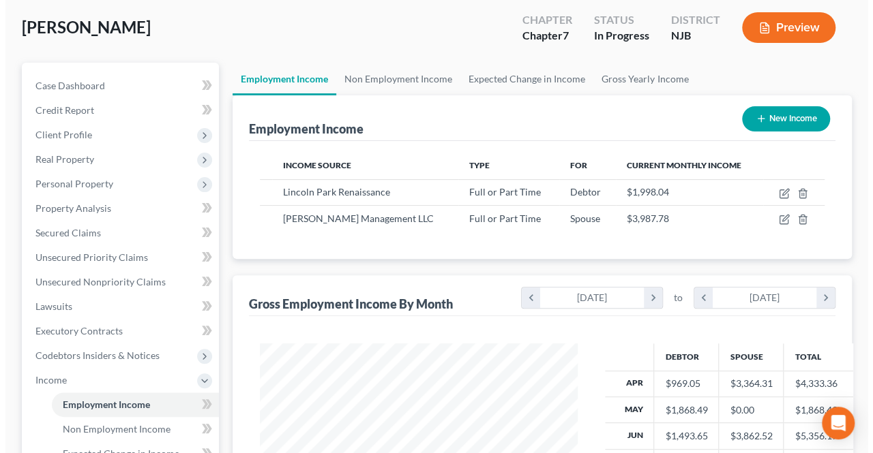
scroll to position [136, 0]
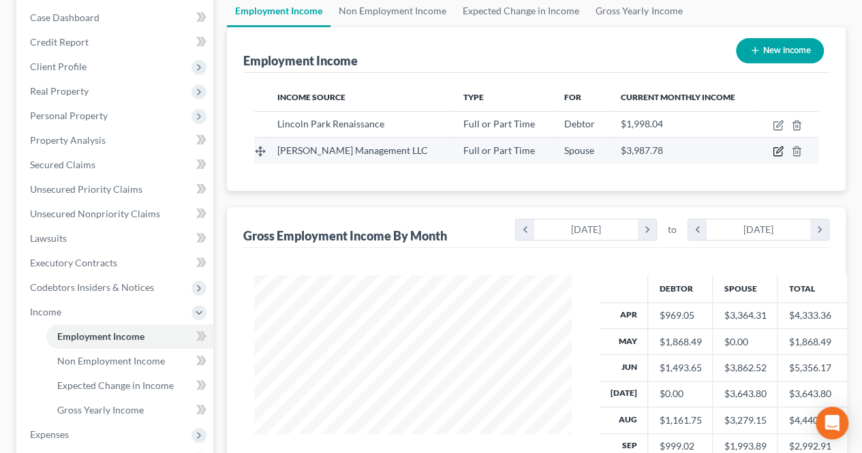
click at [780, 153] on icon "button" at bounding box center [778, 151] width 11 height 11
select select "0"
select select "33"
select select "1"
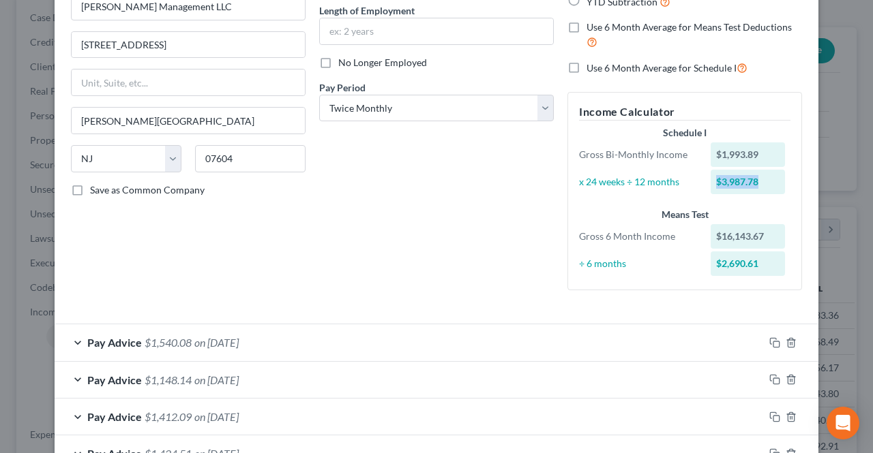
drag, startPoint x: 764, startPoint y: 196, endPoint x: 588, endPoint y: 267, distance: 189.6
click at [709, 199] on div "Schedule I Gross Bi-Monthly Income $1,993.89 x 24 weeks ÷ 12 months $3,987.78 M…" at bounding box center [684, 202] width 225 height 153
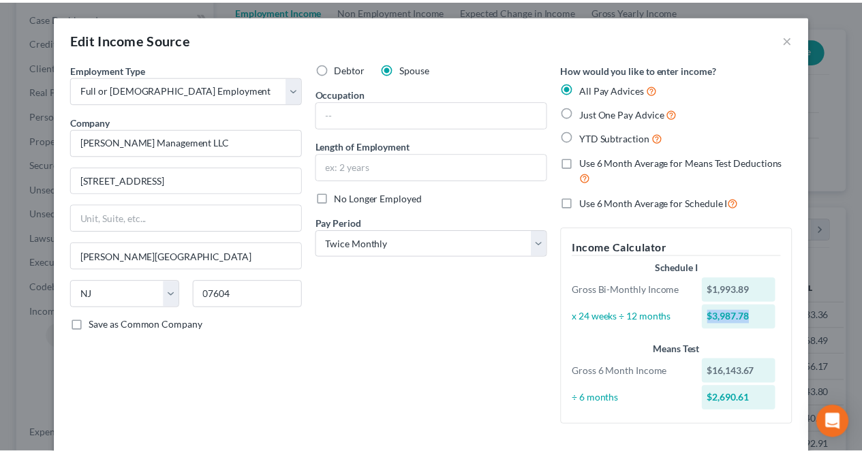
scroll to position [0, 0]
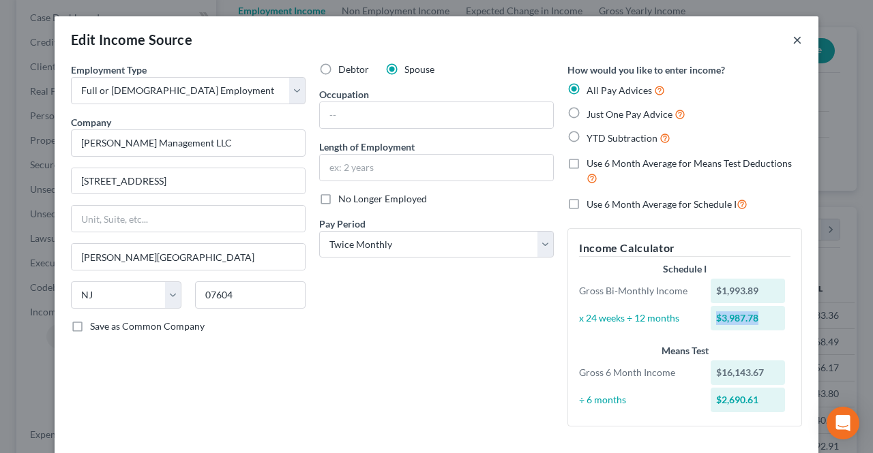
click at [792, 37] on button "×" at bounding box center [797, 39] width 10 height 16
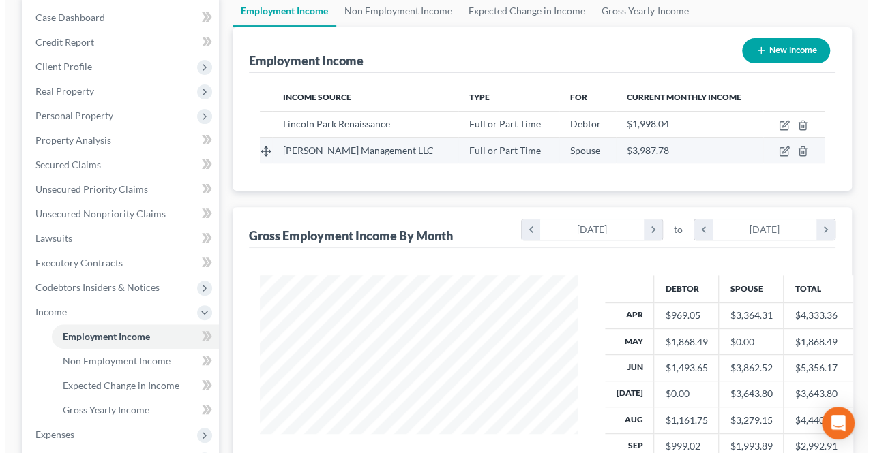
scroll to position [681435, 681333]
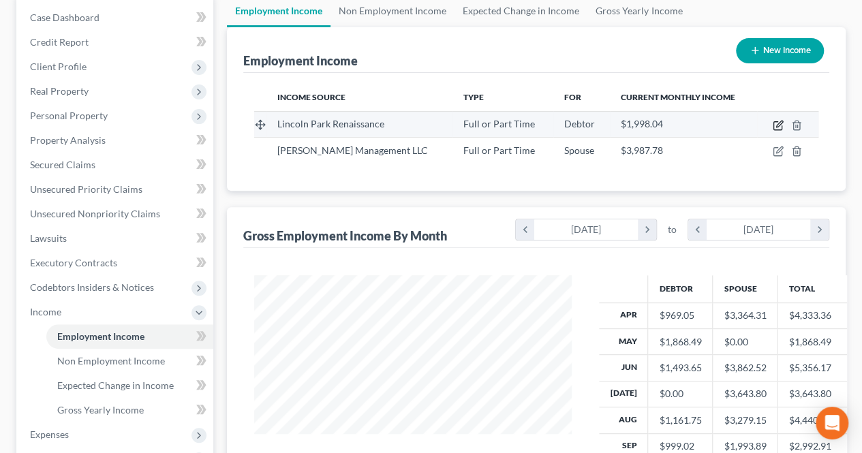
click at [781, 127] on icon "button" at bounding box center [778, 125] width 11 height 11
select select "0"
select select "33"
select select "1"
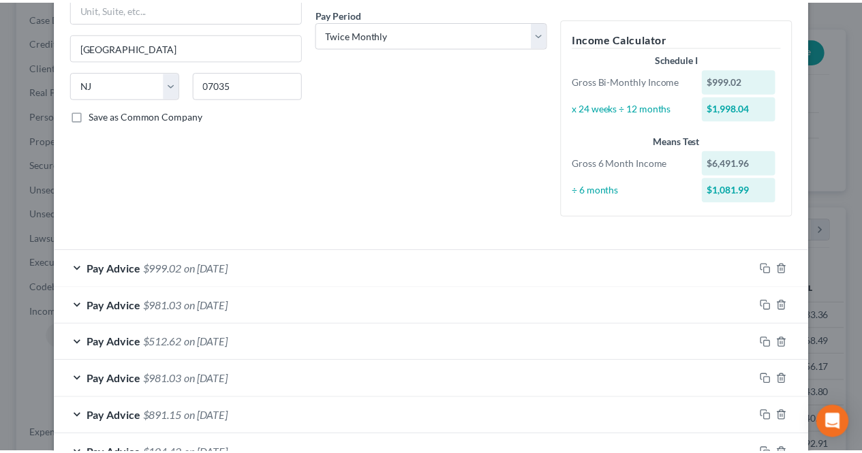
scroll to position [0, 0]
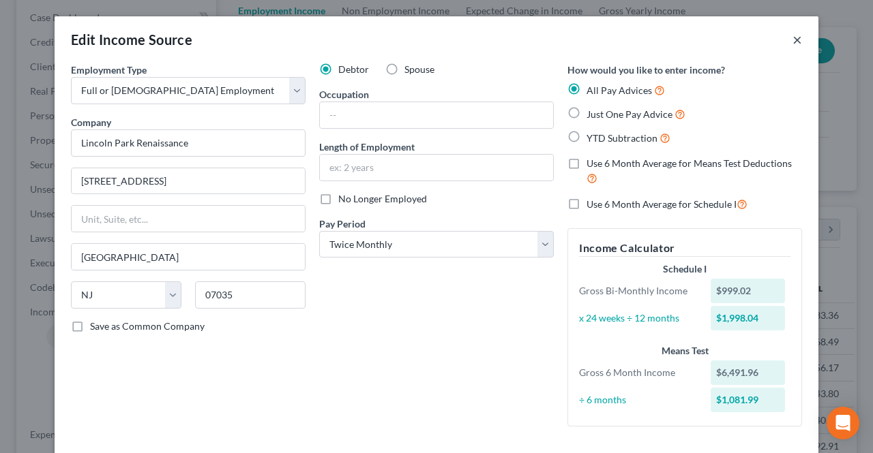
click at [792, 40] on button "×" at bounding box center [797, 39] width 10 height 16
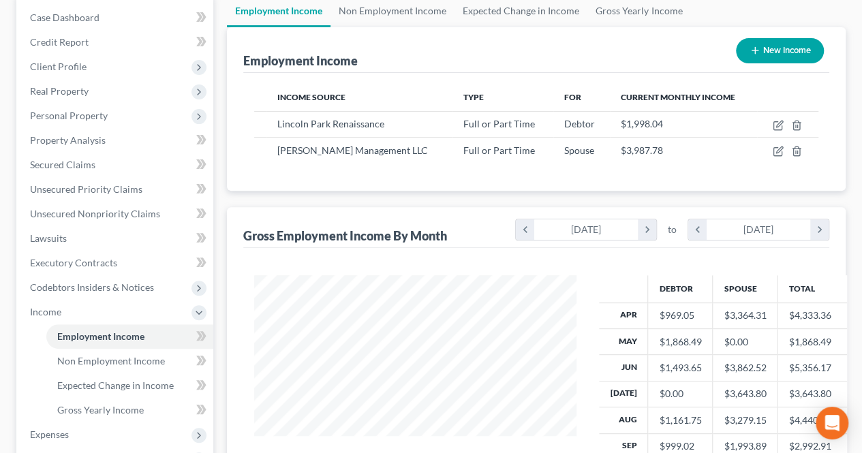
scroll to position [681435, 681333]
click at [172, 362] on link "Non Employment Income" at bounding box center [129, 361] width 167 height 25
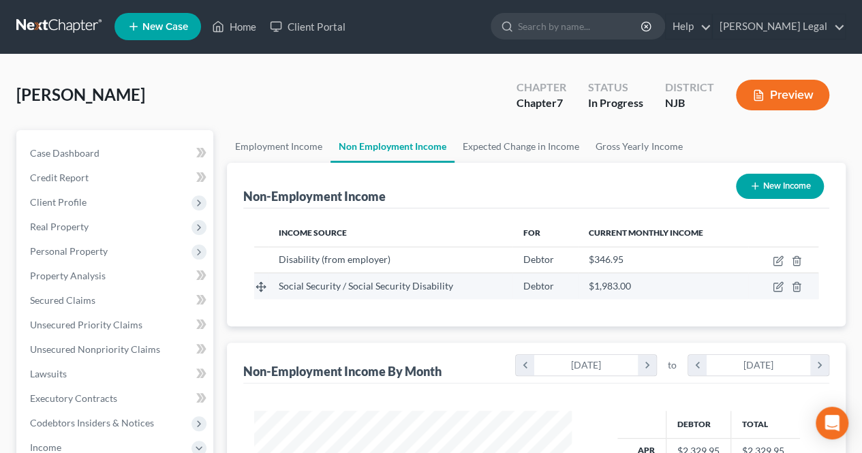
scroll to position [681435, 681333]
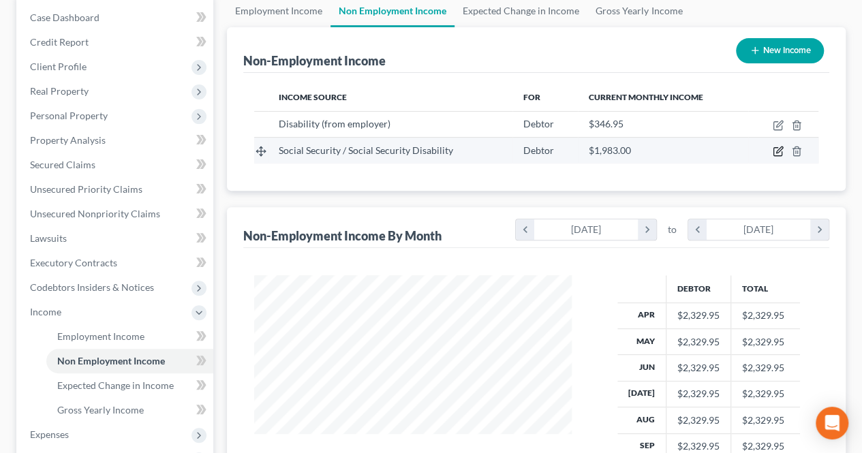
click at [776, 152] on icon "button" at bounding box center [779, 150] width 6 height 6
select select "4"
select select "0"
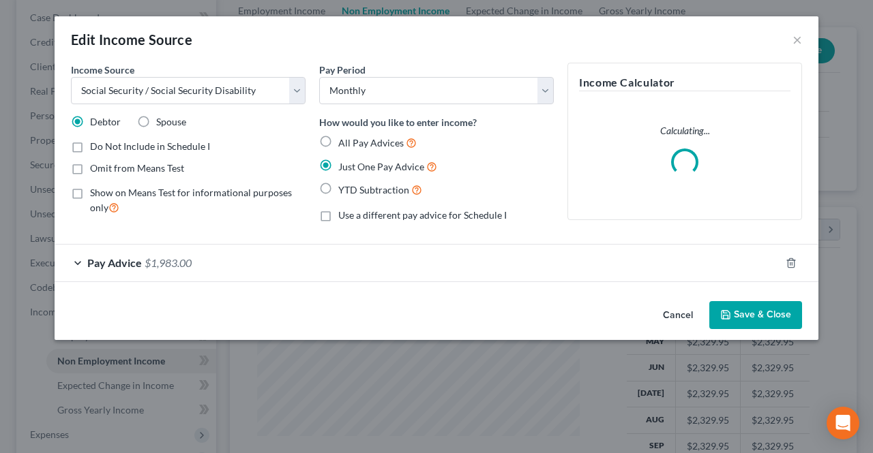
click at [352, 268] on div "Pay Advice $1,983.00" at bounding box center [417, 263] width 725 height 36
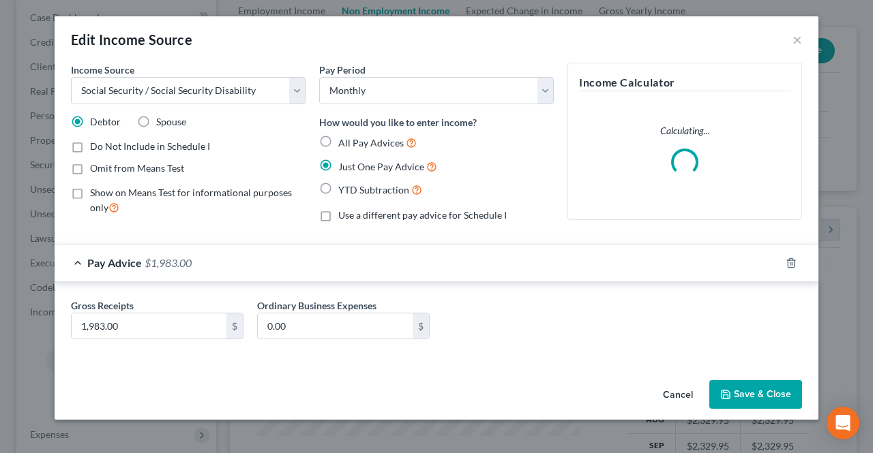
click at [352, 267] on div "Pay Advice $1,983.00" at bounding box center [417, 263] width 725 height 36
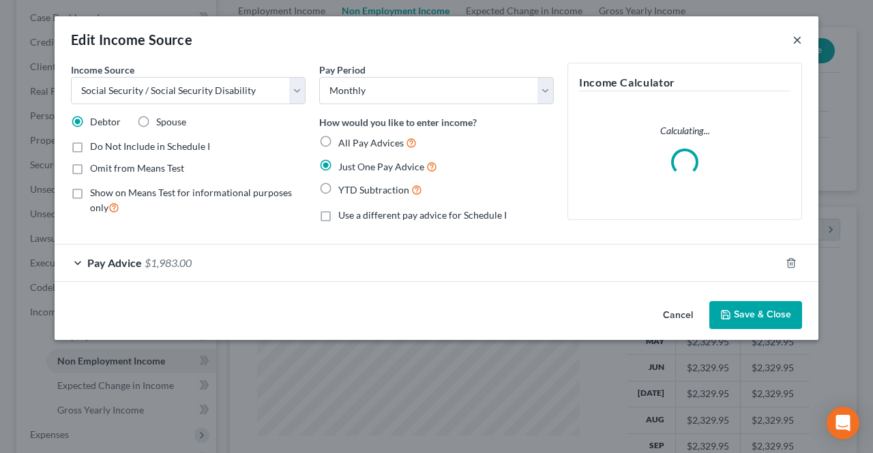
click at [793, 44] on button "×" at bounding box center [797, 39] width 10 height 16
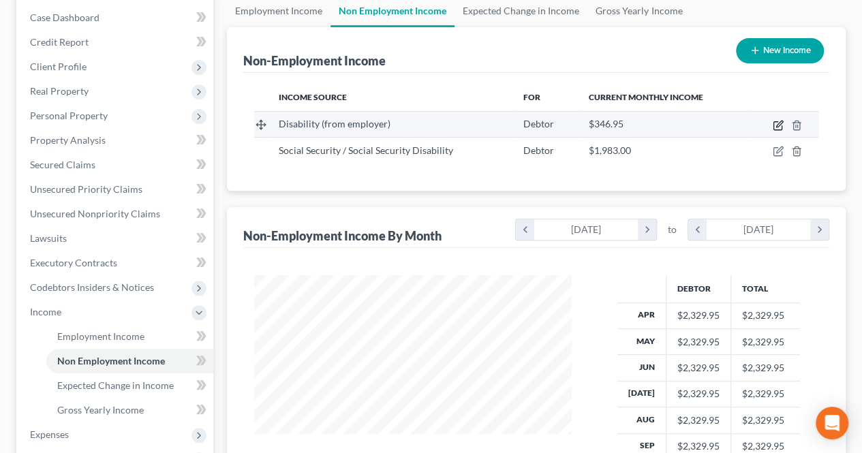
click at [781, 123] on icon "button" at bounding box center [779, 124] width 6 height 6
select select "1"
select select "0"
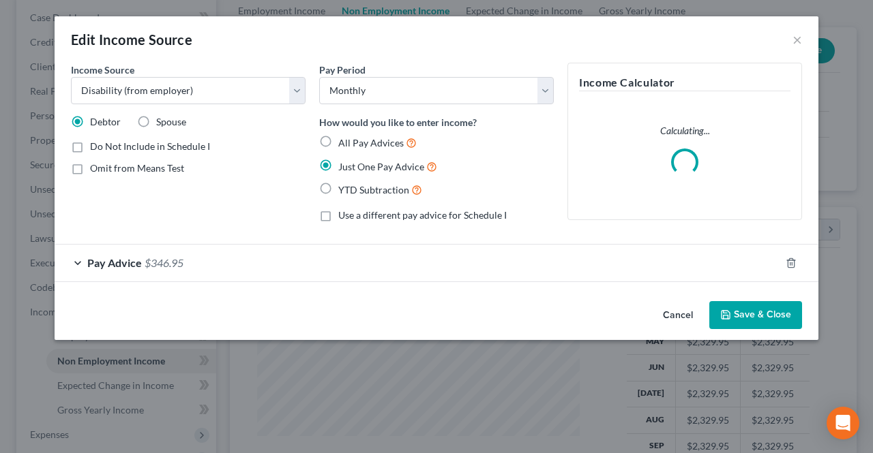
click at [367, 267] on div "Pay Advice $346.95" at bounding box center [417, 263] width 725 height 36
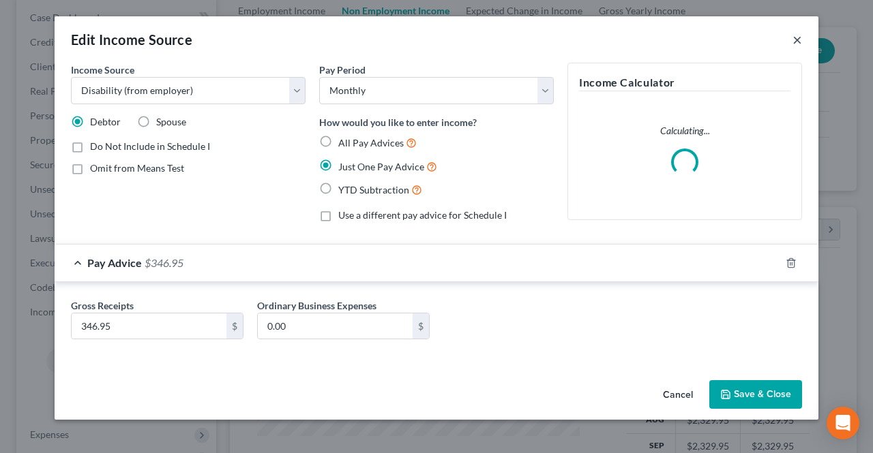
click at [799, 38] on button "×" at bounding box center [797, 39] width 10 height 16
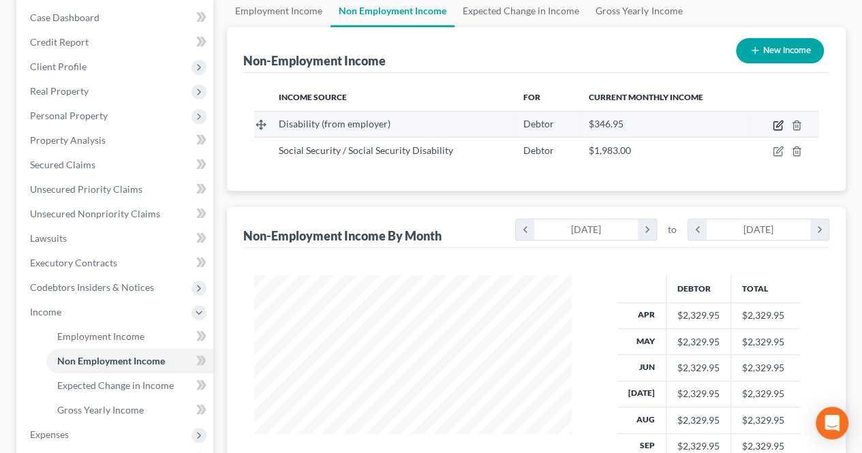
click at [775, 122] on icon "button" at bounding box center [778, 126] width 8 height 8
select select "1"
select select "0"
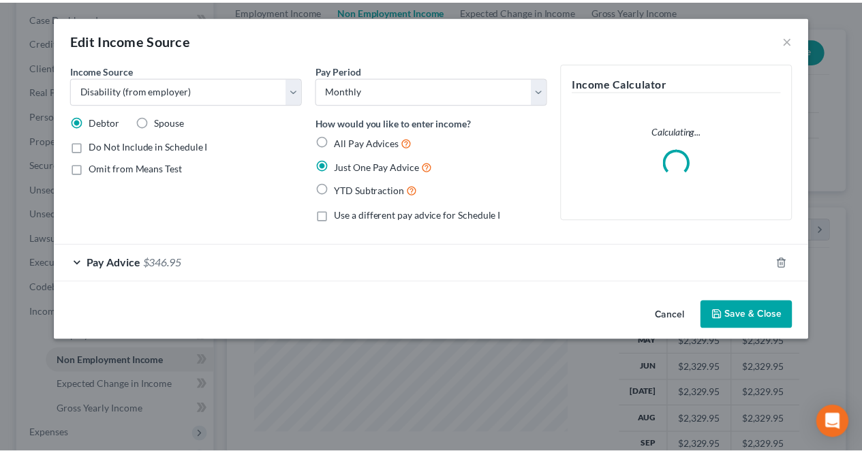
scroll to position [243, 349]
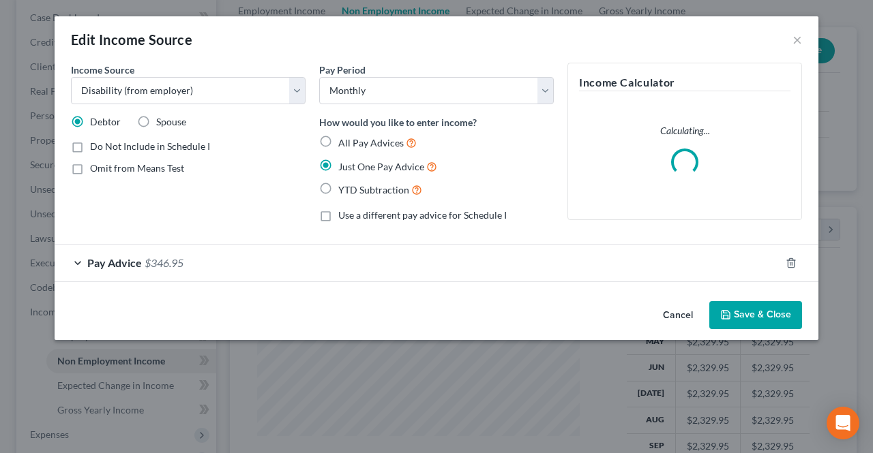
click at [543, 264] on div "Pay Advice $346.95" at bounding box center [417, 263] width 725 height 36
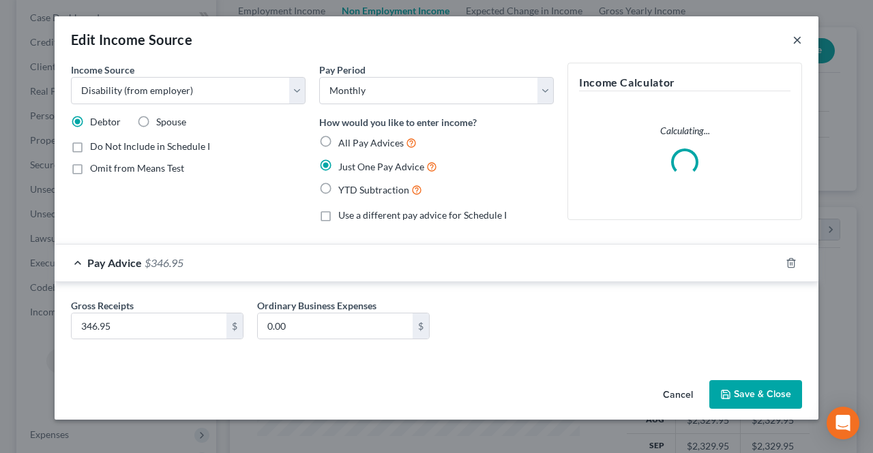
click at [796, 39] on button "×" at bounding box center [797, 39] width 10 height 16
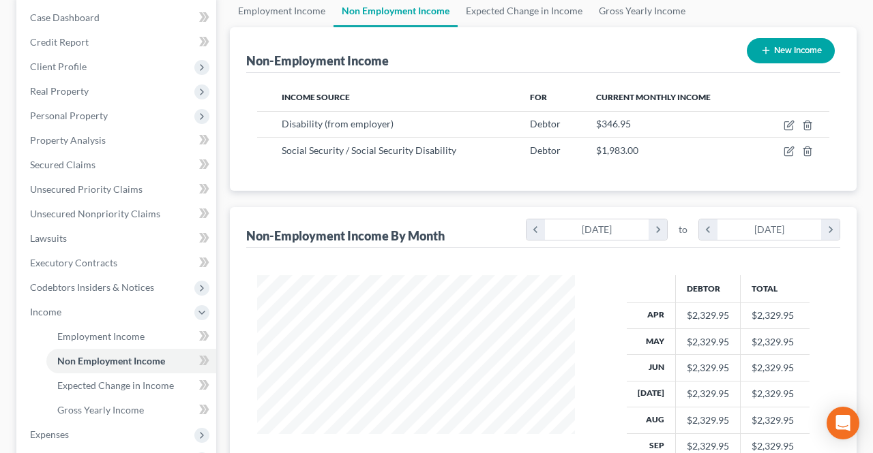
scroll to position [681435, 681333]
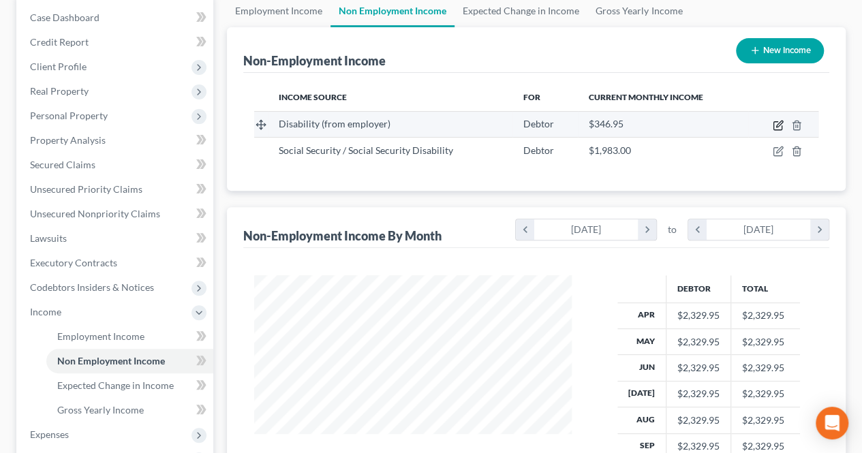
click at [777, 127] on icon "button" at bounding box center [778, 125] width 11 height 11
select select "1"
select select "0"
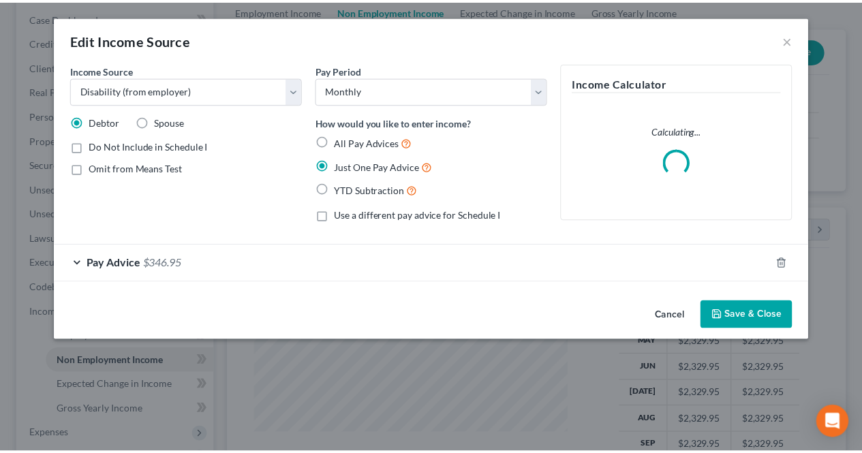
scroll to position [243, 349]
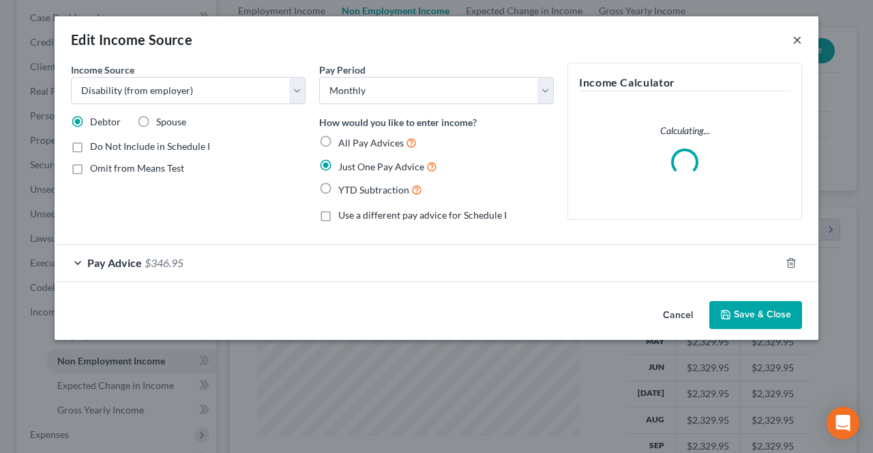
click at [798, 40] on button "×" at bounding box center [797, 39] width 10 height 16
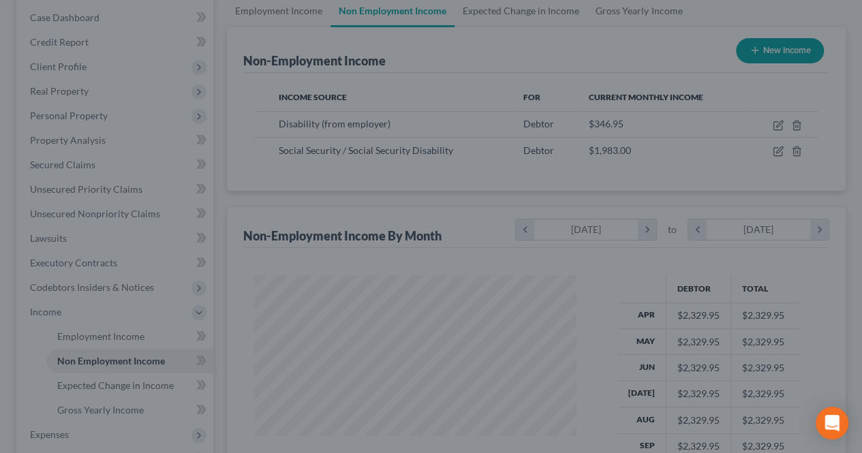
scroll to position [243, 345]
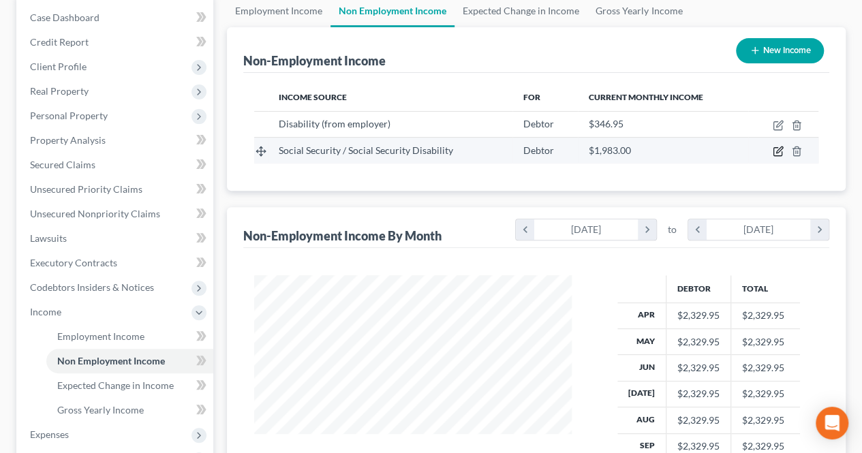
click at [774, 149] on icon "button" at bounding box center [778, 152] width 8 height 8
select select "4"
select select "0"
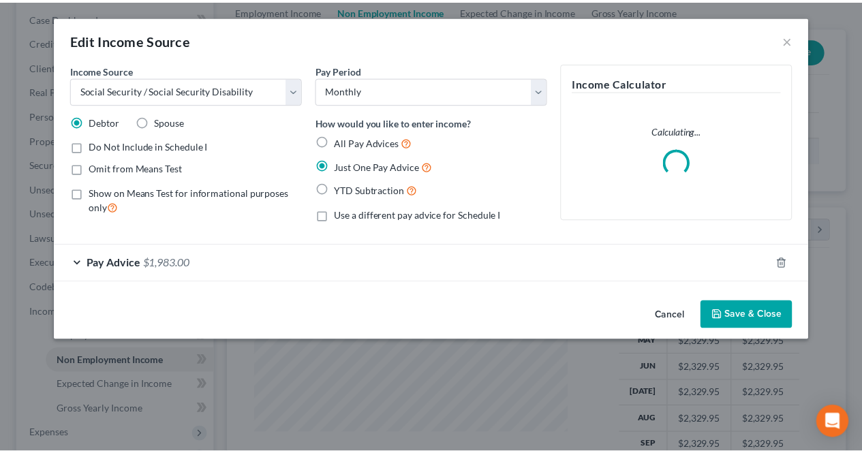
scroll to position [243, 349]
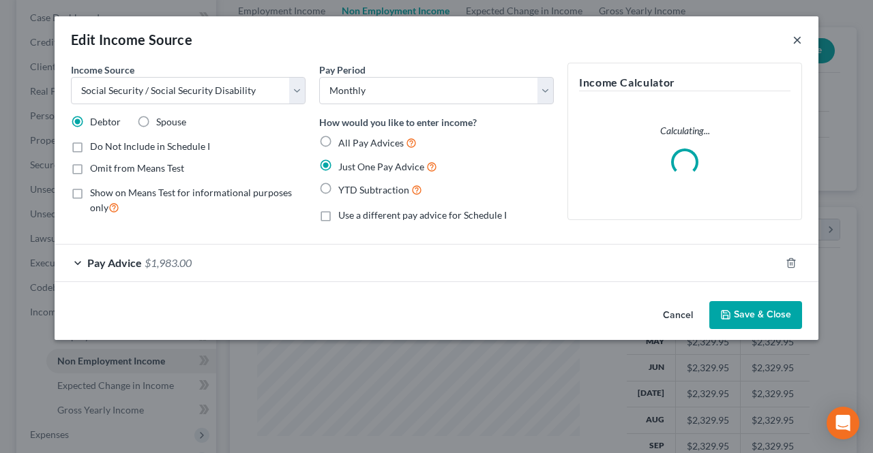
click at [797, 35] on button "×" at bounding box center [797, 39] width 10 height 16
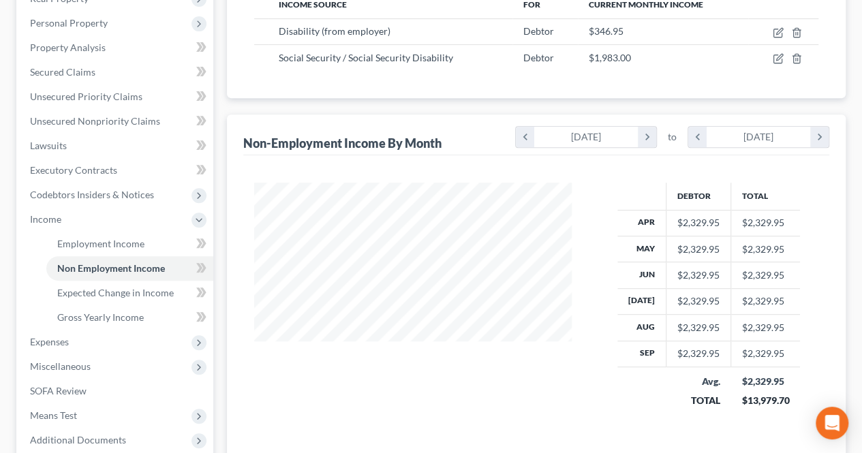
scroll to position [273, 0]
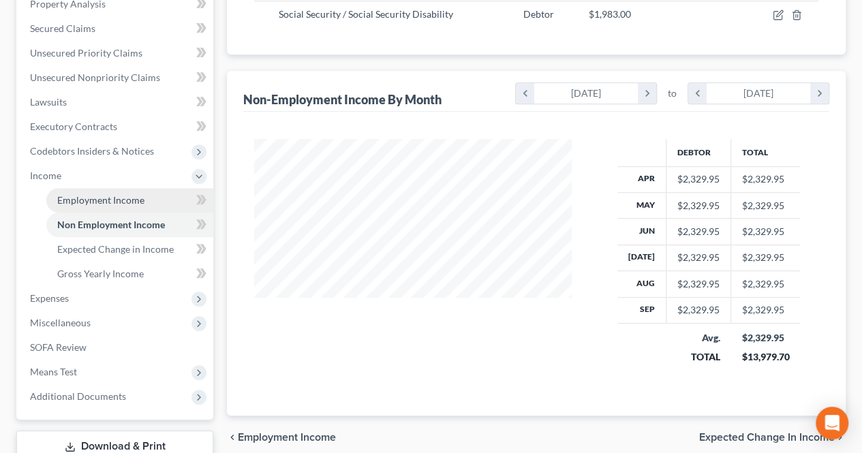
click at [145, 201] on link "Employment Income" at bounding box center [129, 200] width 167 height 25
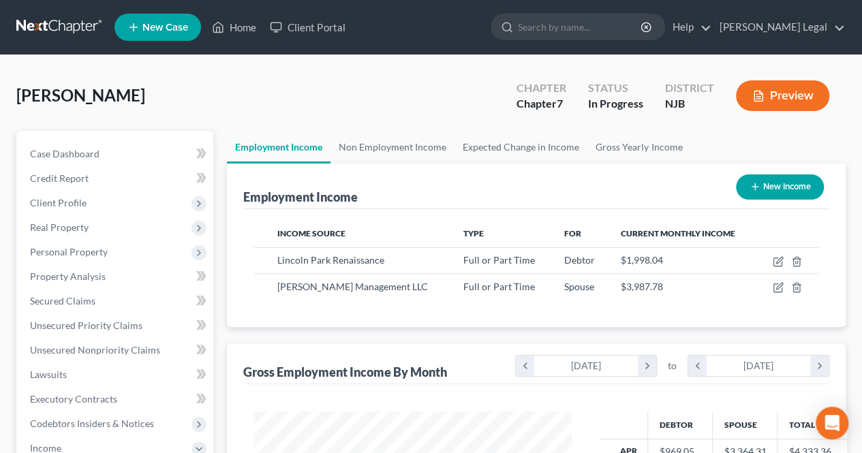
click at [419, 100] on div "[PERSON_NAME] Upgraded Chapter Chapter 7 Status In [GEOGRAPHIC_DATA] [GEOGRAPHI…" at bounding box center [431, 101] width 830 height 59
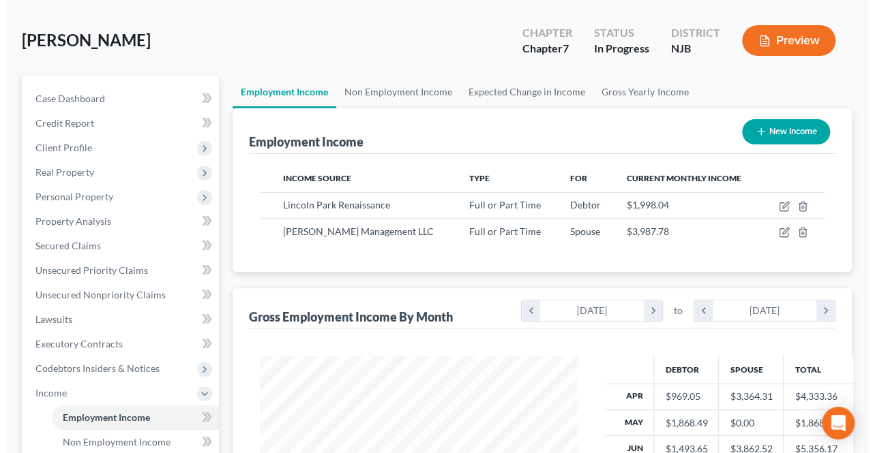
scroll to position [68, 0]
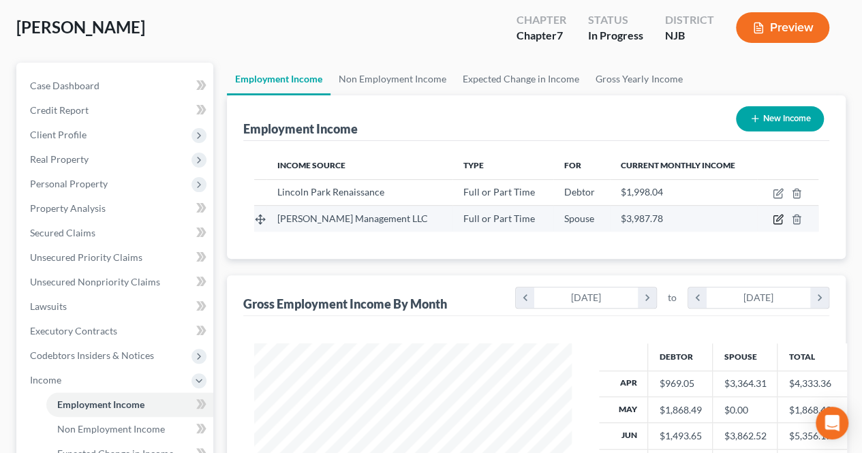
click at [781, 221] on icon "button" at bounding box center [778, 219] width 11 height 11
select select "0"
select select "33"
select select "1"
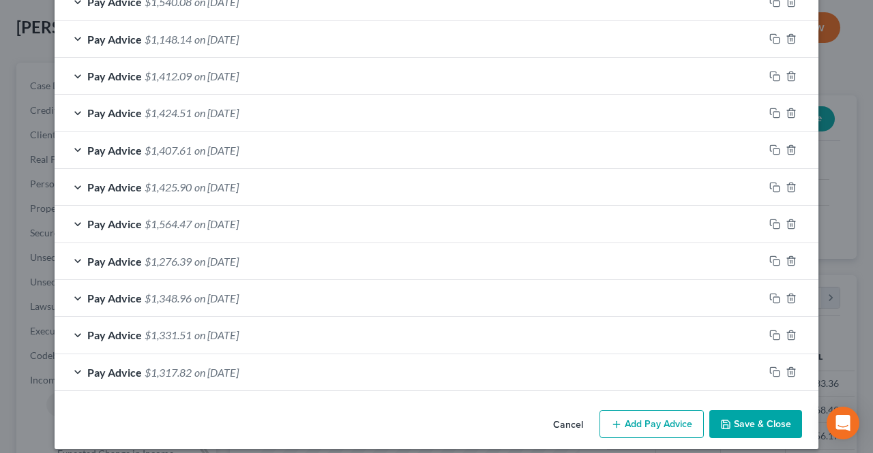
scroll to position [409, 0]
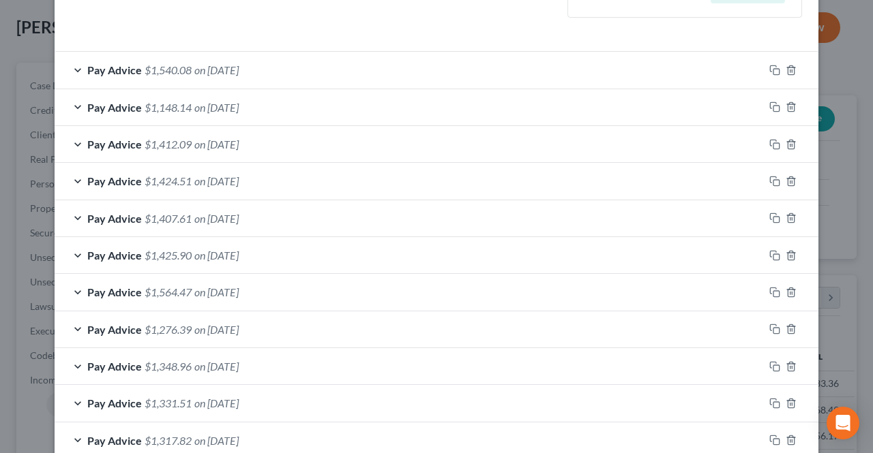
click at [204, 192] on div "Pay Advice $1,424.51 on [DATE]" at bounding box center [409, 181] width 709 height 36
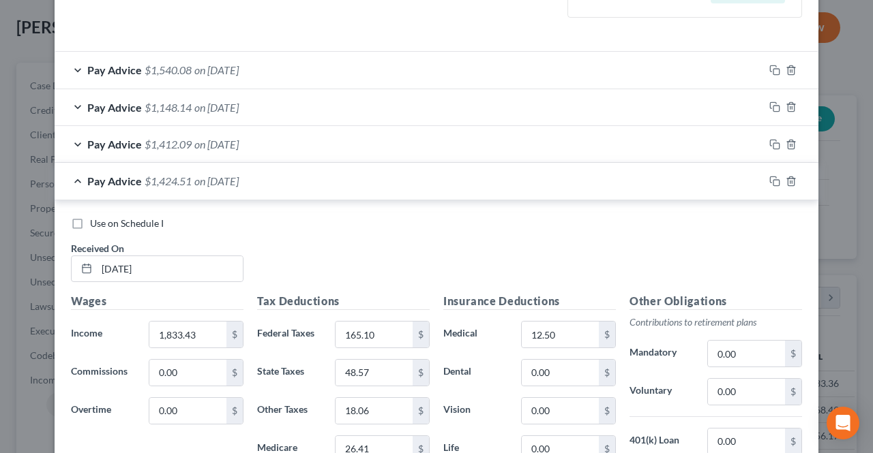
click at [90, 224] on label "Use on Schedule I" at bounding box center [127, 224] width 74 height 14
click at [95, 224] on input "Use on Schedule I" at bounding box center [99, 221] width 9 height 9
checkbox input "true"
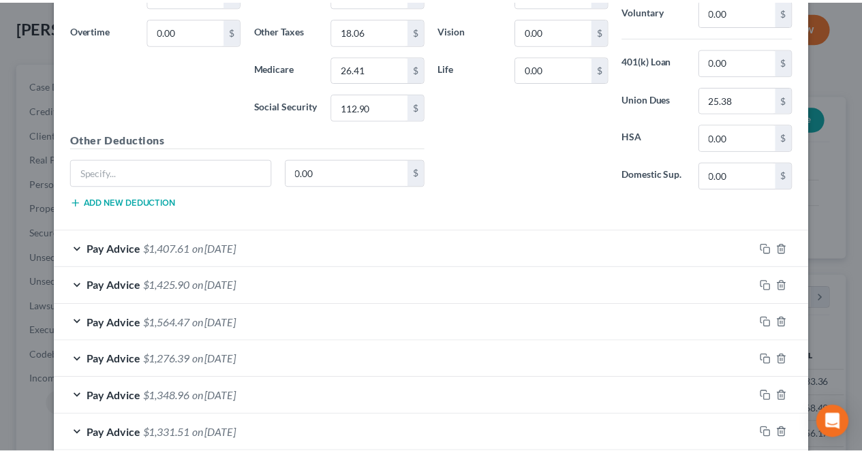
scroll to position [886, 0]
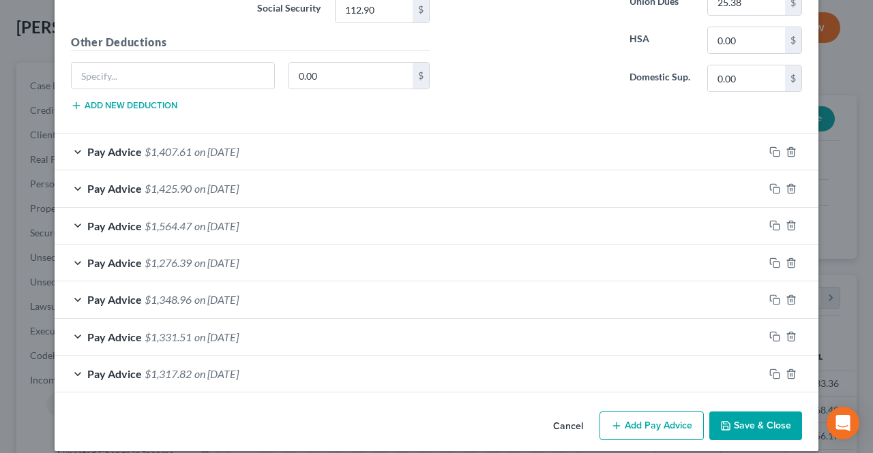
click at [761, 415] on button "Save & Close" at bounding box center [755, 426] width 93 height 29
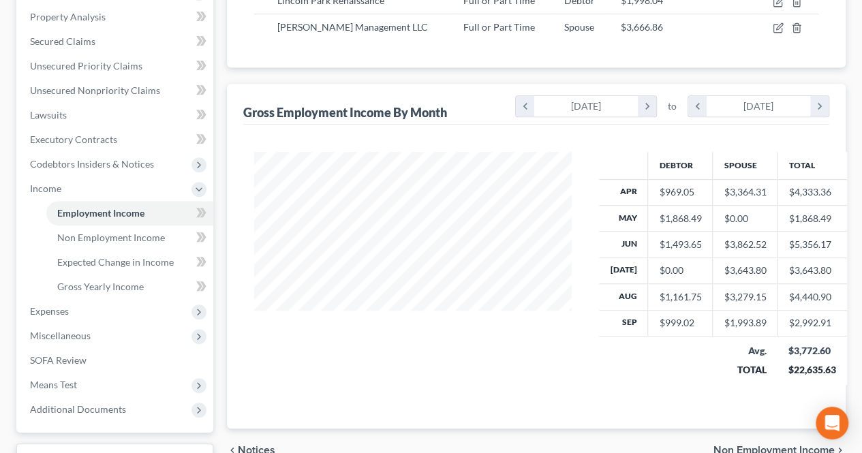
scroll to position [273, 0]
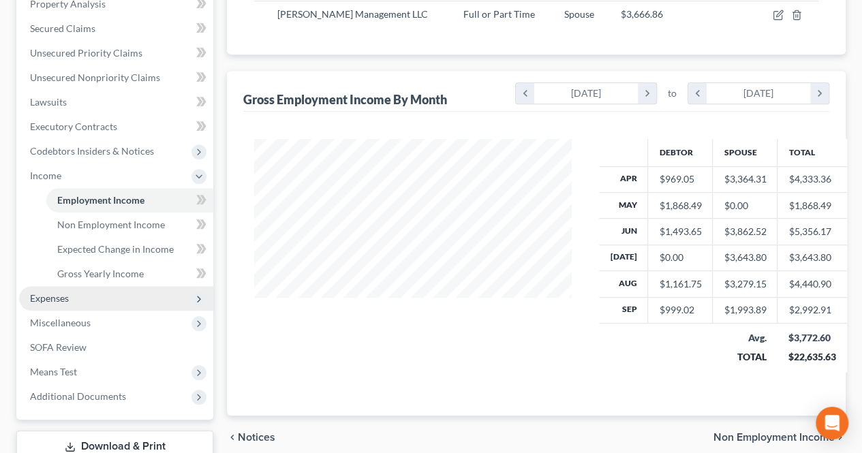
click at [120, 292] on span "Expenses" at bounding box center [116, 298] width 194 height 25
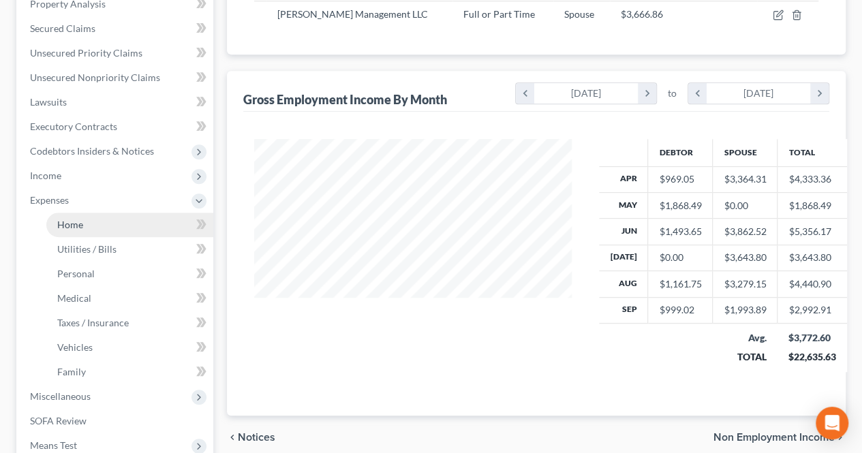
click at [89, 224] on link "Home" at bounding box center [129, 225] width 167 height 25
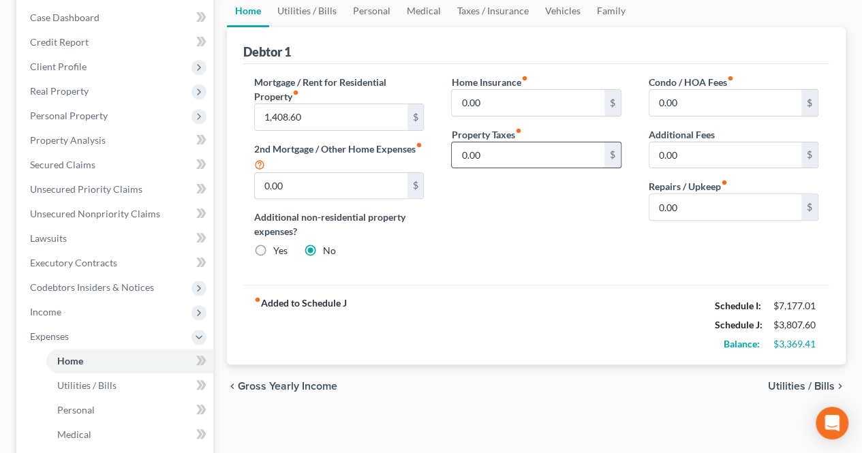
scroll to position [205, 0]
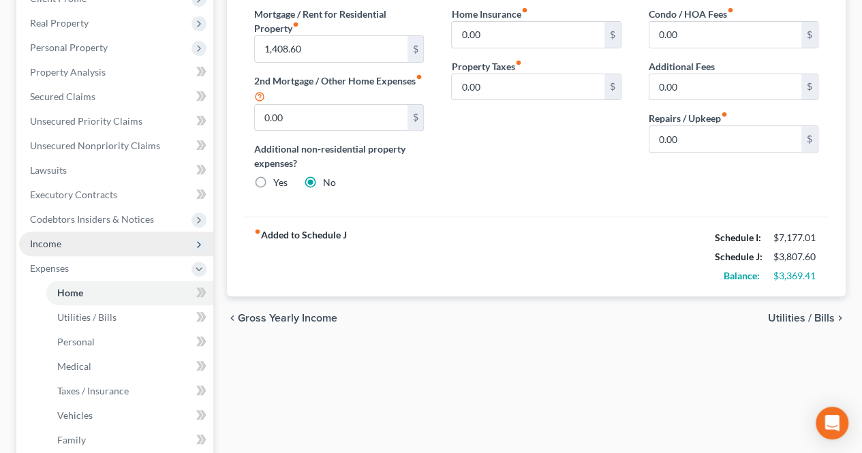
click at [97, 243] on span "Income" at bounding box center [116, 244] width 194 height 25
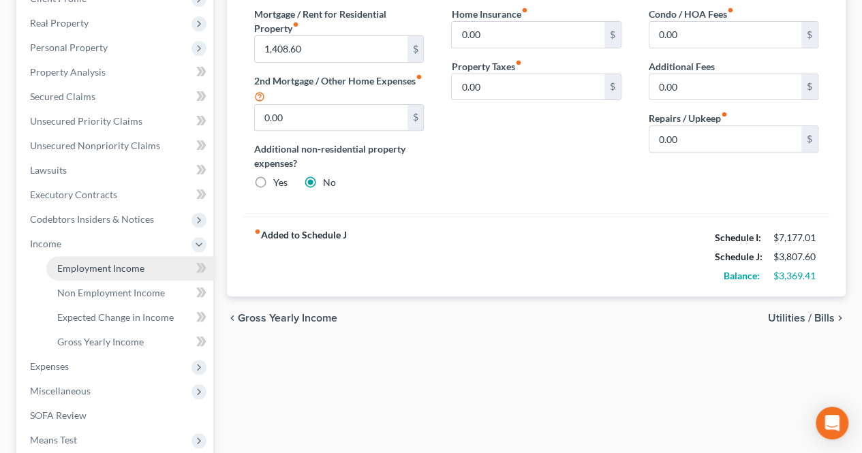
click at [93, 271] on span "Employment Income" at bounding box center [100, 268] width 87 height 12
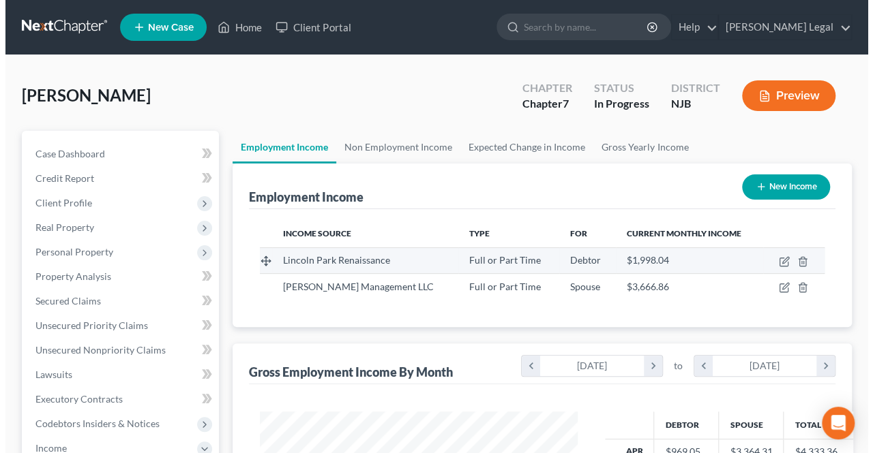
scroll to position [243, 345]
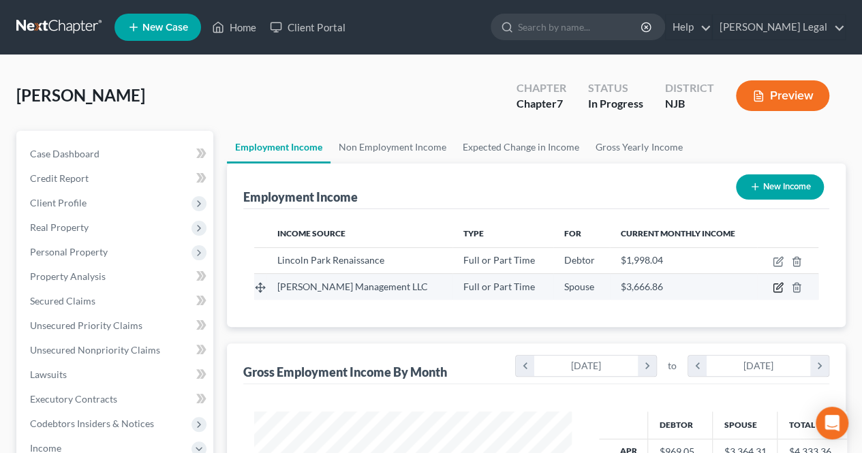
click at [780, 290] on icon "button" at bounding box center [778, 287] width 11 height 11
select select "0"
select select "33"
select select "1"
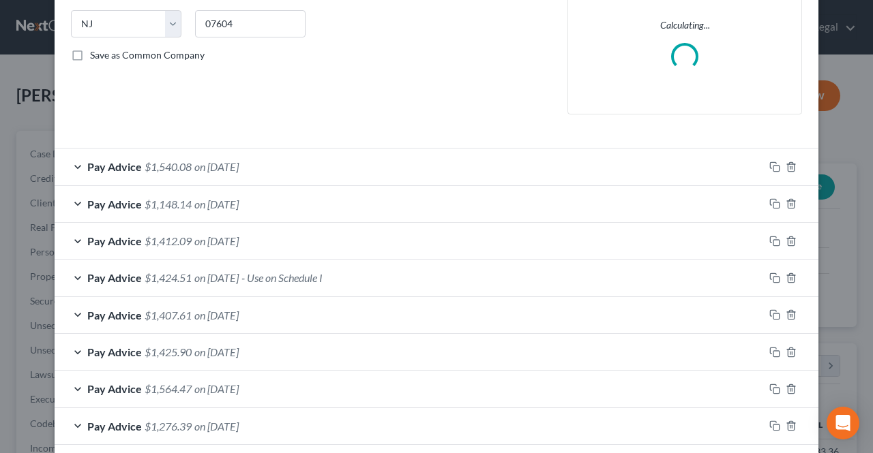
scroll to position [273, 0]
click at [239, 280] on span "on [DATE]" at bounding box center [216, 276] width 44 height 13
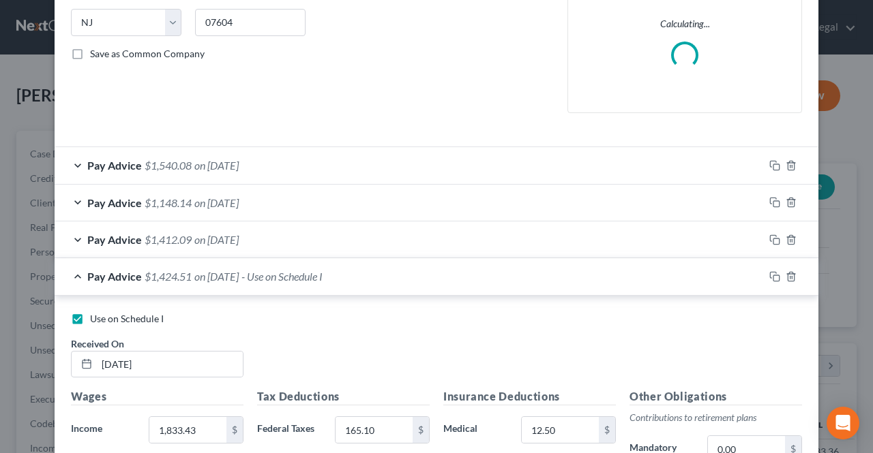
click at [90, 323] on label "Use on Schedule I" at bounding box center [127, 319] width 74 height 14
click at [95, 321] on input "Use on Schedule I" at bounding box center [99, 316] width 9 height 9
checkbox input "false"
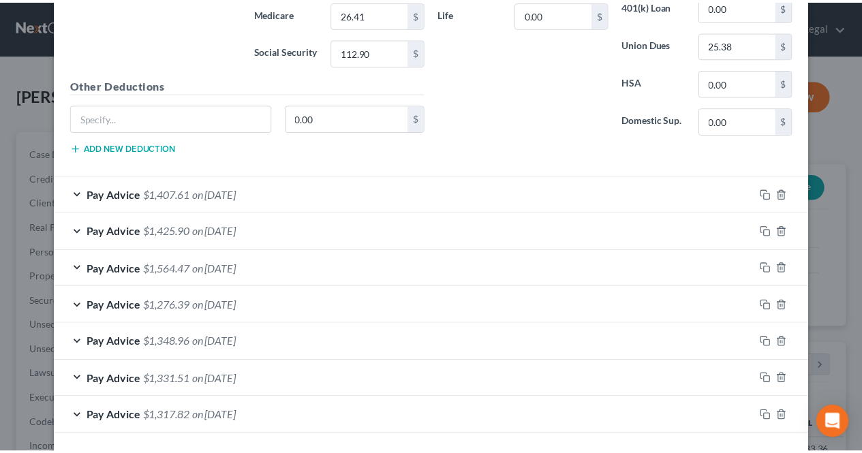
scroll to position [852, 0]
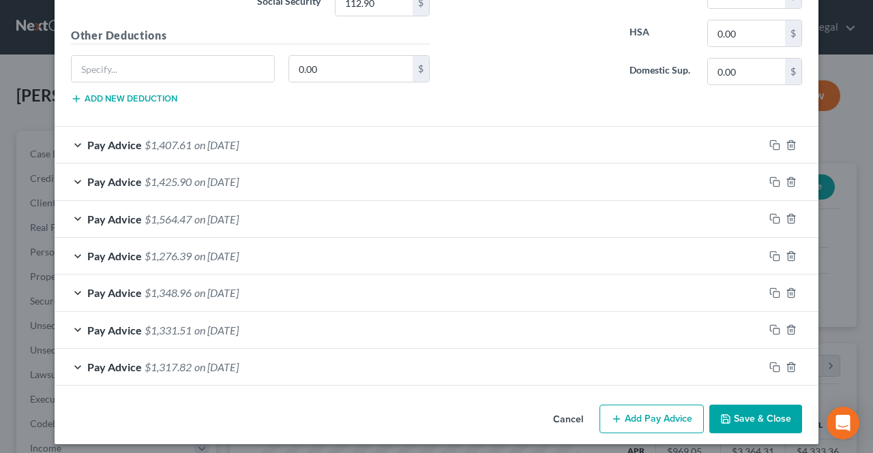
click at [737, 414] on button "Save & Close" at bounding box center [755, 419] width 93 height 29
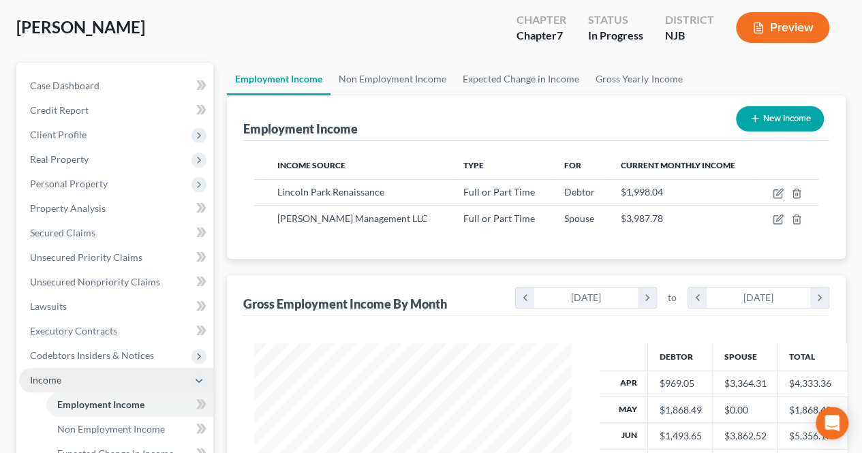
scroll to position [136, 0]
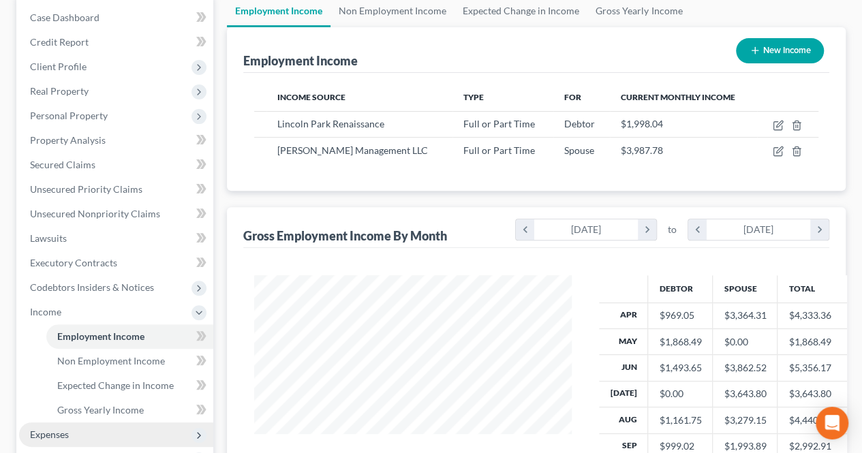
click at [81, 430] on span "Expenses" at bounding box center [116, 435] width 194 height 25
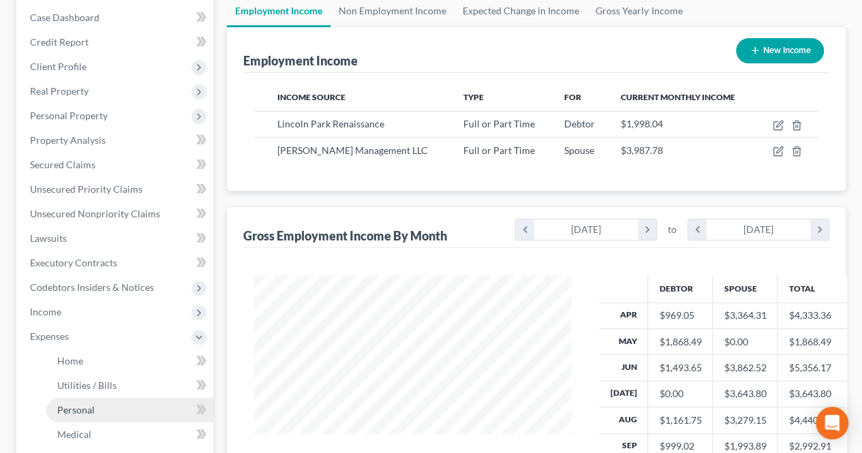
scroll to position [205, 0]
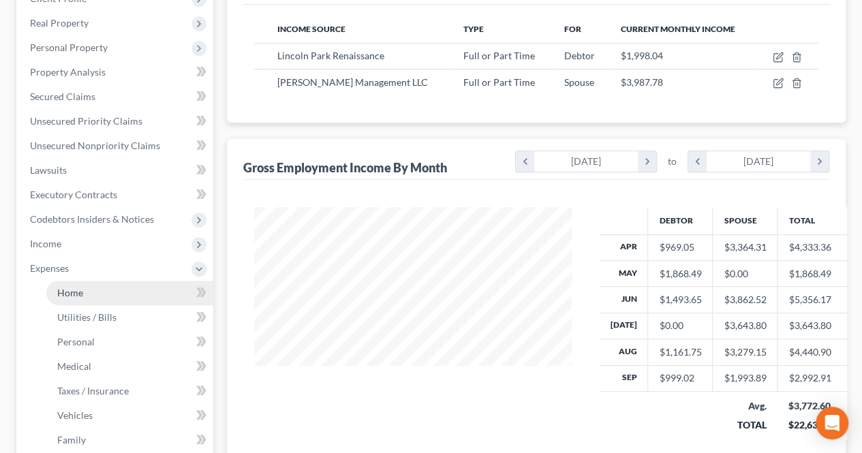
click at [136, 292] on link "Home" at bounding box center [129, 293] width 167 height 25
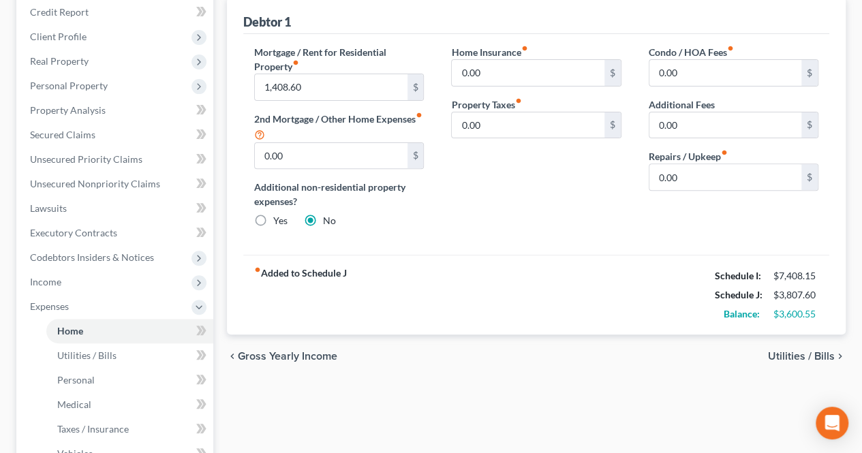
scroll to position [136, 0]
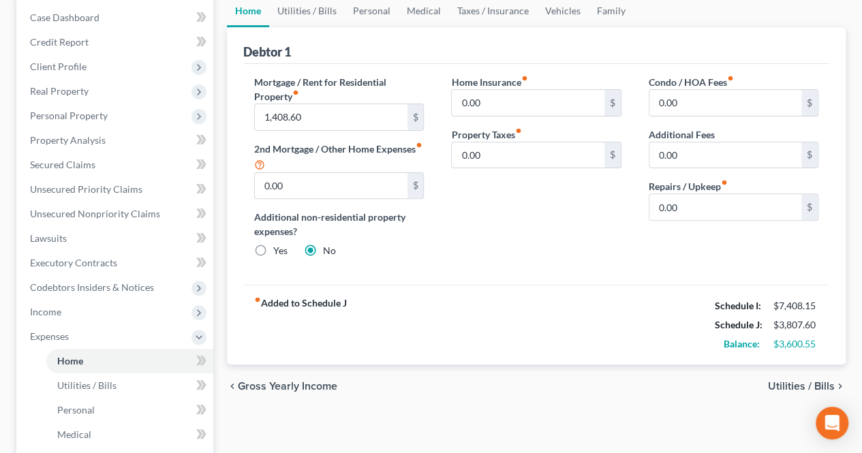
click at [379, 96] on label "Mortgage / Rent for Residential Property fiber_manual_record" at bounding box center [339, 89] width 170 height 29
click at [792, 390] on span "Utilities / Bills" at bounding box center [801, 386] width 67 height 11
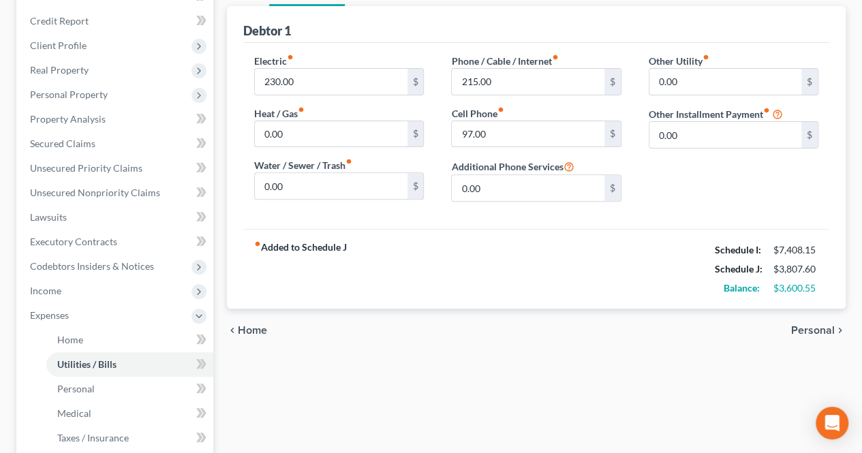
scroll to position [136, 0]
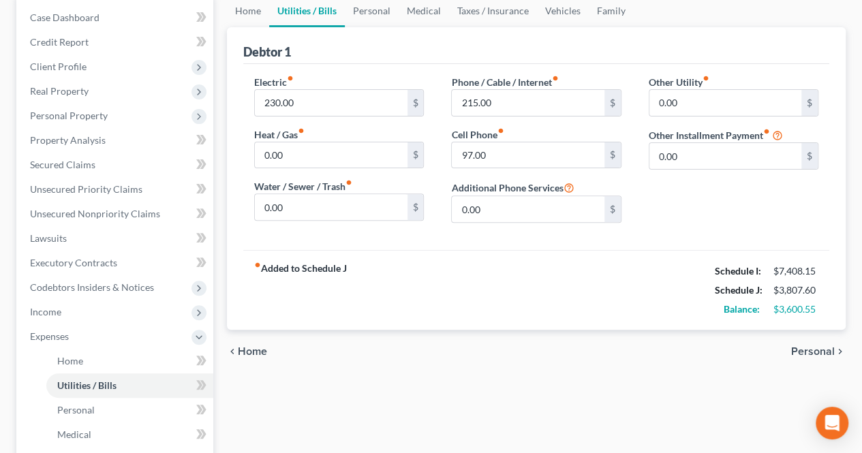
click at [808, 348] on span "Personal" at bounding box center [813, 351] width 44 height 11
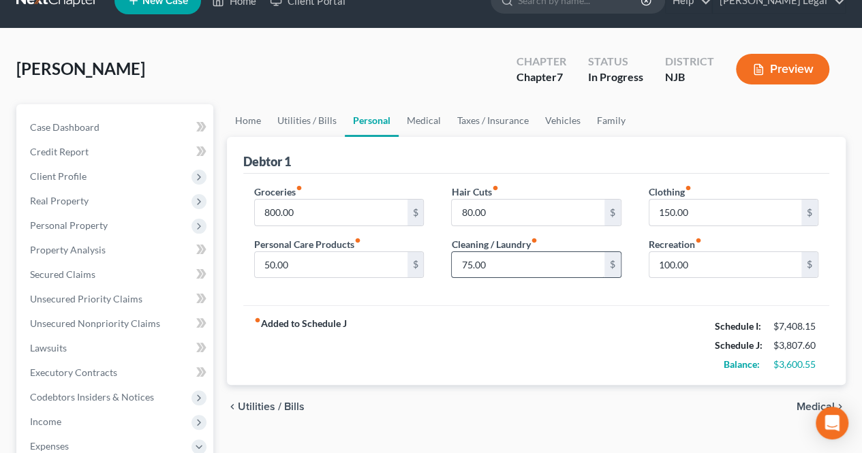
scroll to position [68, 0]
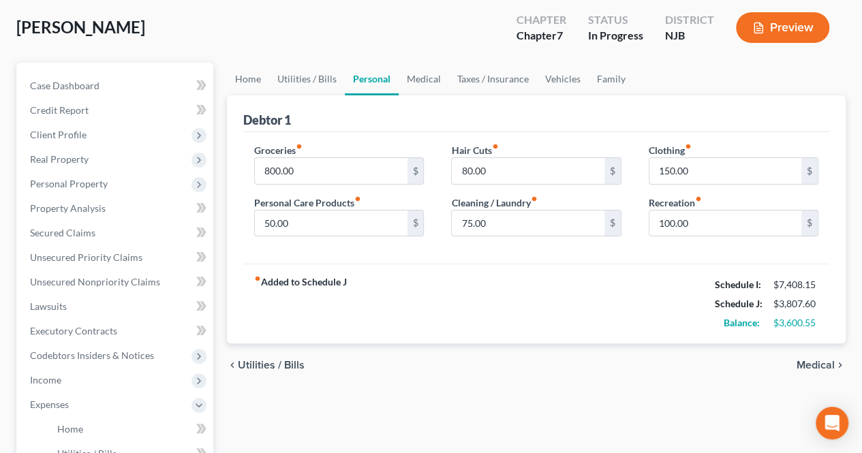
click at [610, 275] on div "fiber_manual_record Added to Schedule J Schedule I: $7,408.15 Schedule J: $3,80…" at bounding box center [536, 304] width 586 height 80
click at [813, 367] on span "Medical" at bounding box center [816, 365] width 38 height 11
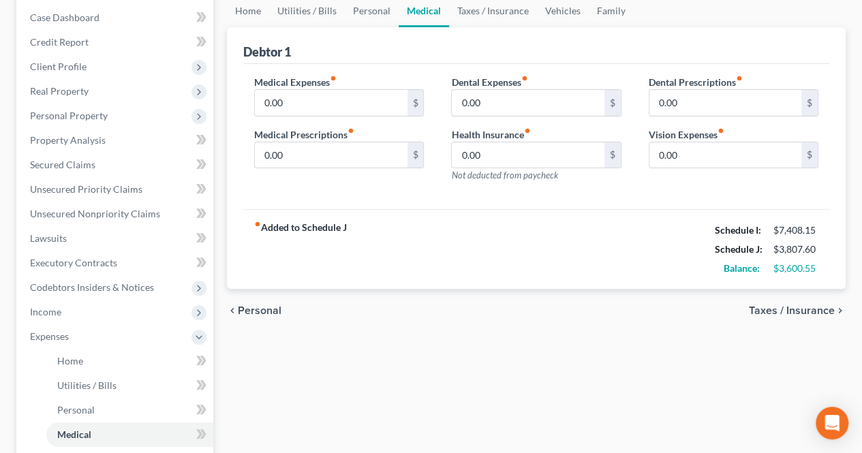
click at [794, 309] on span "Taxes / Insurance" at bounding box center [792, 310] width 86 height 11
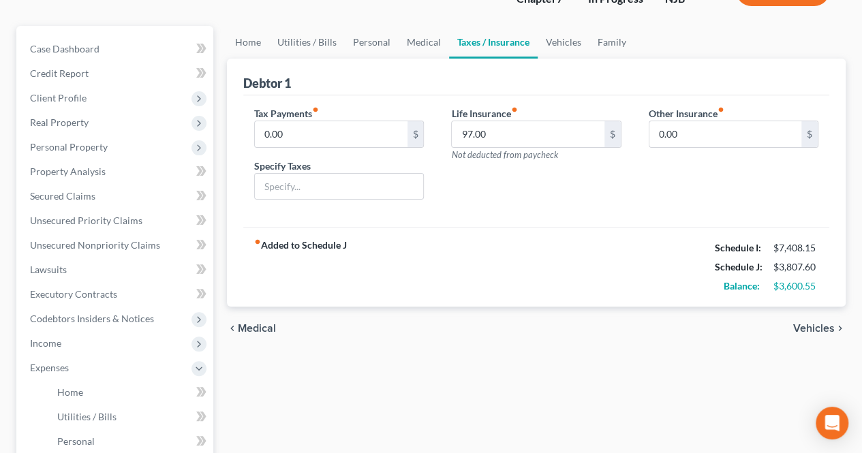
scroll to position [136, 0]
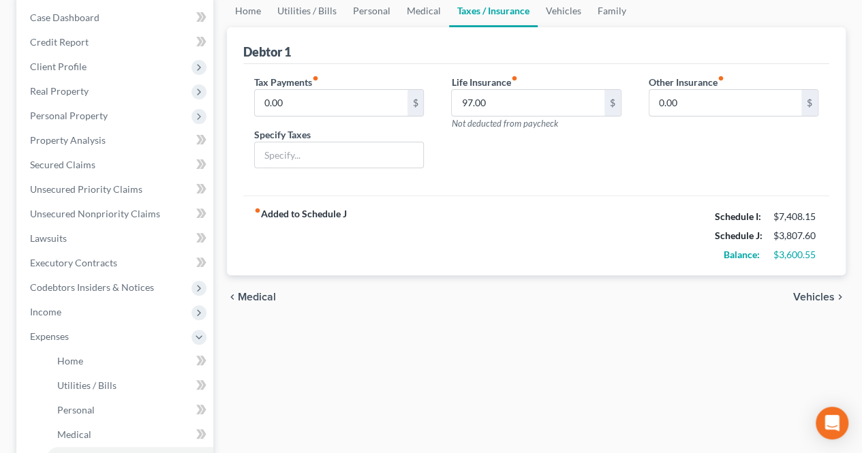
click at [807, 297] on span "Vehicles" at bounding box center [814, 297] width 42 height 11
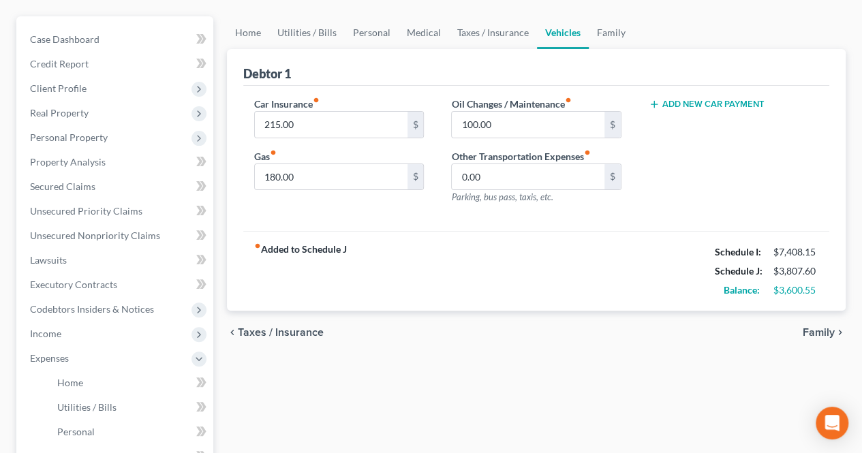
scroll to position [136, 0]
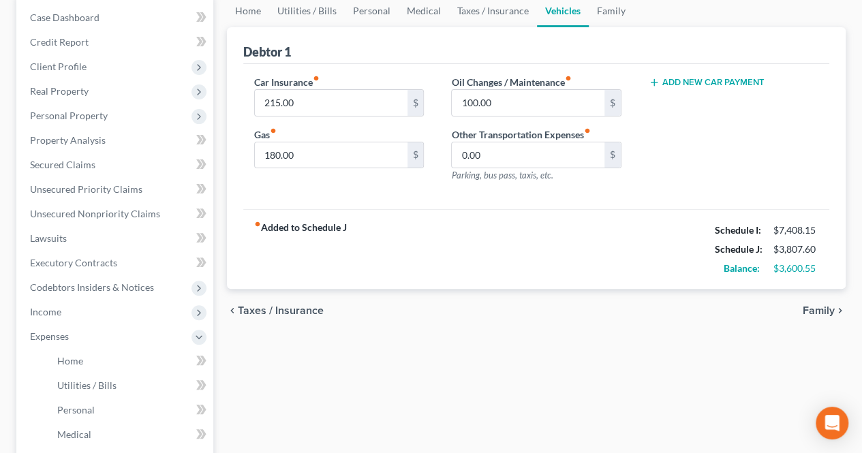
click at [819, 313] on span "Family" at bounding box center [819, 310] width 32 height 11
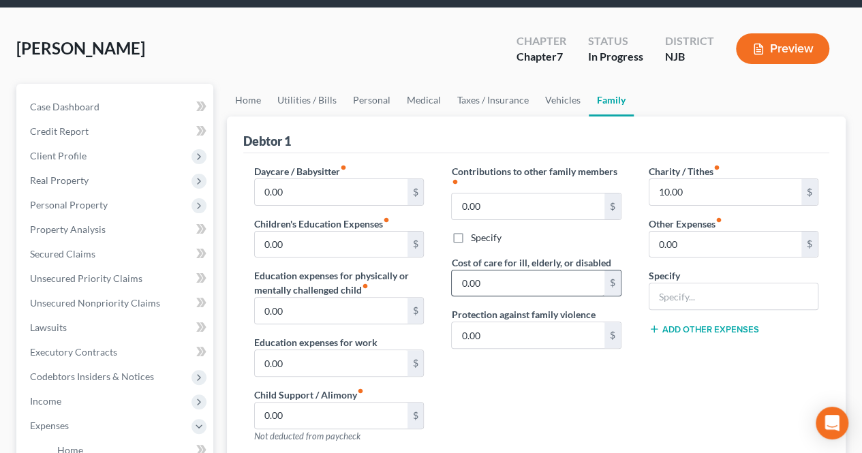
scroll to position [68, 0]
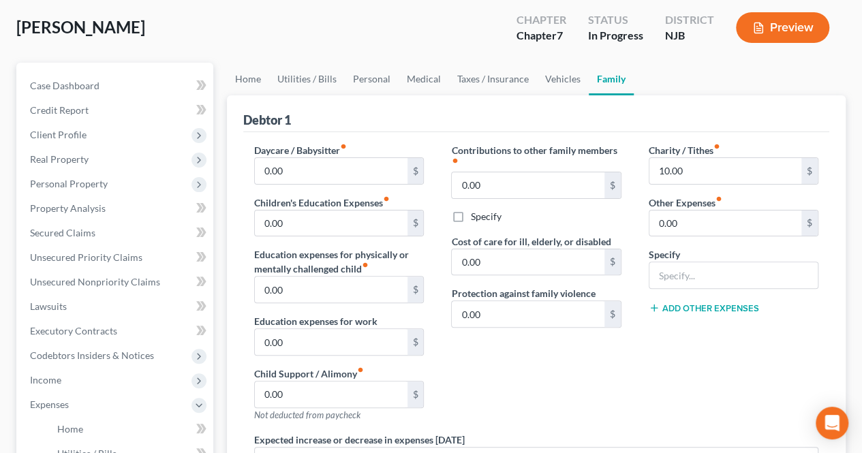
drag, startPoint x: 545, startPoint y: 369, endPoint x: 569, endPoint y: 363, distance: 24.0
click at [549, 373] on div "Contributions to other family members fiber_manual_record 0.00 $ Specify Cost o…" at bounding box center [536, 288] width 197 height 290
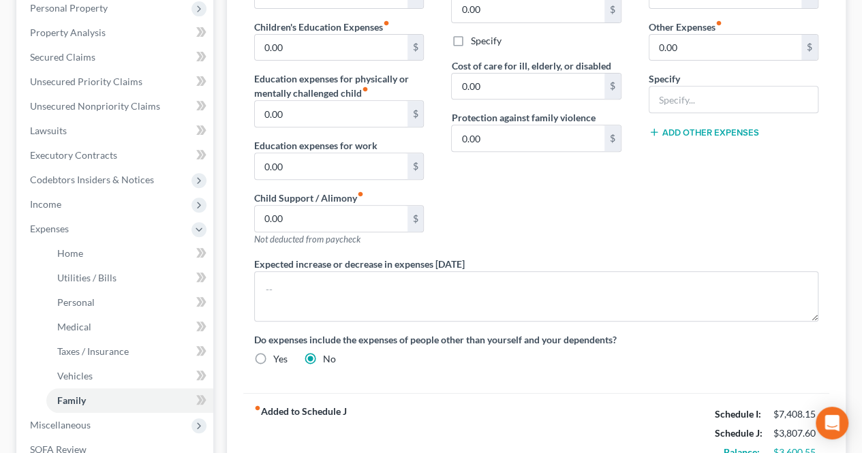
scroll to position [273, 0]
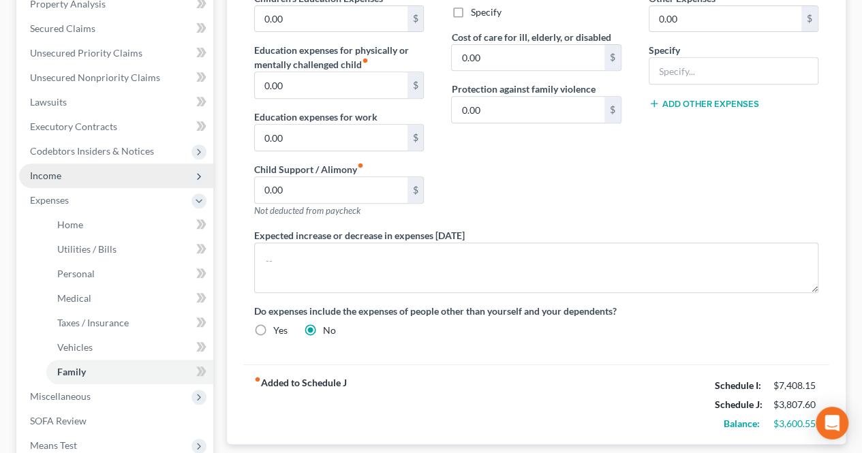
click at [100, 176] on span "Income" at bounding box center [116, 176] width 194 height 25
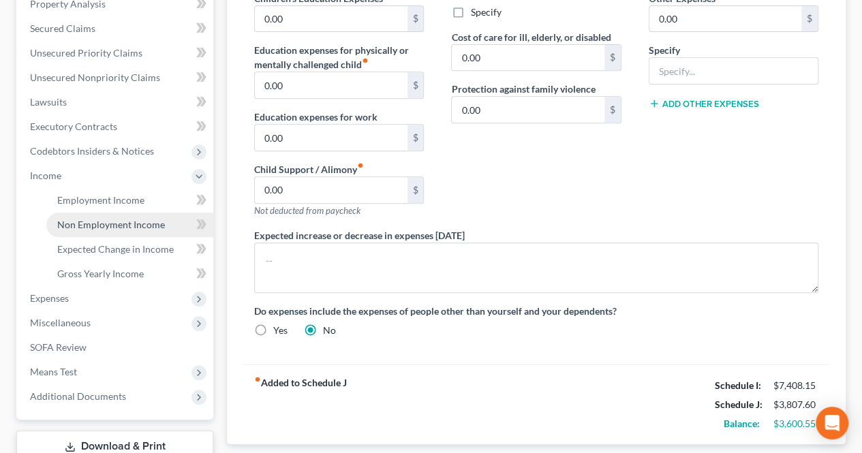
click at [99, 222] on span "Non Employment Income" at bounding box center [111, 225] width 108 height 12
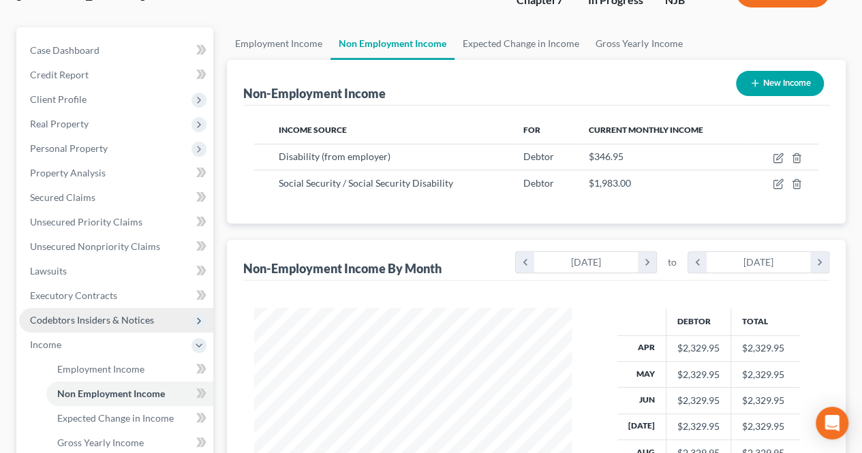
scroll to position [136, 0]
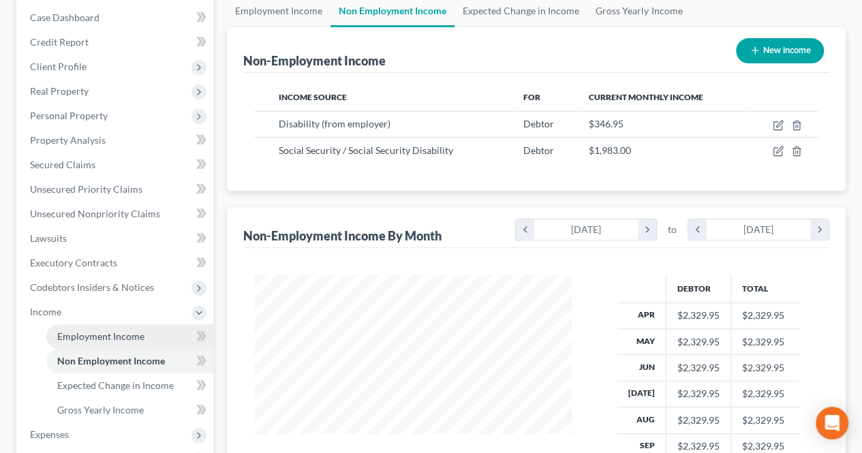
click at [140, 329] on link "Employment Income" at bounding box center [129, 336] width 167 height 25
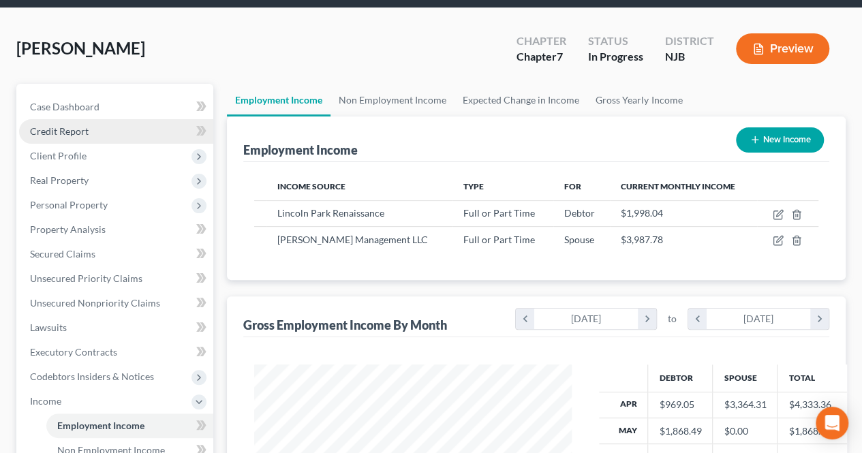
scroll to position [68, 0]
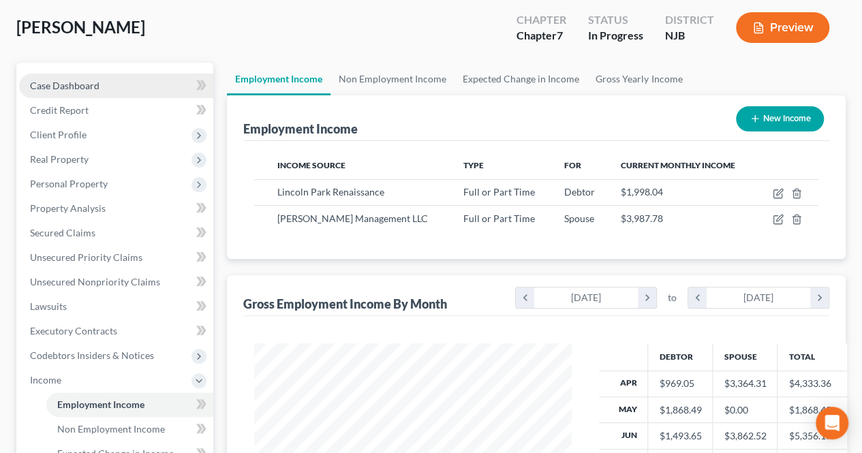
click at [132, 91] on link "Case Dashboard" at bounding box center [116, 86] width 194 height 25
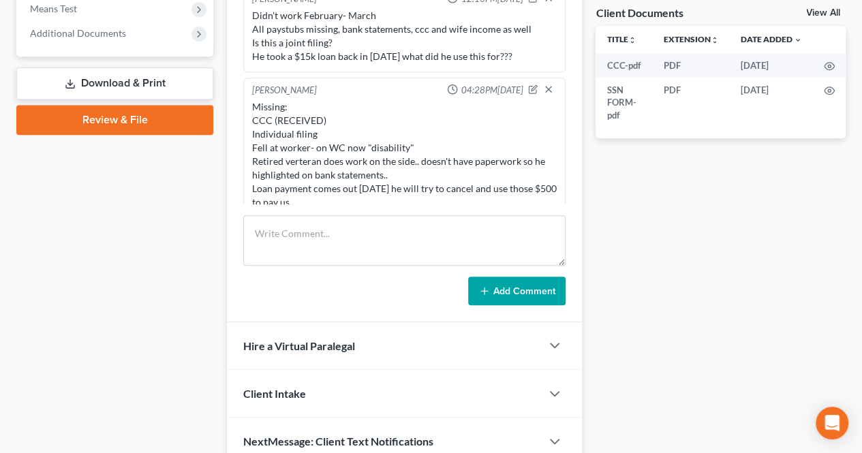
scroll to position [63, 0]
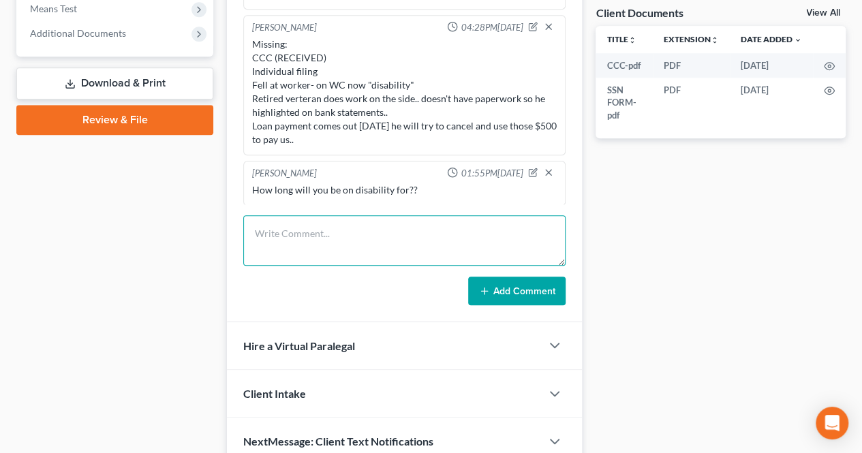
paste textarea "8/27 Zelle to [PERSON_NAME] on 08/27 Ref # Wfct0Z6Wjy83 1,407.64"
click at [549, 232] on textarea "8/27 Zelle to [PERSON_NAME] on 08/27 Ref # Wfct0Z6Wjy83 1,407.64" at bounding box center [404, 240] width 322 height 50
paste textarea "9/5 ATM Check Deposit on 09/05 [STREET_ADDRESS] 981.03"
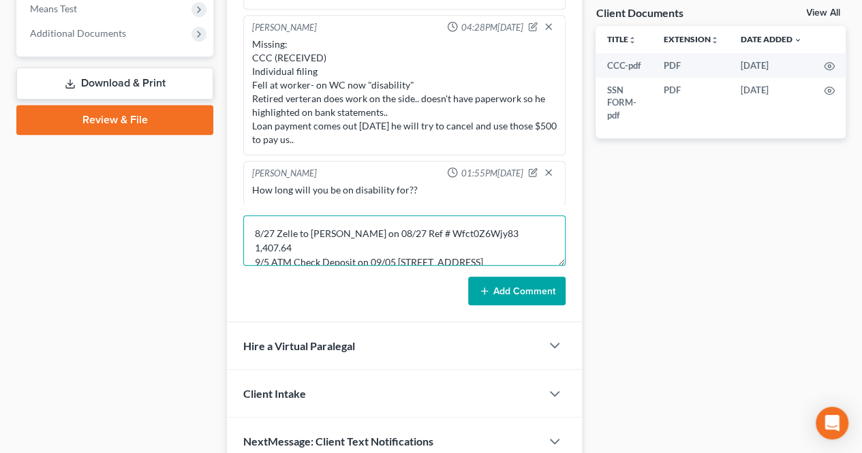
scroll to position [3, 0]
type textarea "8/27 Zelle to [PERSON_NAME] on 08/27 Ref # Wfct0Z6Wjy83 1,407.64 9/5 ATM Check …"
click at [506, 282] on button "Add Comment" at bounding box center [516, 291] width 97 height 29
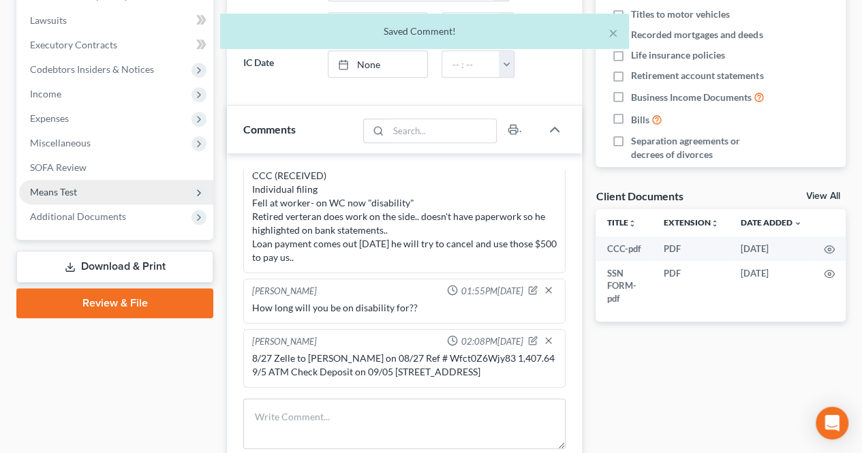
scroll to position [333, 0]
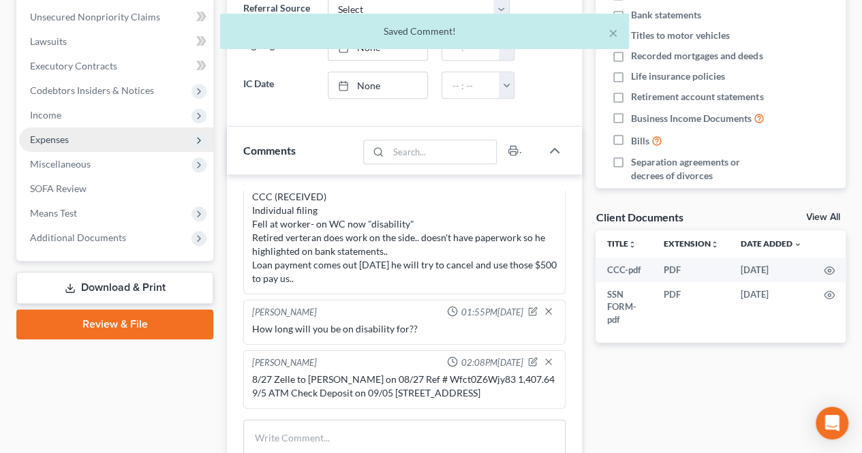
click at [113, 138] on span "Expenses" at bounding box center [116, 139] width 194 height 25
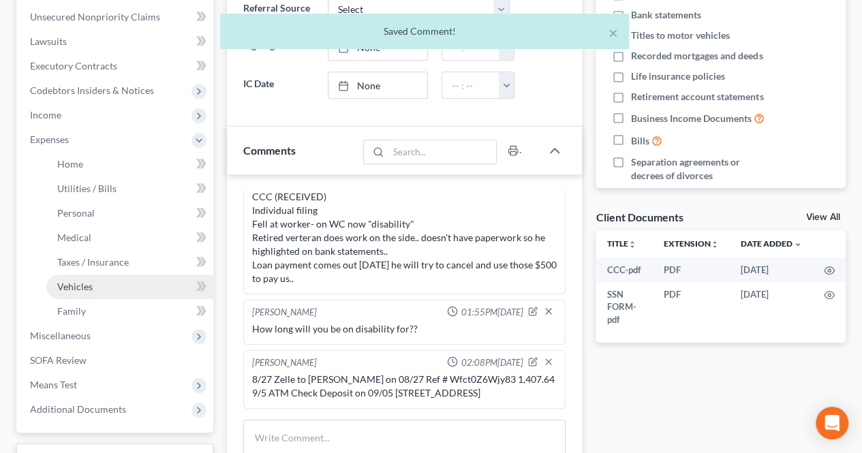
click at [142, 290] on link "Vehicles" at bounding box center [129, 287] width 167 height 25
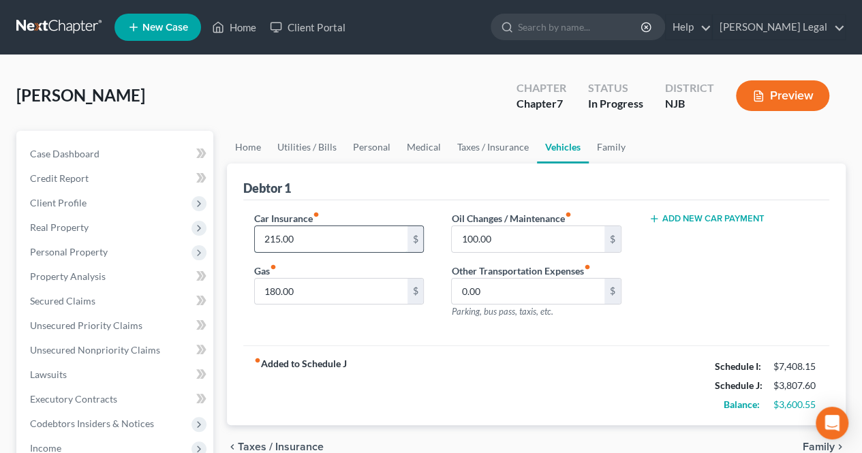
click at [342, 235] on input "215.00" at bounding box center [331, 239] width 152 height 26
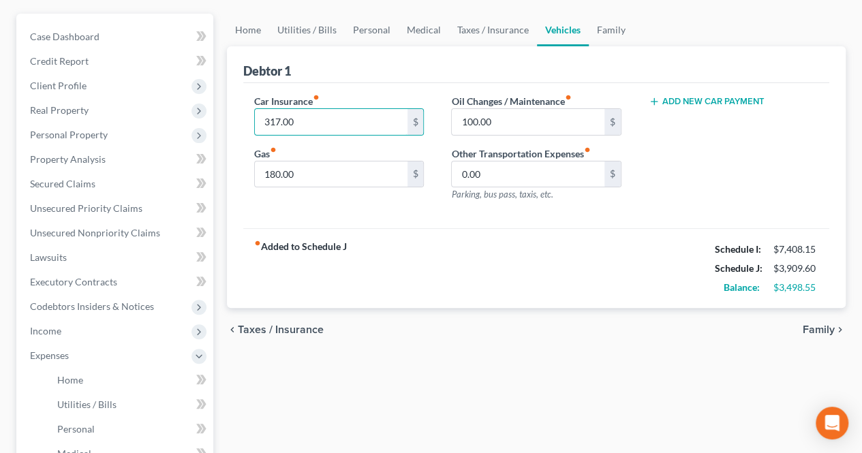
scroll to position [136, 0]
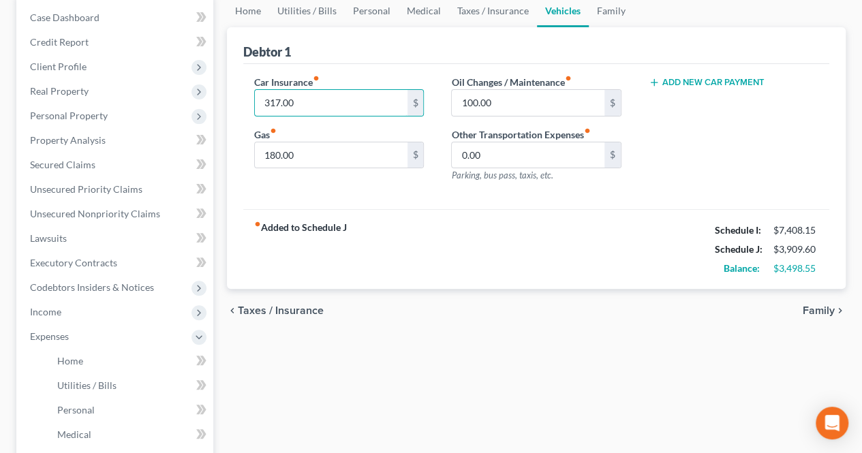
type input "317.00"
click at [811, 312] on span "Family" at bounding box center [819, 310] width 32 height 11
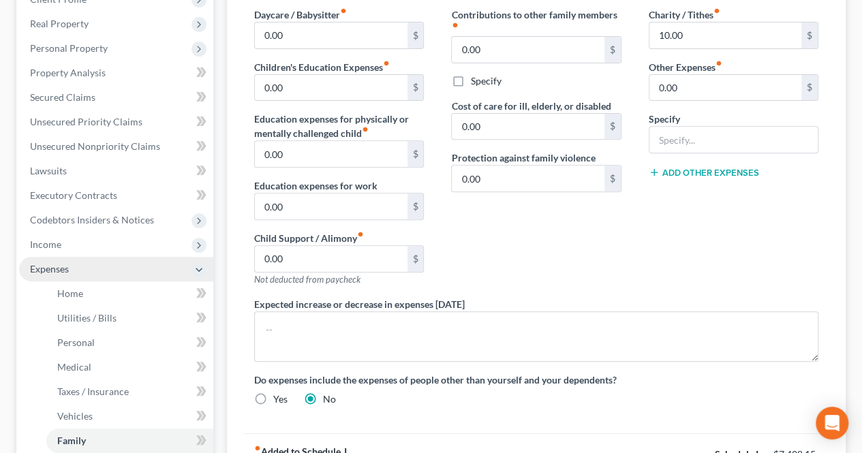
scroll to position [205, 0]
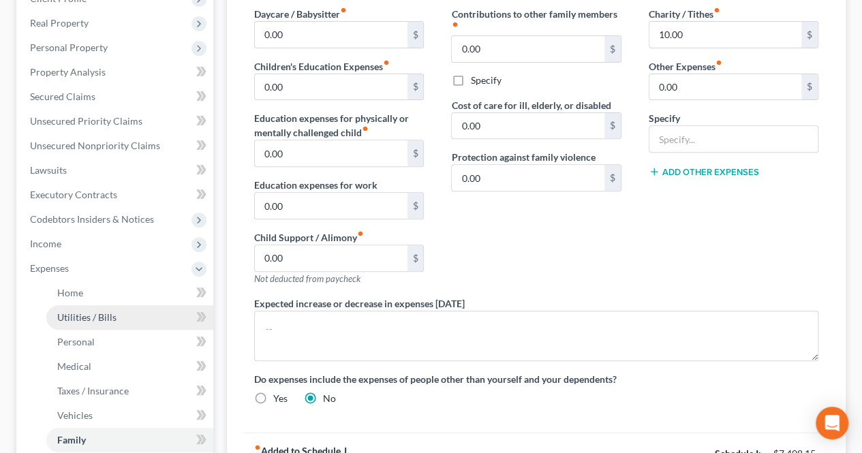
click at [119, 325] on link "Utilities / Bills" at bounding box center [129, 317] width 167 height 25
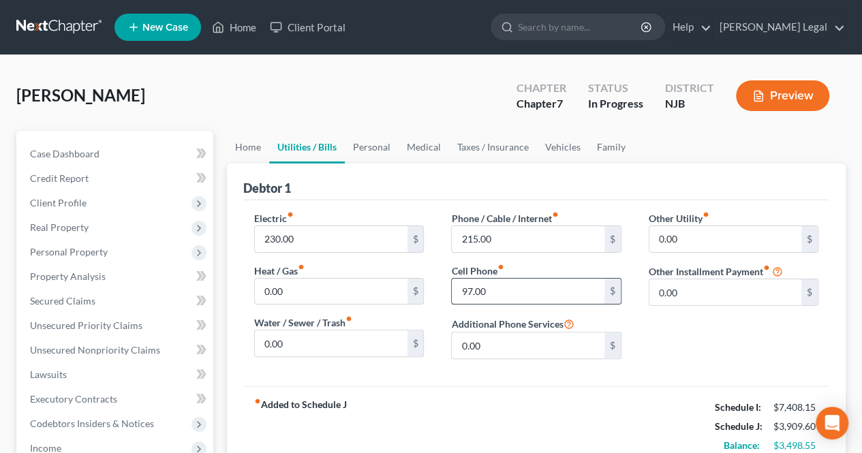
click at [494, 287] on input "97.00" at bounding box center [528, 292] width 152 height 26
paste input "268.71"
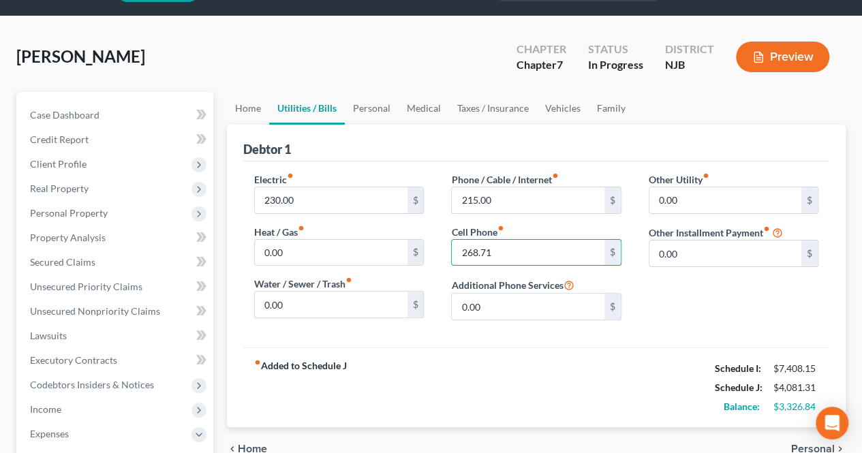
scroll to position [68, 0]
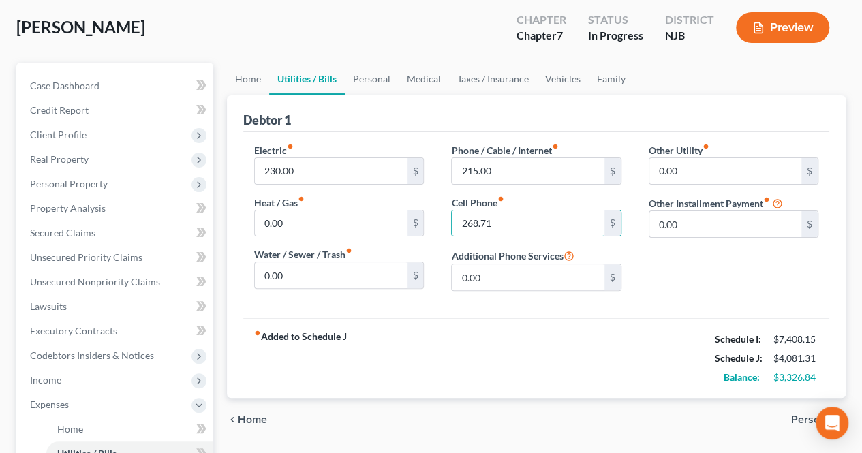
type input "268.71"
click at [806, 418] on span "Personal" at bounding box center [813, 419] width 44 height 11
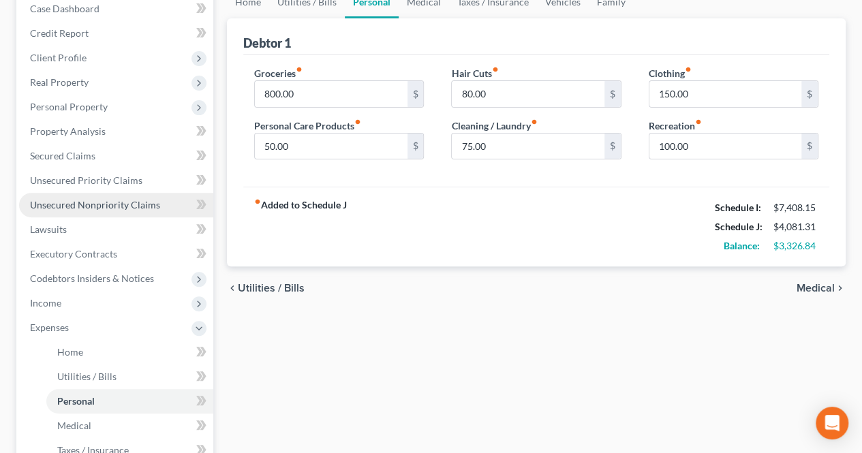
scroll to position [273, 0]
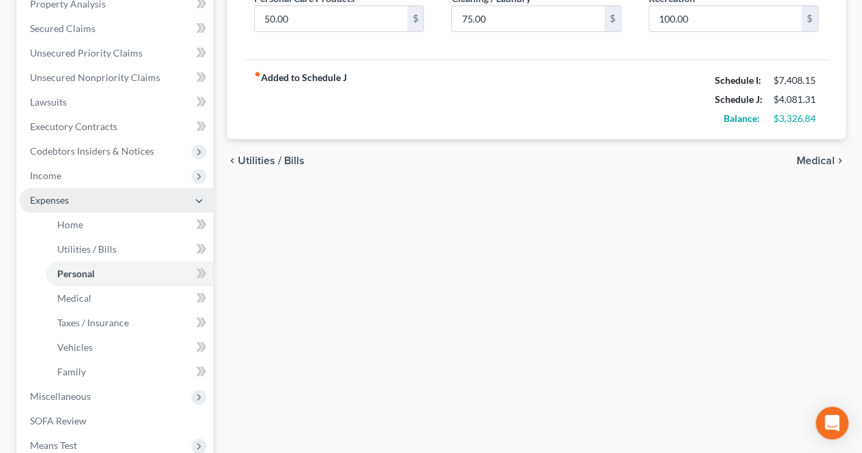
drag, startPoint x: 118, startPoint y: 185, endPoint x: 113, endPoint y: 197, distance: 13.2
click at [118, 185] on span "Income" at bounding box center [116, 176] width 194 height 25
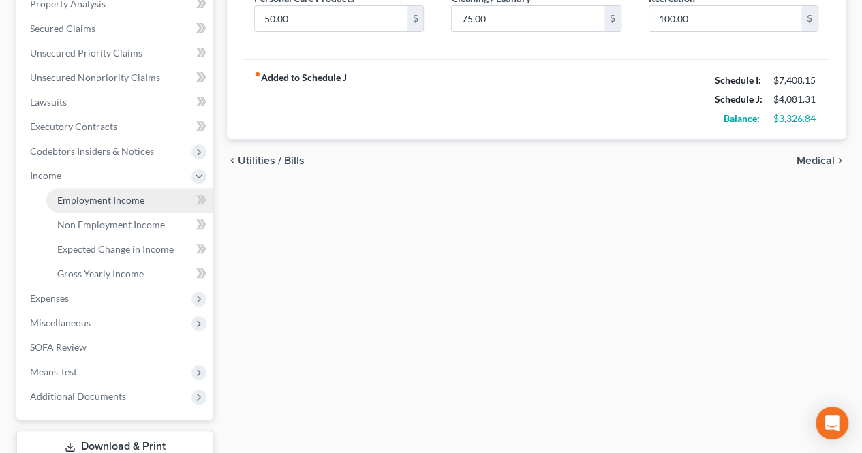
click at [121, 204] on span "Employment Income" at bounding box center [100, 200] width 87 height 12
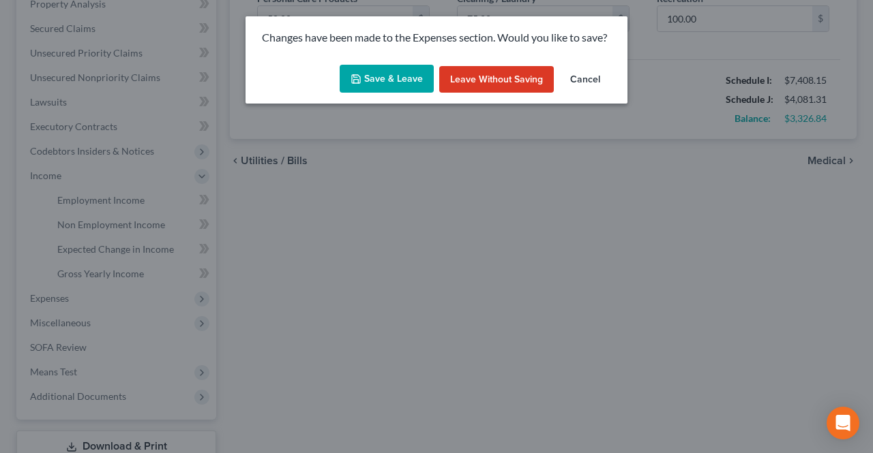
click at [415, 80] on button "Save & Leave" at bounding box center [386, 79] width 94 height 29
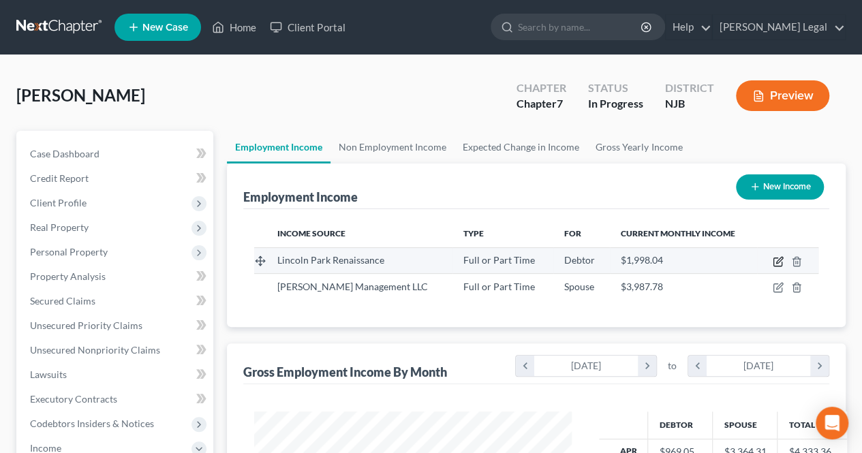
click at [777, 262] on icon "button" at bounding box center [779, 260] width 6 height 6
select select "0"
select select "33"
select select "1"
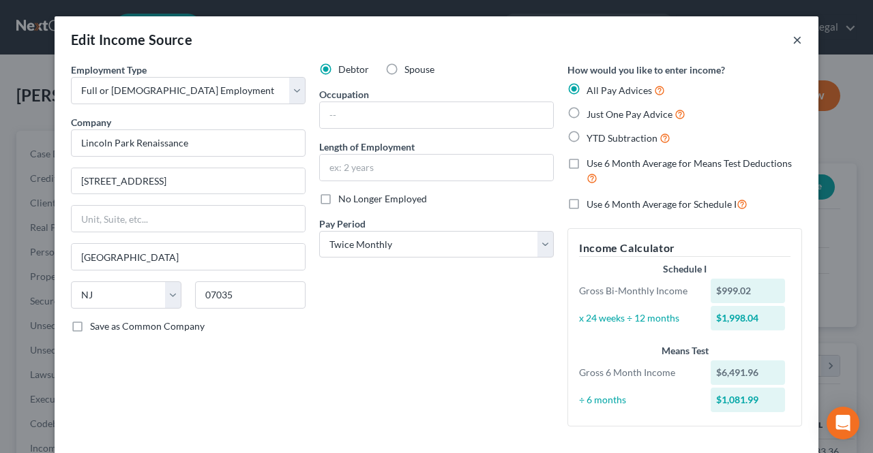
click at [795, 40] on button "×" at bounding box center [797, 39] width 10 height 16
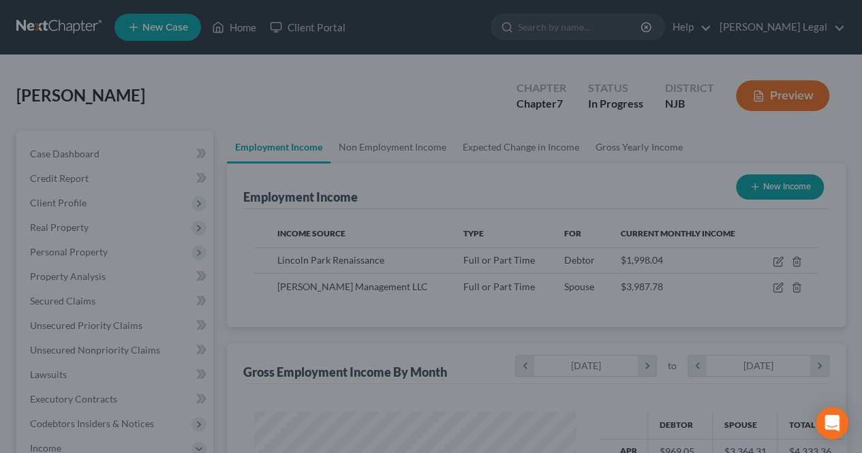
scroll to position [681435, 681333]
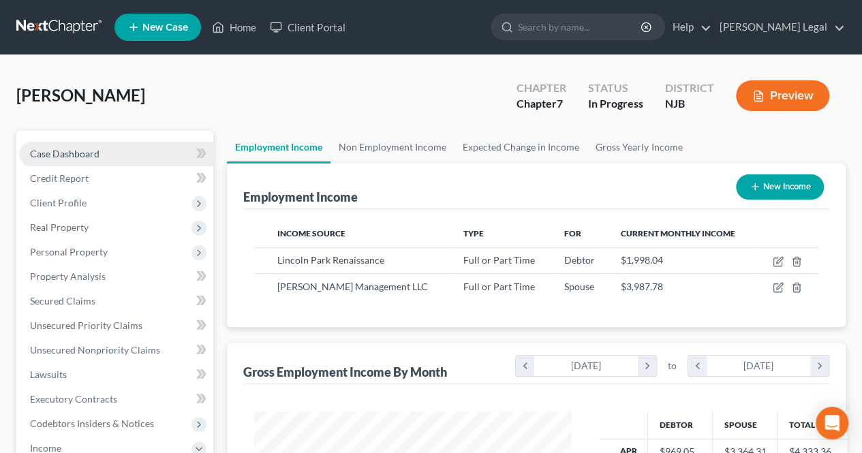
click at [85, 162] on link "Case Dashboard" at bounding box center [116, 154] width 194 height 25
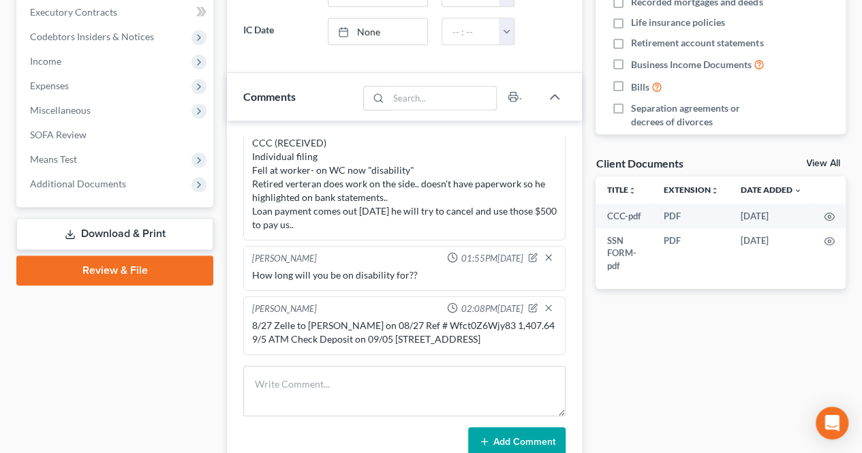
scroll to position [409, 0]
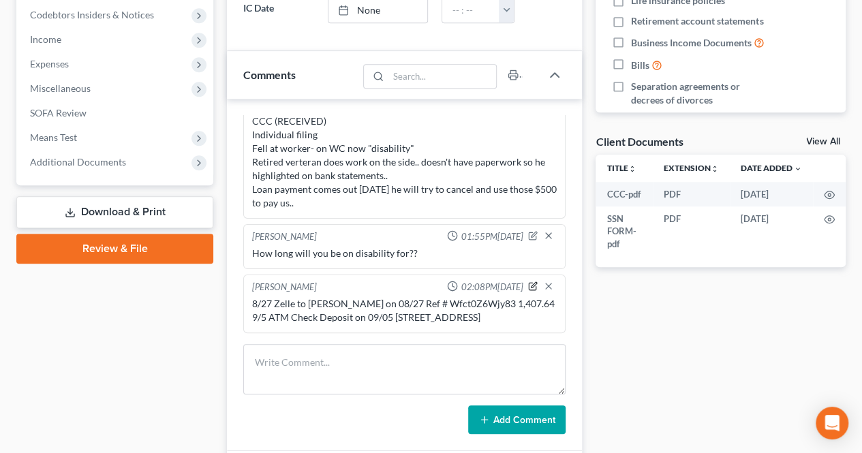
click at [528, 282] on icon "button" at bounding box center [533, 287] width 10 height 10
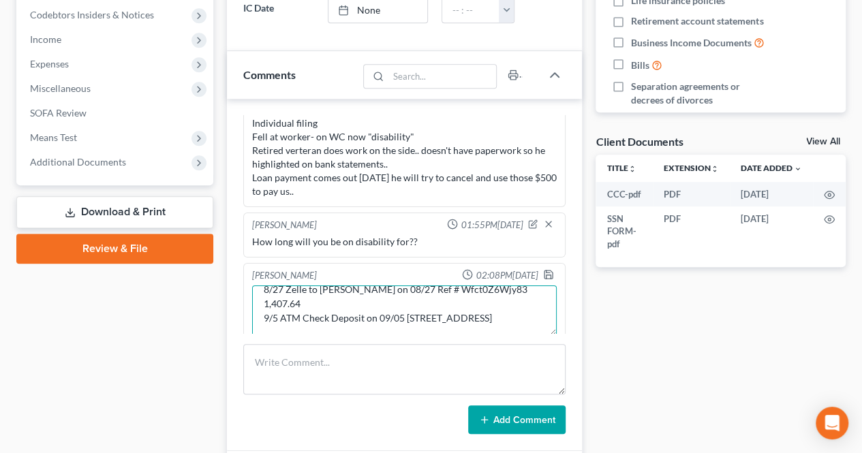
click at [386, 314] on textarea "8/27 Zelle to [PERSON_NAME] on 08/27 Ref # Wfct0Z6Wjy83 1,407.64 9/5 ATM Check …" at bounding box center [404, 311] width 305 height 50
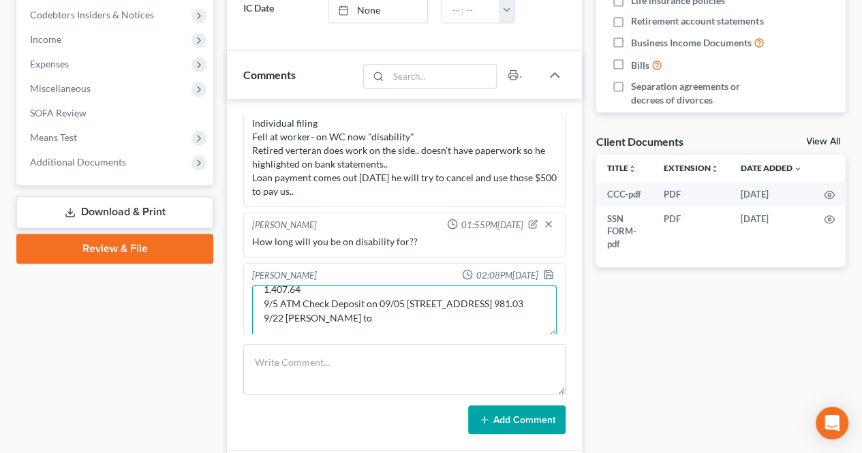
scroll to position [0, 0]
drag, startPoint x: 373, startPoint y: 297, endPoint x: 318, endPoint y: 297, distance: 55.2
click at [318, 297] on textarea "8/27 Zelle to [PERSON_NAME] on 08/27 Ref # Wfct0Z6Wjy83 1,407.64 9/5 ATM Check …" at bounding box center [404, 311] width 305 height 50
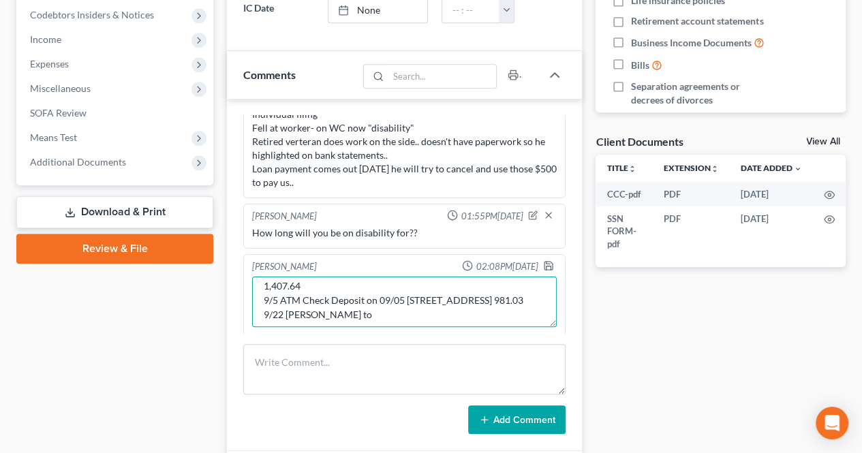
scroll to position [43, 0]
click at [397, 309] on textarea "8/27 Zelle to [PERSON_NAME] on 08/27 Ref # Wfct0Z6Wjy83 1,407.64 9/5 ATM Check …" at bounding box center [404, 302] width 305 height 50
paste textarea "[PERSON_NAME]"
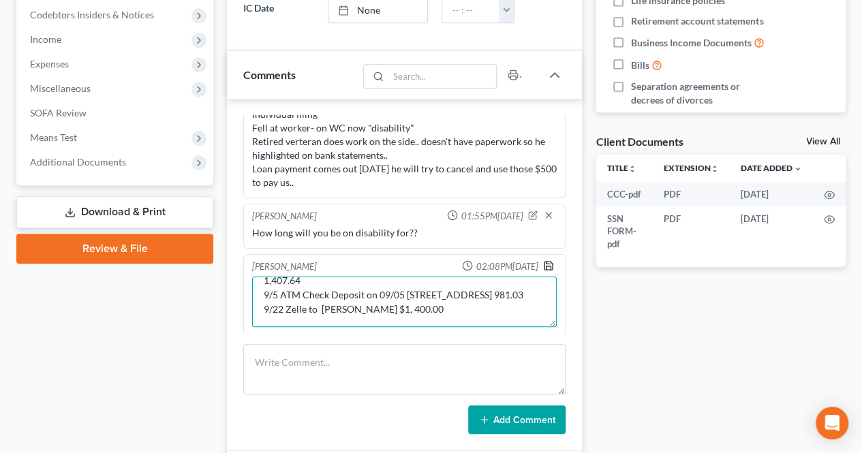
type textarea "8/27 Zelle to [PERSON_NAME] on 08/27 Ref # Wfct0Z6Wjy83 1,407.64 9/5 ATM Check …"
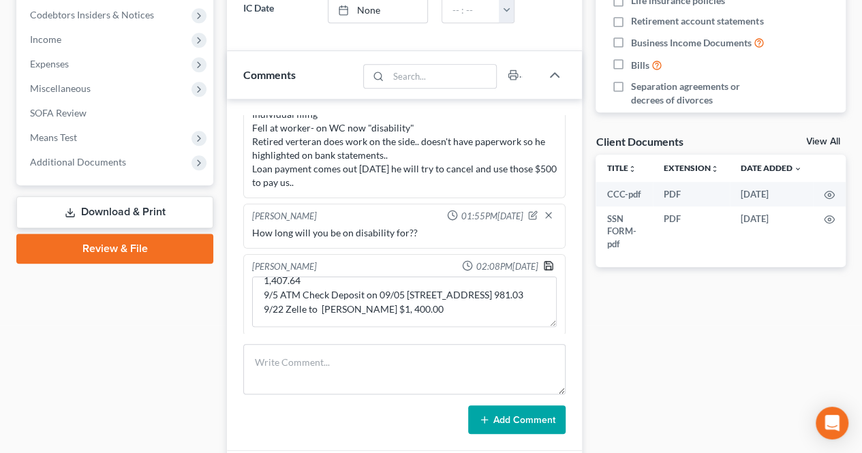
click at [547, 267] on polyline "button" at bounding box center [549, 268] width 5 height 3
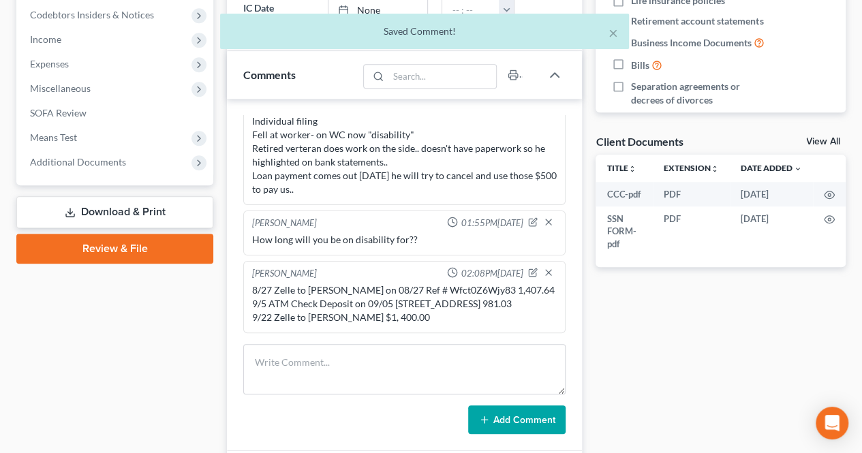
scroll to position [153, 0]
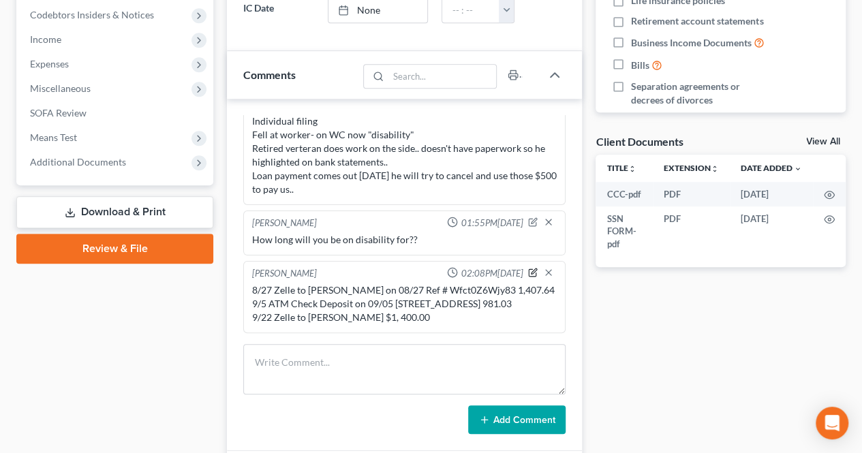
click at [528, 268] on icon "button" at bounding box center [533, 273] width 10 height 10
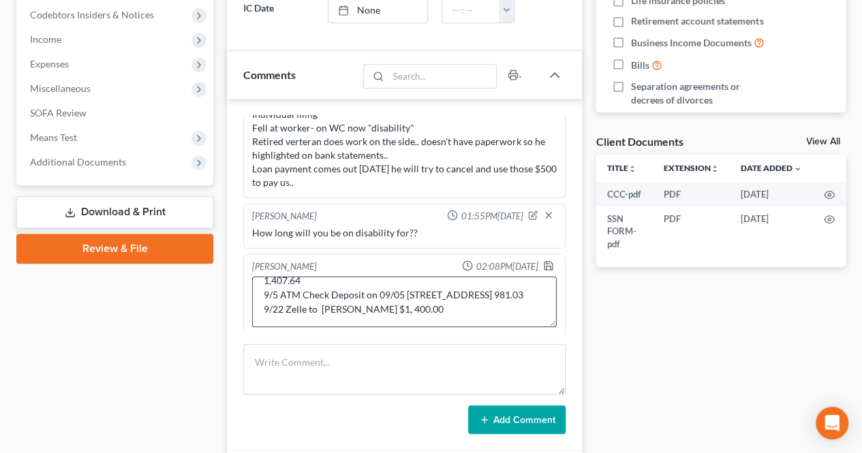
scroll to position [43, 0]
click at [438, 317] on textarea "8/27 Zelle to [PERSON_NAME] on 08/27 Ref # Wfct0Z6Wjy83 1,407.64 9/5 ATM Check …" at bounding box center [404, 302] width 305 height 50
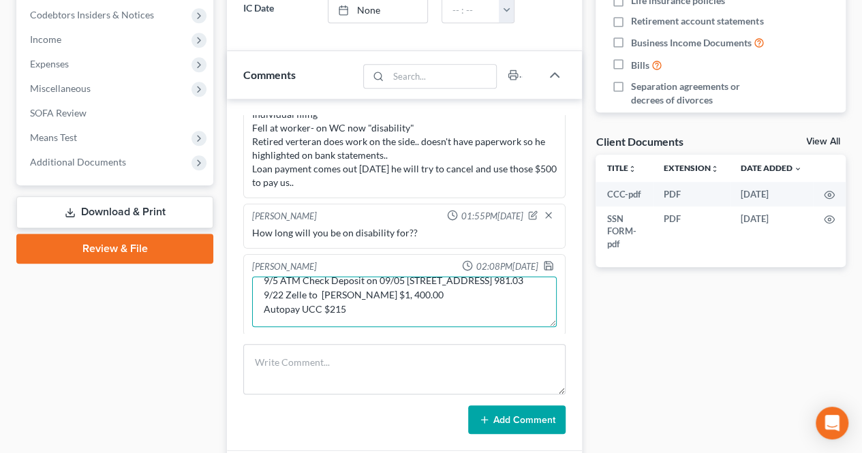
drag, startPoint x: 316, startPoint y: 315, endPoint x: 329, endPoint y: 316, distance: 12.3
click at [316, 315] on textarea "8/27 Zelle to [PERSON_NAME] on 08/27 Ref # Wfct0Z6Wjy83 1,407.64 9/5 ATM Check …" at bounding box center [404, 302] width 305 height 50
click at [319, 313] on textarea "8/27 Zelle to [PERSON_NAME] on 08/27 Ref # Wfct0Z6Wjy83 1,407.64 9/5 ATM Check …" at bounding box center [404, 302] width 305 height 50
click at [320, 316] on textarea "8/27 Zelle to [PERSON_NAME] on 08/27 Ref # Wfct0Z6Wjy83 1,407.64 9/5 ATM Check …" at bounding box center [404, 302] width 305 height 50
click at [350, 310] on textarea "8/27 Zelle to [PERSON_NAME] on 08/27 Ref # Wfct0Z6Wjy83 1,407.64 9/5 ATM Check …" at bounding box center [404, 302] width 305 height 50
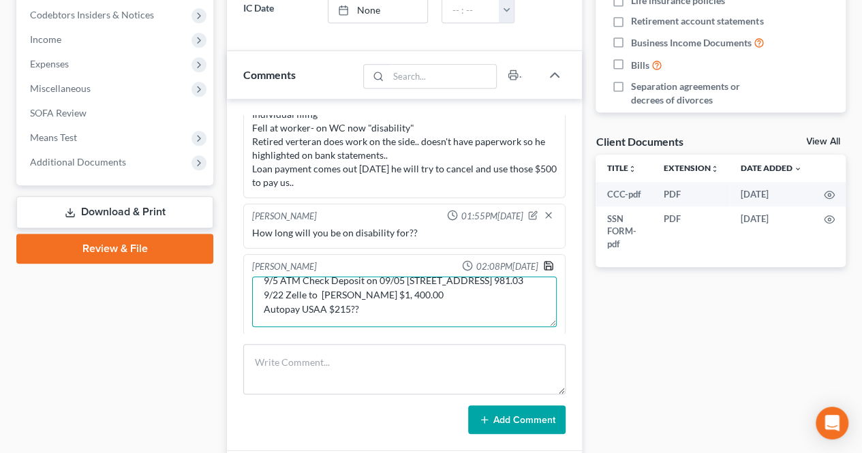
type textarea "8/27 Zelle to [PERSON_NAME] on 08/27 Ref # Wfct0Z6Wjy83 1,407.64 9/5 ATM Check …"
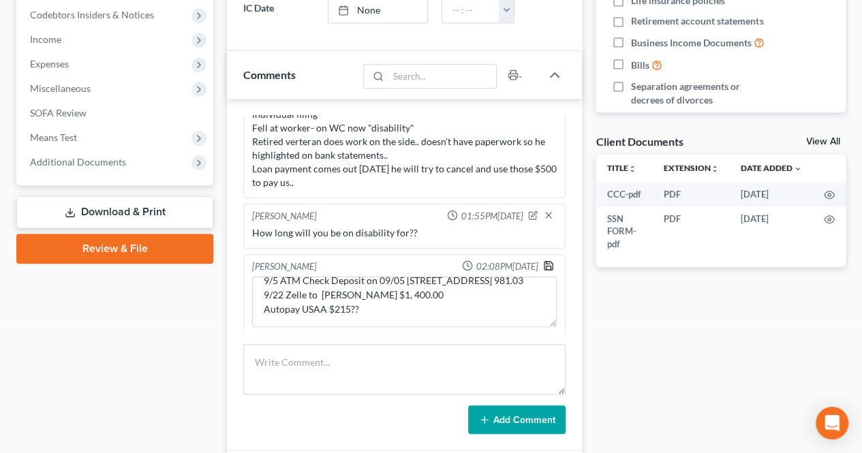
click at [543, 260] on icon "button" at bounding box center [548, 265] width 11 height 11
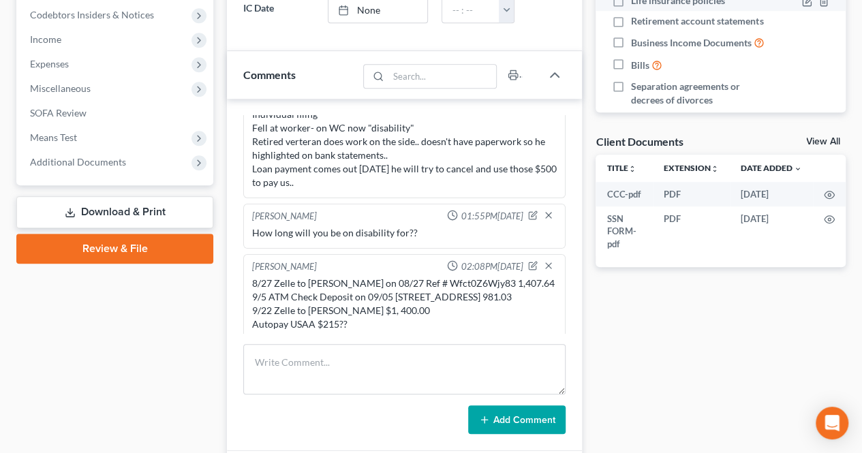
scroll to position [167, 0]
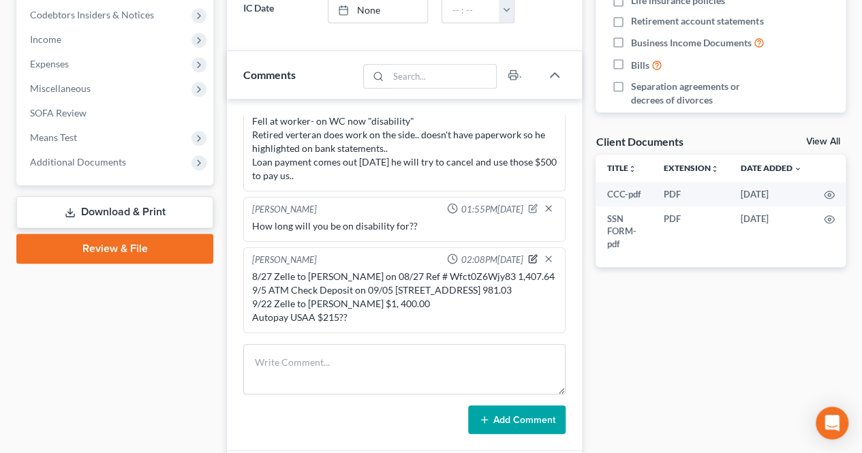
drag, startPoint x: 525, startPoint y: 245, endPoint x: 395, endPoint y: 308, distance: 144.2
click at [528, 254] on icon "button" at bounding box center [533, 259] width 10 height 10
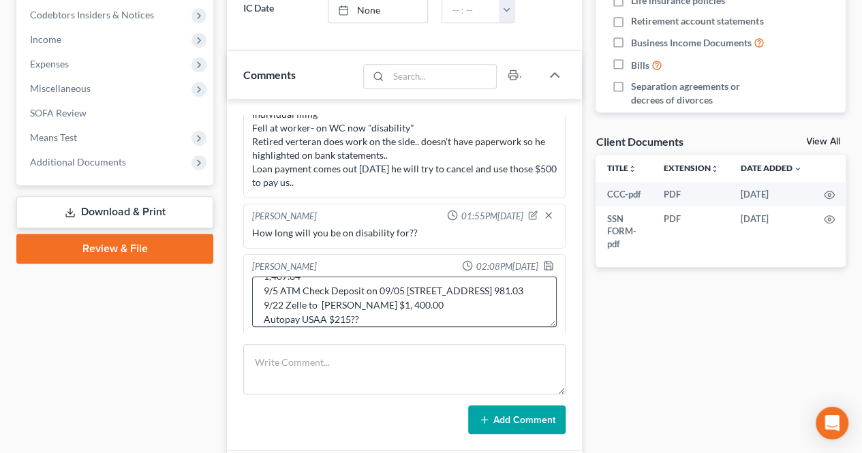
scroll to position [57, 0]
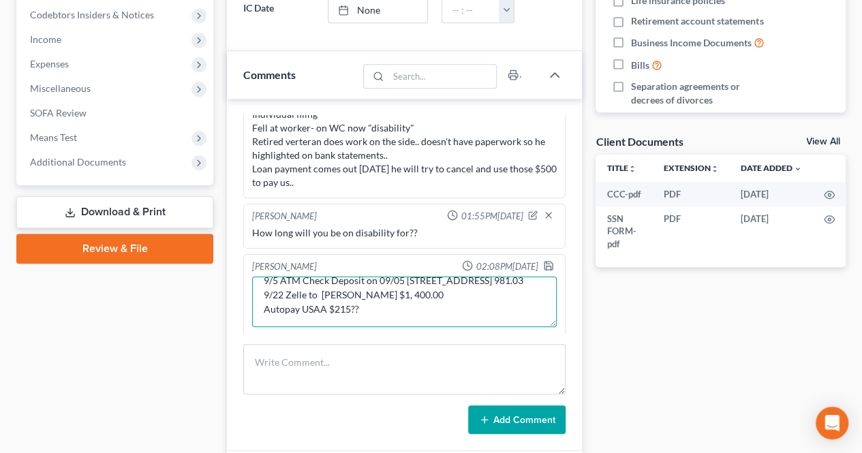
click at [386, 301] on textarea "8/27 Zelle to [PERSON_NAME] on 08/27 Ref # Wfct0Z6Wjy83 1,407.64 9/5 ATM Check …" at bounding box center [404, 302] width 305 height 50
paste textarea "7/11 eDeposit IN Branch [DATE] 09:04:28 Am [STREET_ADDRESS]"
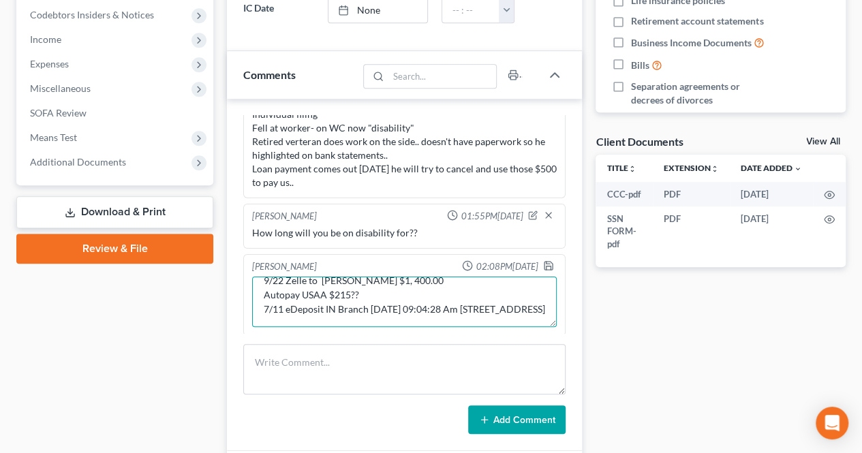
scroll to position [89, 0]
type textarea "8/27 Zelle to [PERSON_NAME] on 08/27 Ref # Wfct0Z6Wjy83 1,407.64 9/5 ATM Check …"
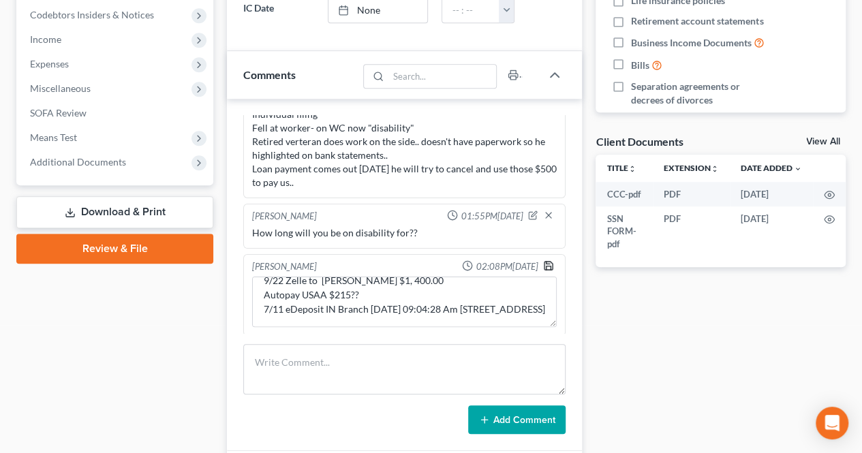
click at [543, 262] on icon "button" at bounding box center [548, 265] width 11 height 11
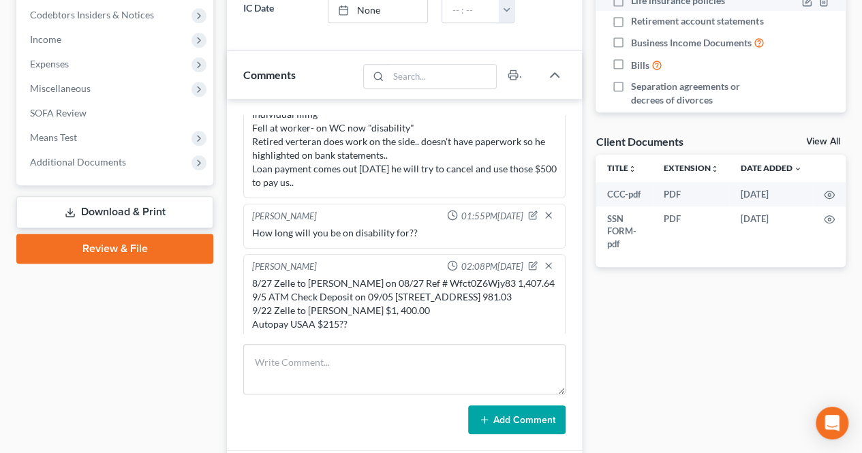
scroll to position [194, 0]
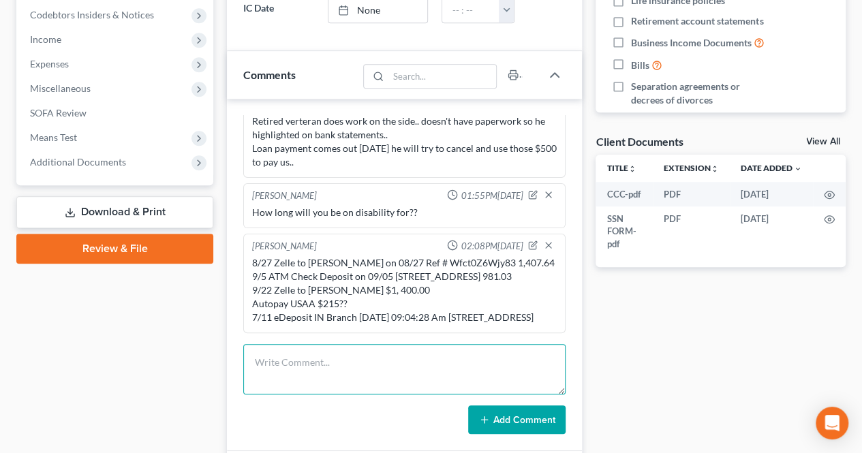
paste textarea "/28 USAA P&C Clm Claimpymnt AP0005387239 [PERSON_NAME] 20,092.79"
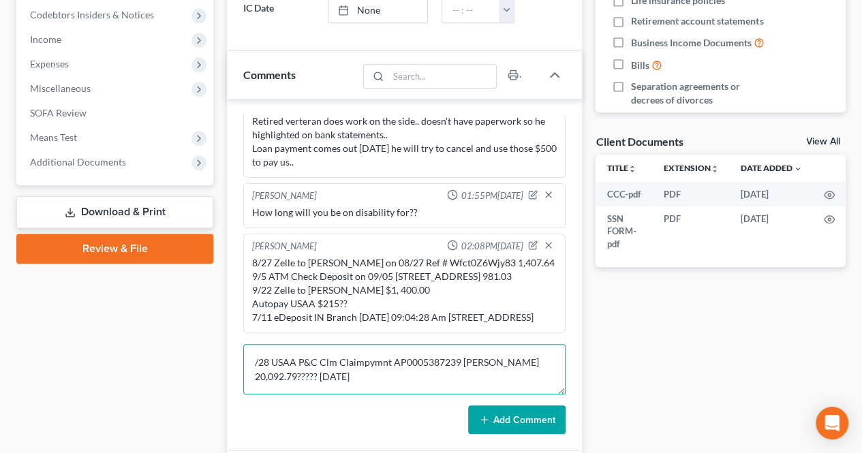
type textarea "/28 USAA P&C Clm Claimpymnt AP0005387239 [PERSON_NAME] 20,092.79????? [DATE]"
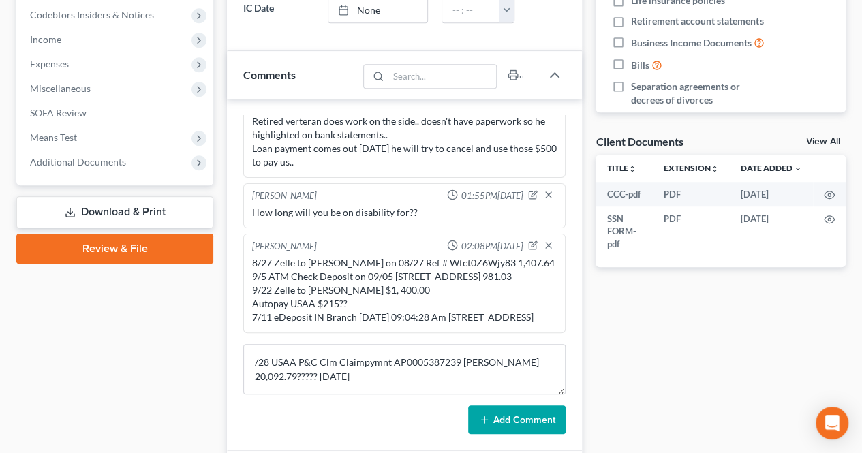
click at [524, 421] on button "Add Comment" at bounding box center [516, 420] width 97 height 29
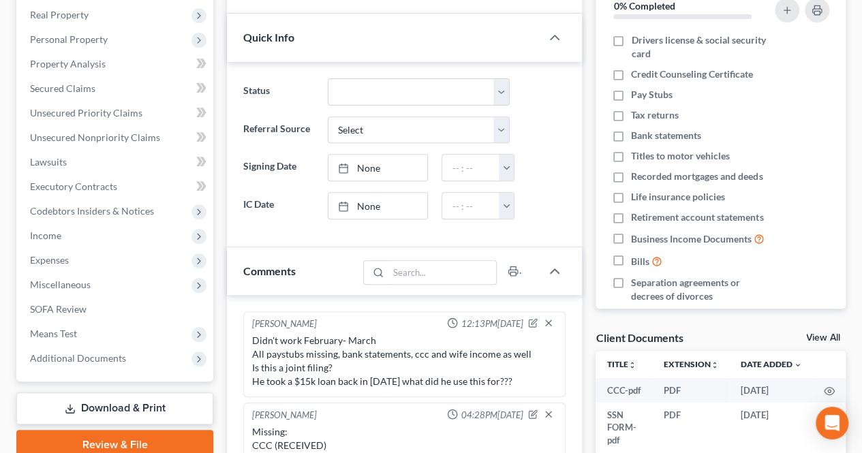
scroll to position [0, 0]
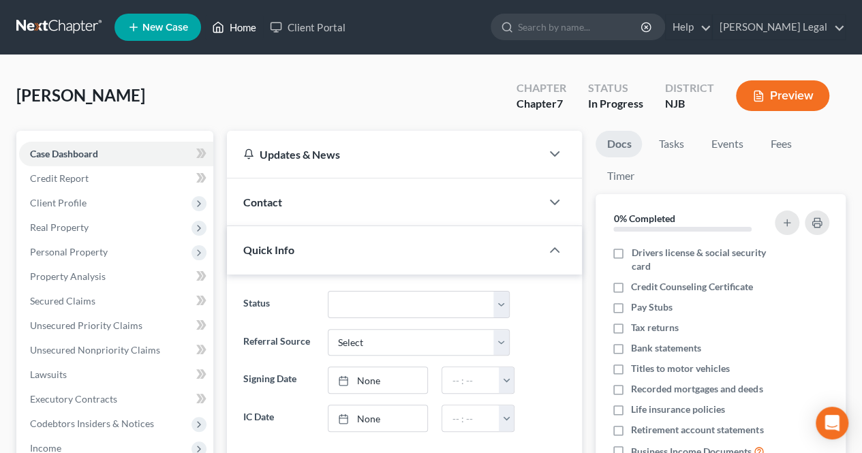
drag, startPoint x: 236, startPoint y: 31, endPoint x: 346, endPoint y: 62, distance: 114.0
click at [236, 32] on link "Home" at bounding box center [234, 27] width 58 height 25
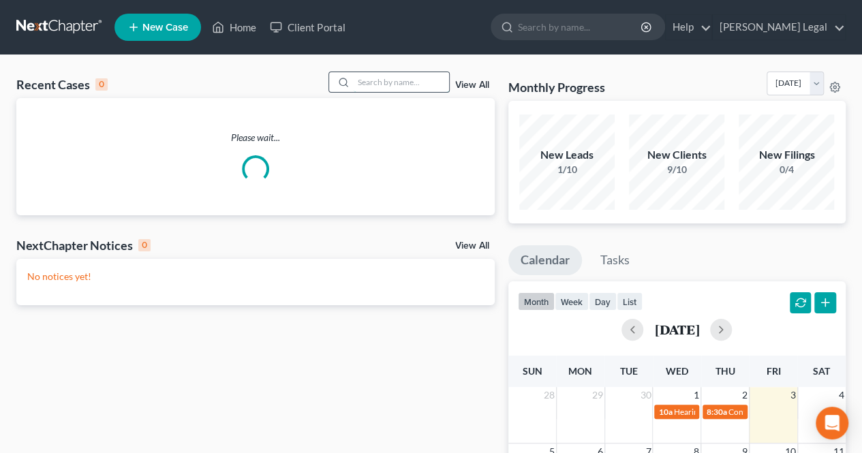
click at [386, 81] on input "search" at bounding box center [401, 82] width 95 height 20
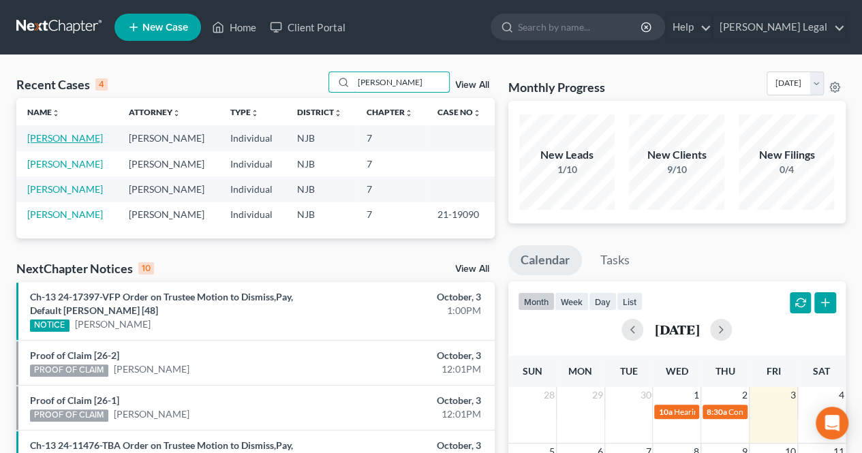
type input "[PERSON_NAME]"
click at [80, 136] on link "[PERSON_NAME]" at bounding box center [65, 138] width 76 height 12
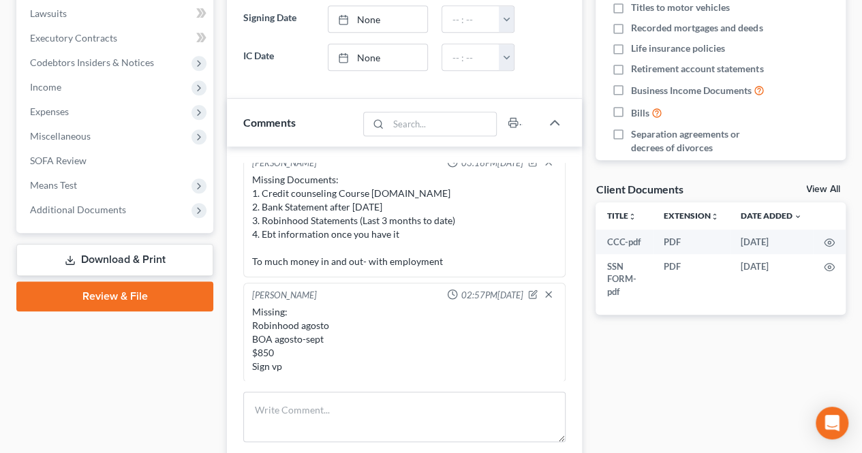
scroll to position [409, 0]
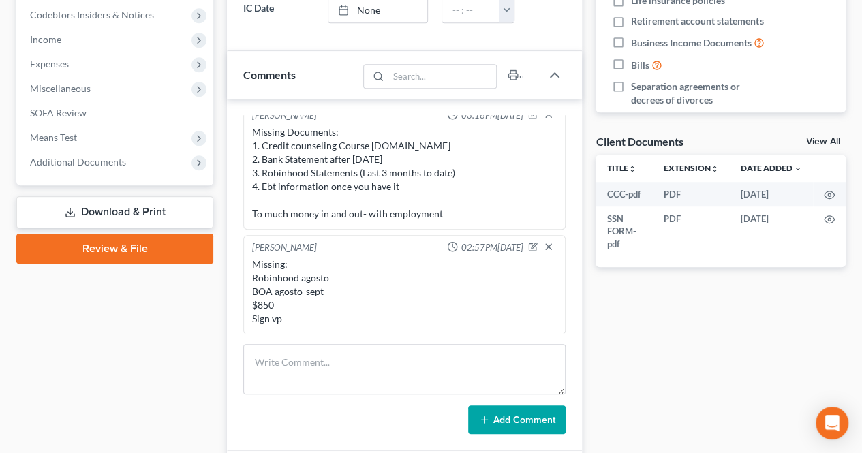
click at [399, 298] on div "Missing: Robinhood agosto BOA agosto-sept $850 Sign vp" at bounding box center [404, 292] width 305 height 68
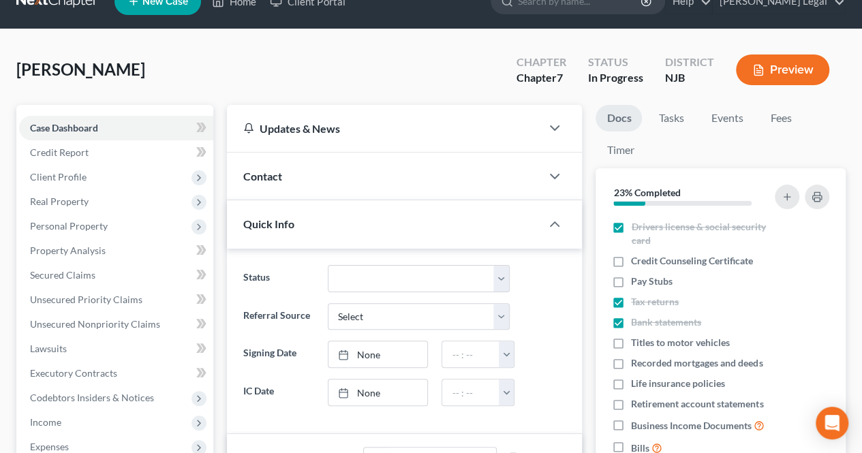
scroll to position [0, 0]
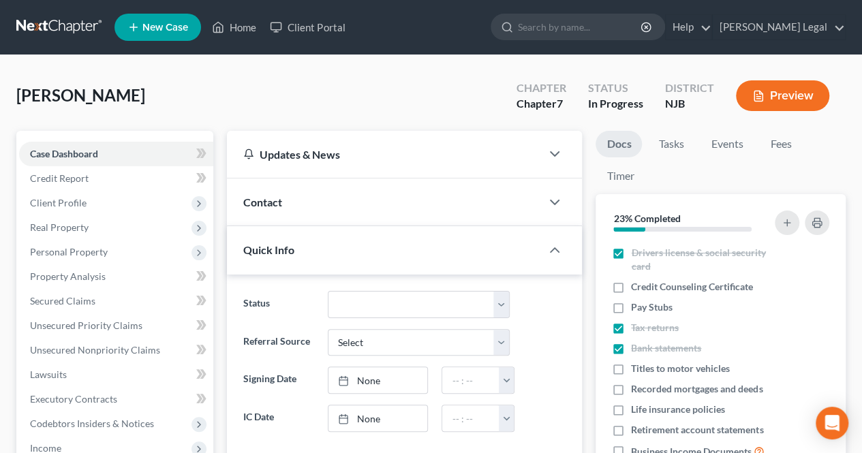
click at [335, 86] on div "[PERSON_NAME] Upgraded Chapter Chapter 7 Status In [GEOGRAPHIC_DATA] [GEOGRAPHI…" at bounding box center [431, 101] width 830 height 59
click at [334, 86] on div "[PERSON_NAME] Upgraded Chapter Chapter 7 Status In [GEOGRAPHIC_DATA] [GEOGRAPHI…" at bounding box center [431, 101] width 830 height 59
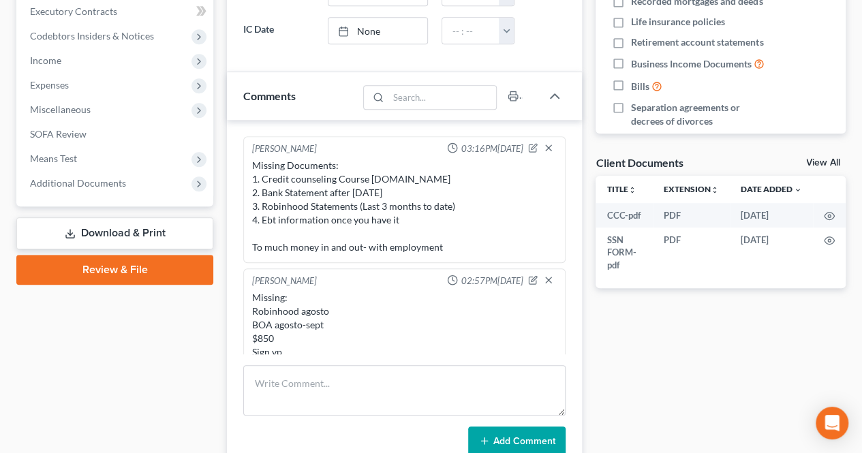
scroll to position [409, 0]
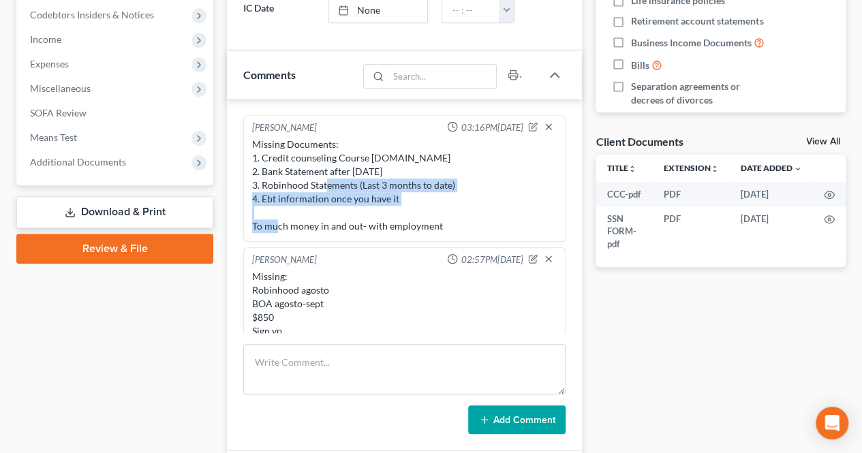
drag, startPoint x: 321, startPoint y: 182, endPoint x: 419, endPoint y: 198, distance: 99.5
click at [439, 205] on div "Missing Documents: 1. Credit counseling Course [DOMAIN_NAME] 2. Bank Statement …" at bounding box center [404, 185] width 305 height 95
click at [442, 205] on div "Missing Documents: 1. Credit counseling Course [DOMAIN_NAME] 2. Bank Statement …" at bounding box center [404, 185] width 305 height 95
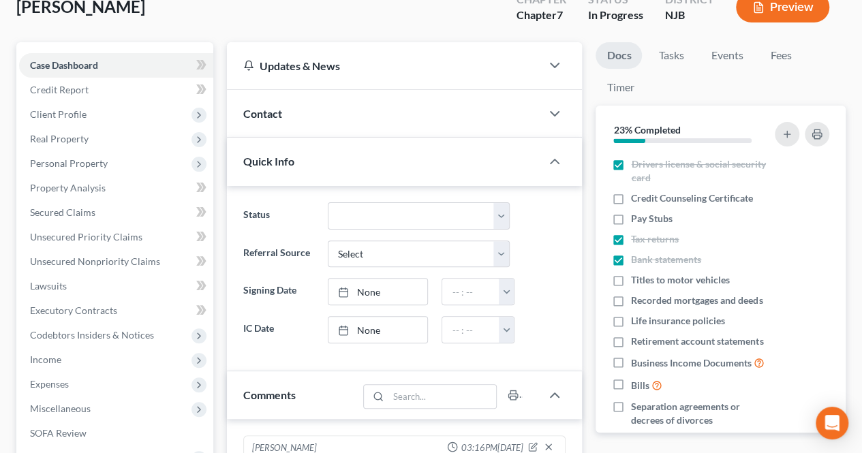
scroll to position [68, 0]
